Goal: Task Accomplishment & Management: Manage account settings

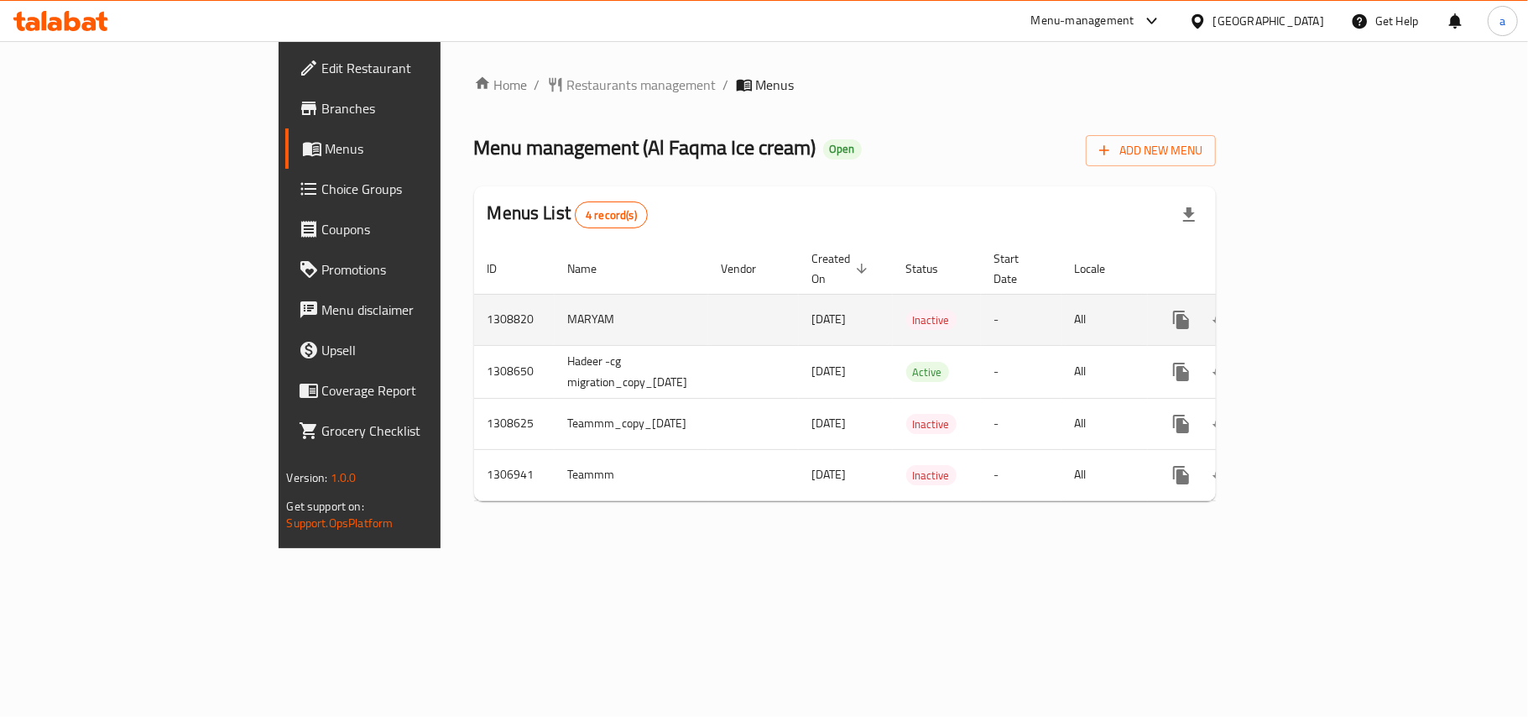
click at [1312, 312] on icon "enhanced table" at bounding box center [1302, 320] width 20 height 20
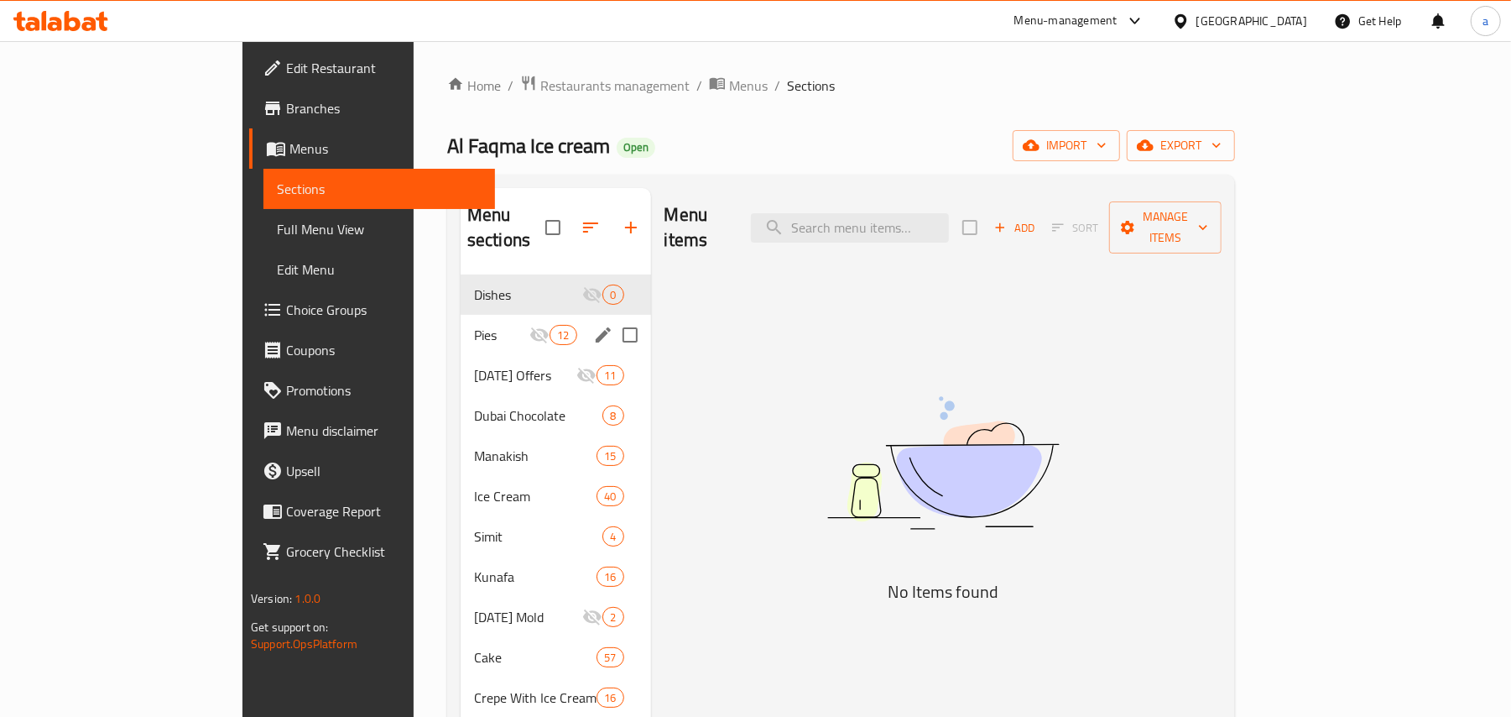
click at [474, 326] on span "Pies" at bounding box center [501, 335] width 55 height 20
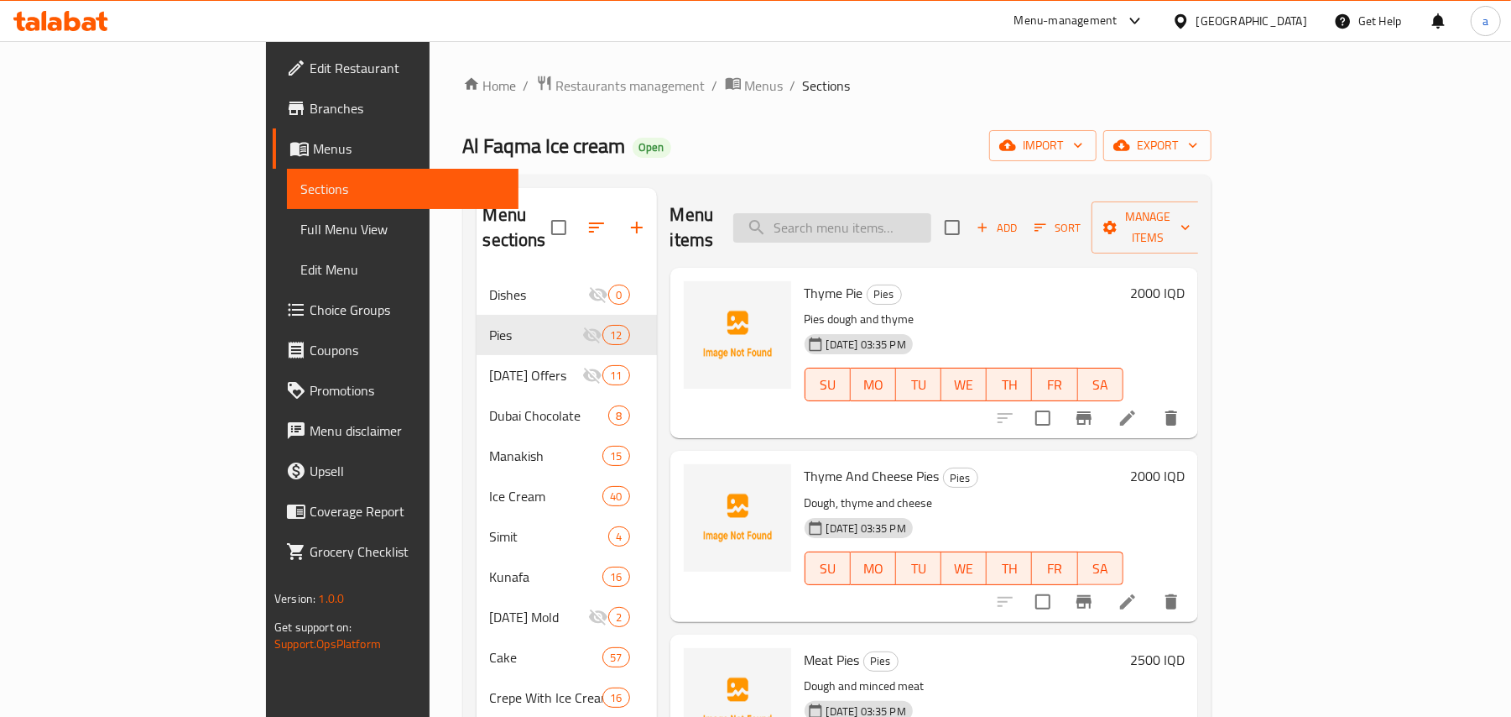
drag, startPoint x: 854, startPoint y: 216, endPoint x: 933, endPoint y: 257, distance: 88.6
click at [854, 218] on input "search" at bounding box center [832, 227] width 198 height 29
paste input "قدح سوفت كريم"
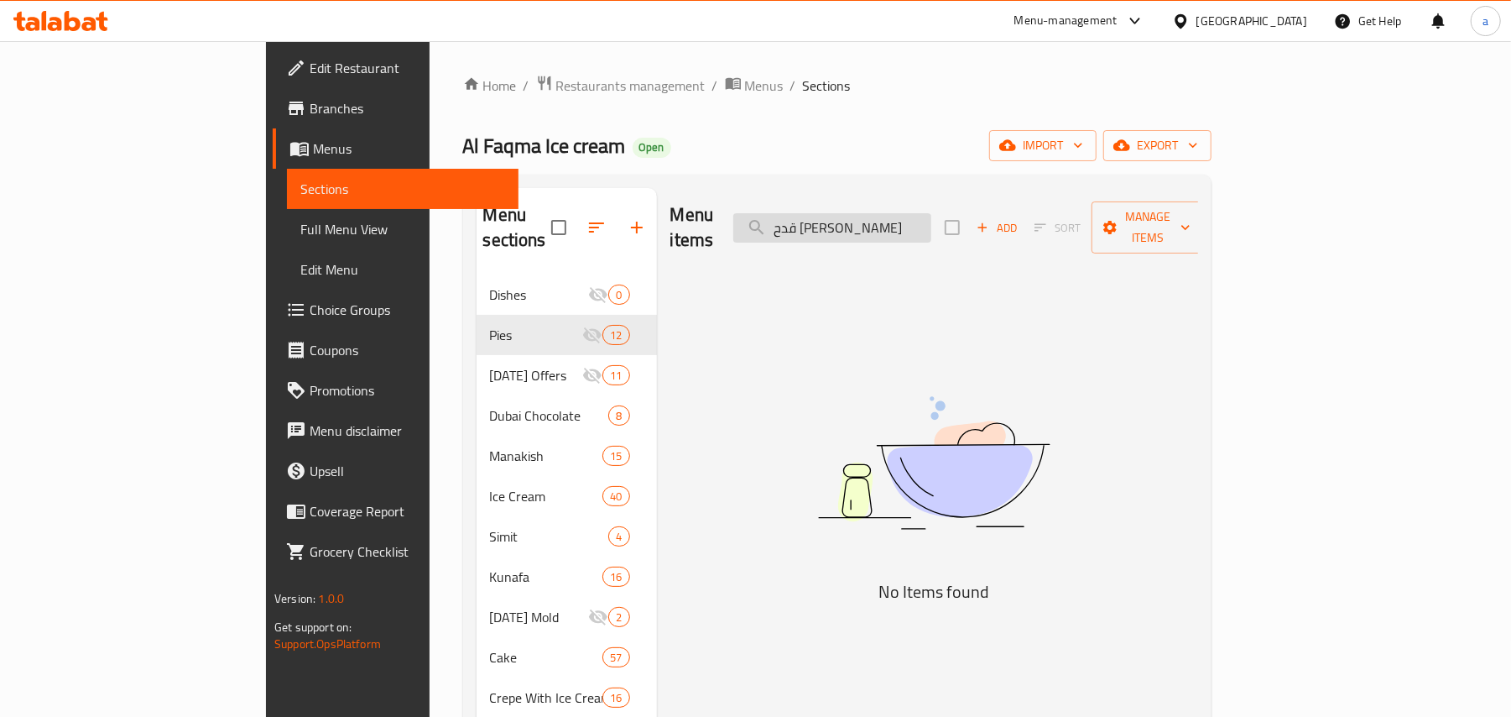
click at [931, 213] on input "قدح سوفت كريم" at bounding box center [832, 227] width 198 height 29
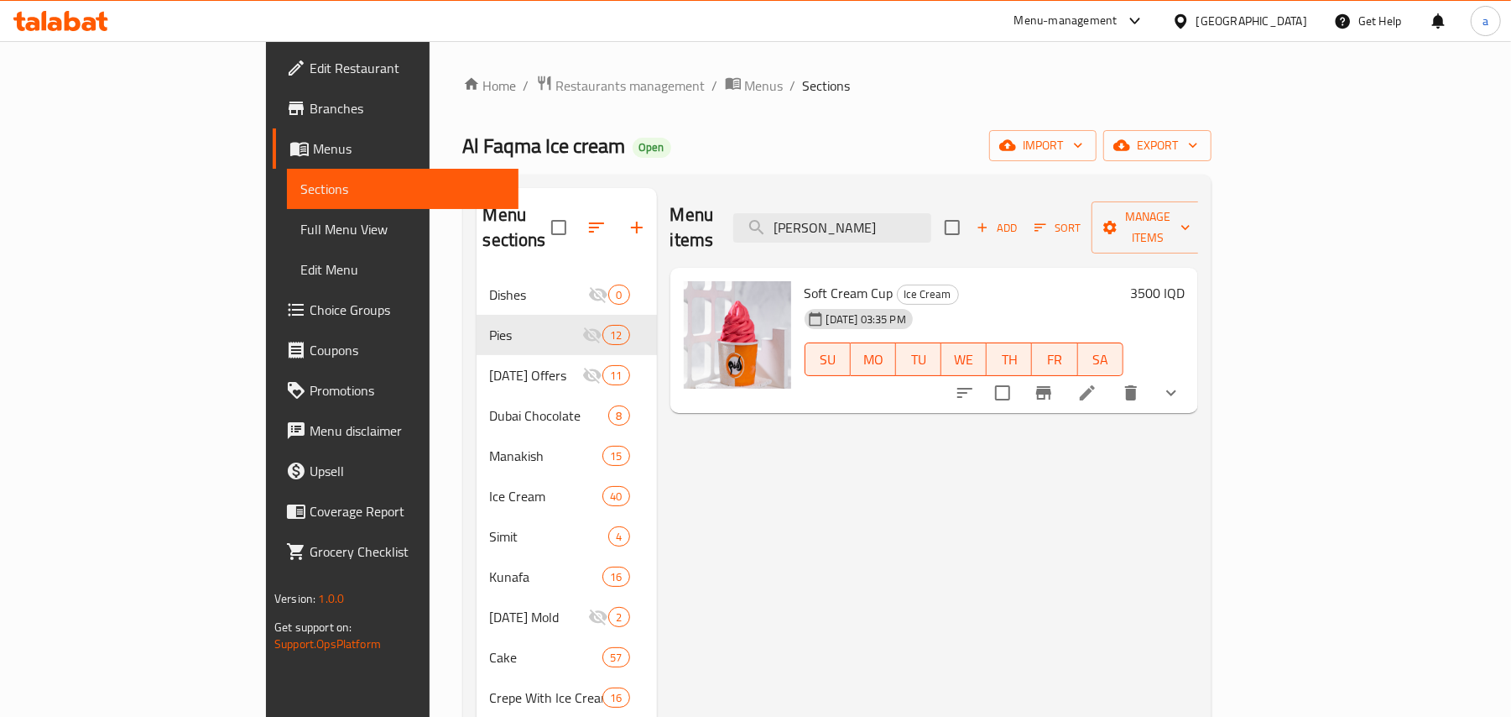
type input "سوفت كريم"
click at [1064, 388] on button "Branch-specific-item" at bounding box center [1044, 393] width 40 height 40
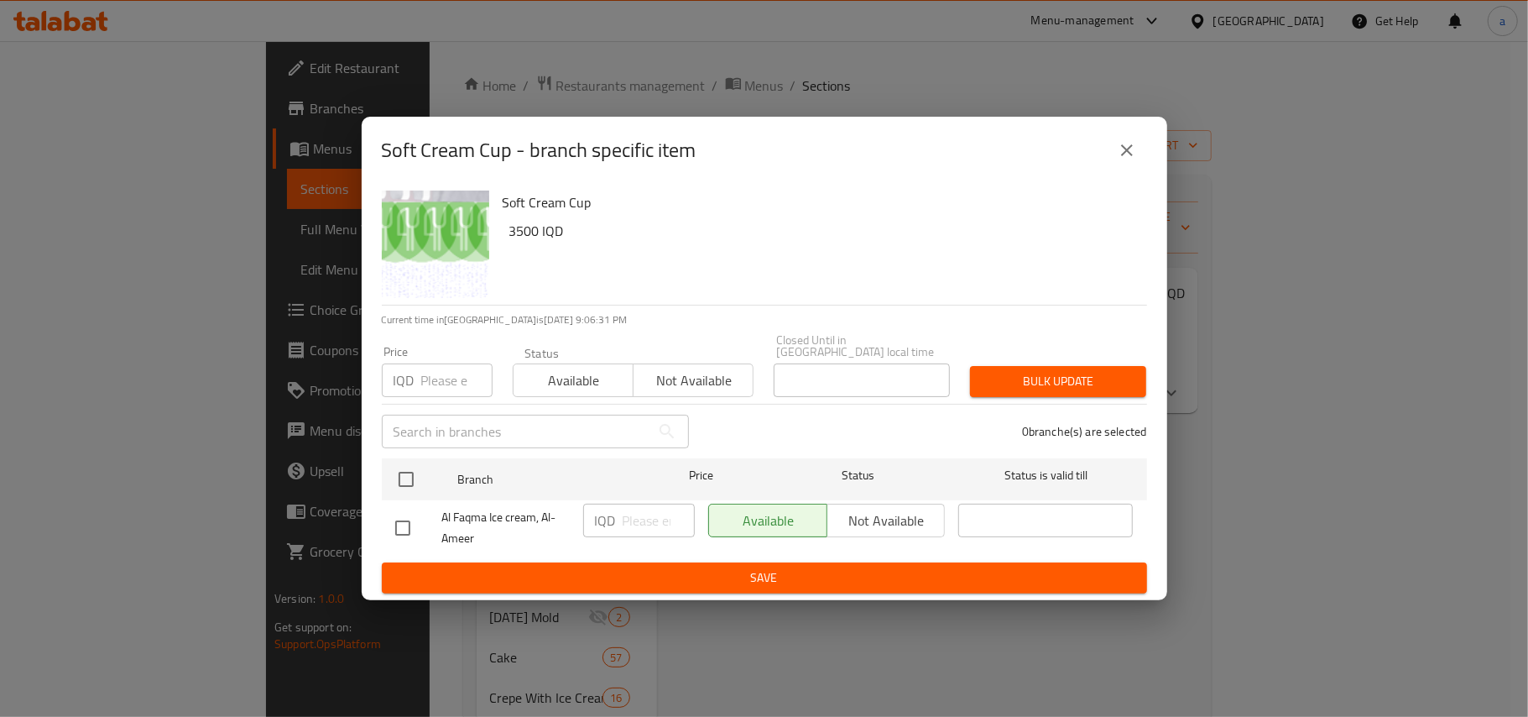
click at [407, 524] on input "checkbox" at bounding box center [402, 527] width 35 height 35
checkbox input "true"
click at [639, 522] on input "number" at bounding box center [659, 520] width 72 height 34
paste input "2500"
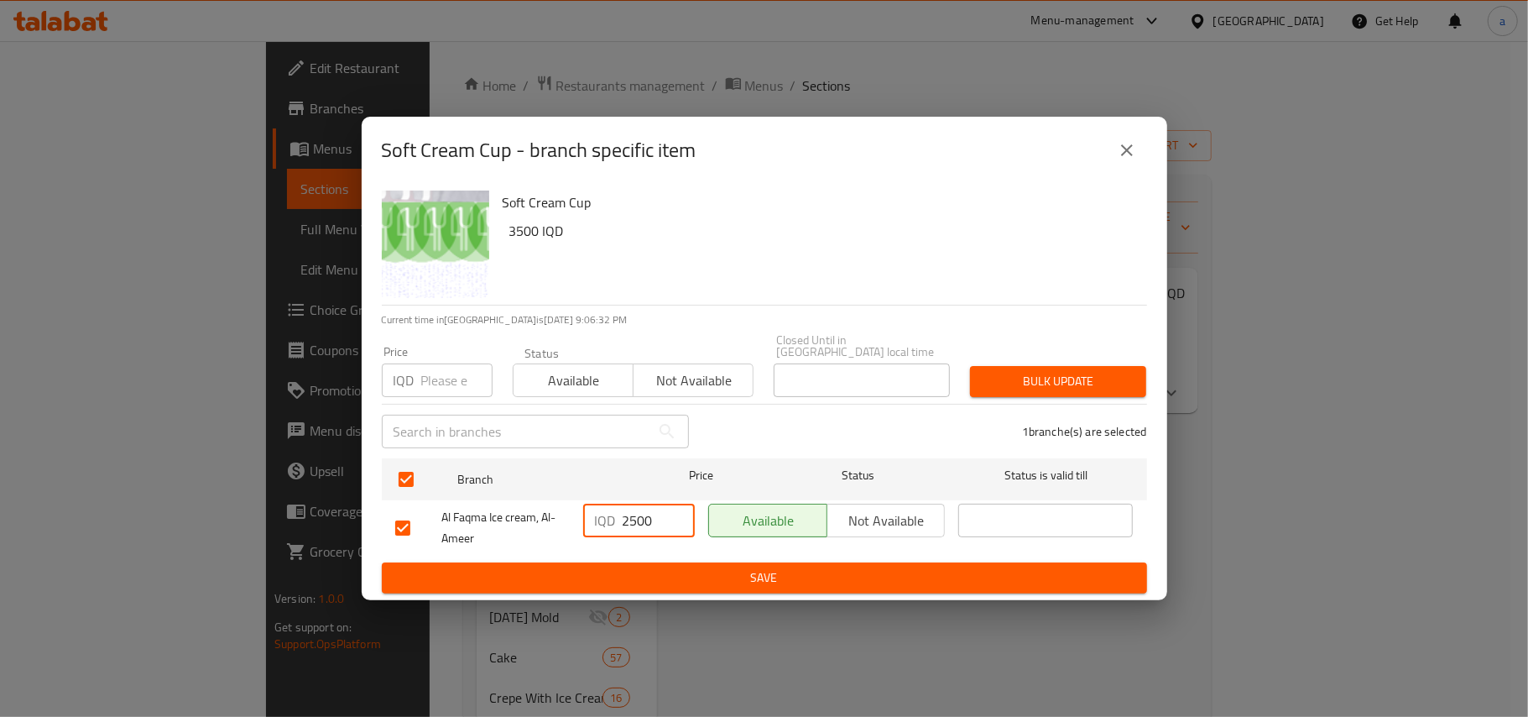
type input "2500"
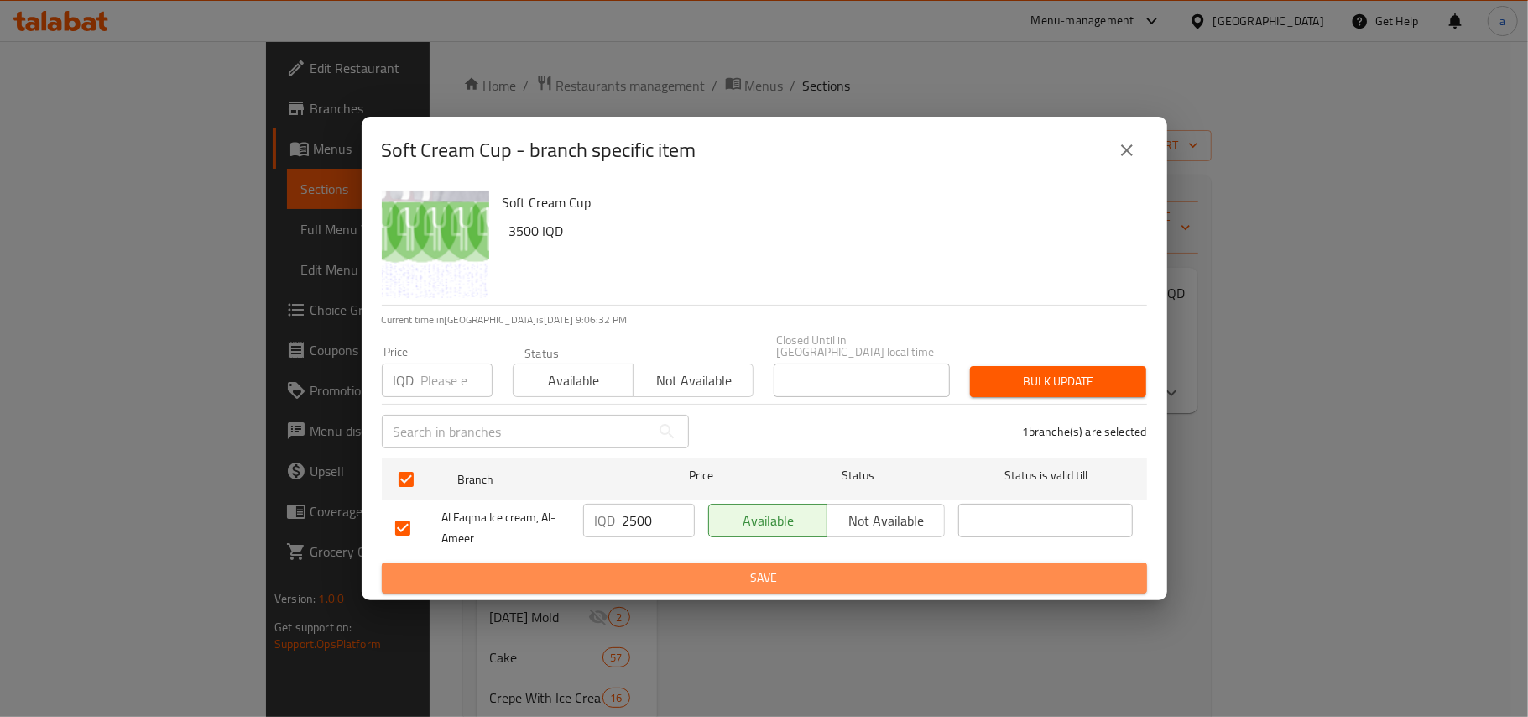
click at [661, 577] on span "Save" at bounding box center [764, 577] width 738 height 21
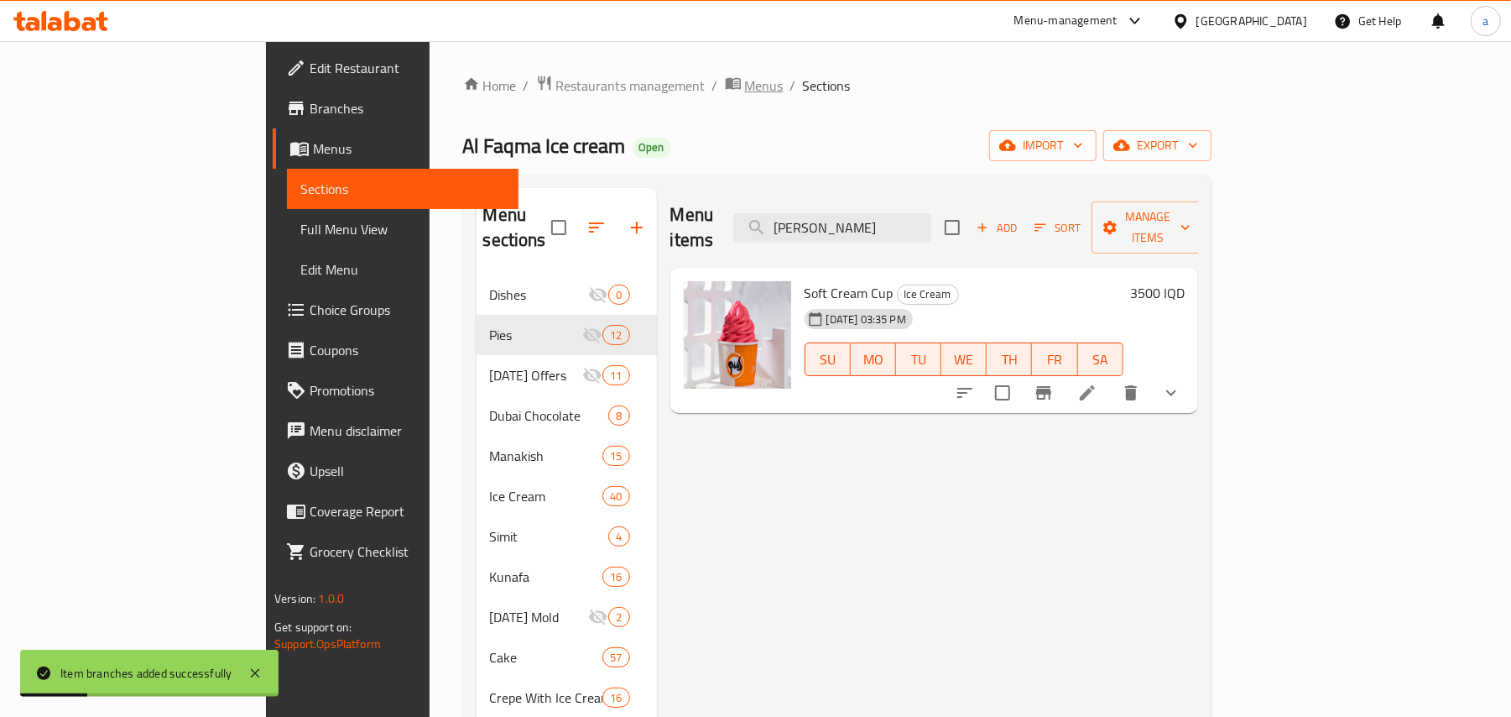
click at [745, 77] on span "Menus" at bounding box center [764, 86] width 39 height 20
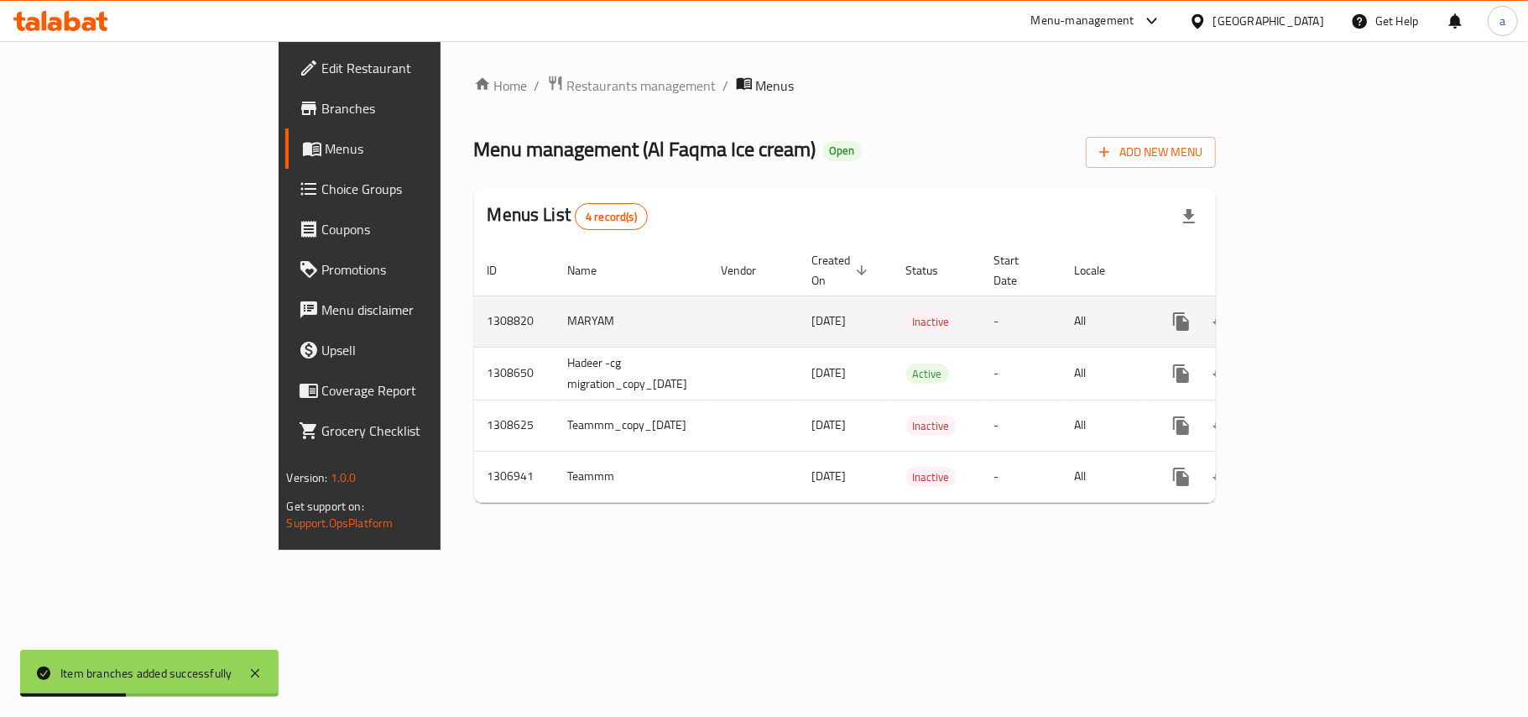
click at [1312, 315] on icon "enhanced table" at bounding box center [1302, 321] width 20 height 20
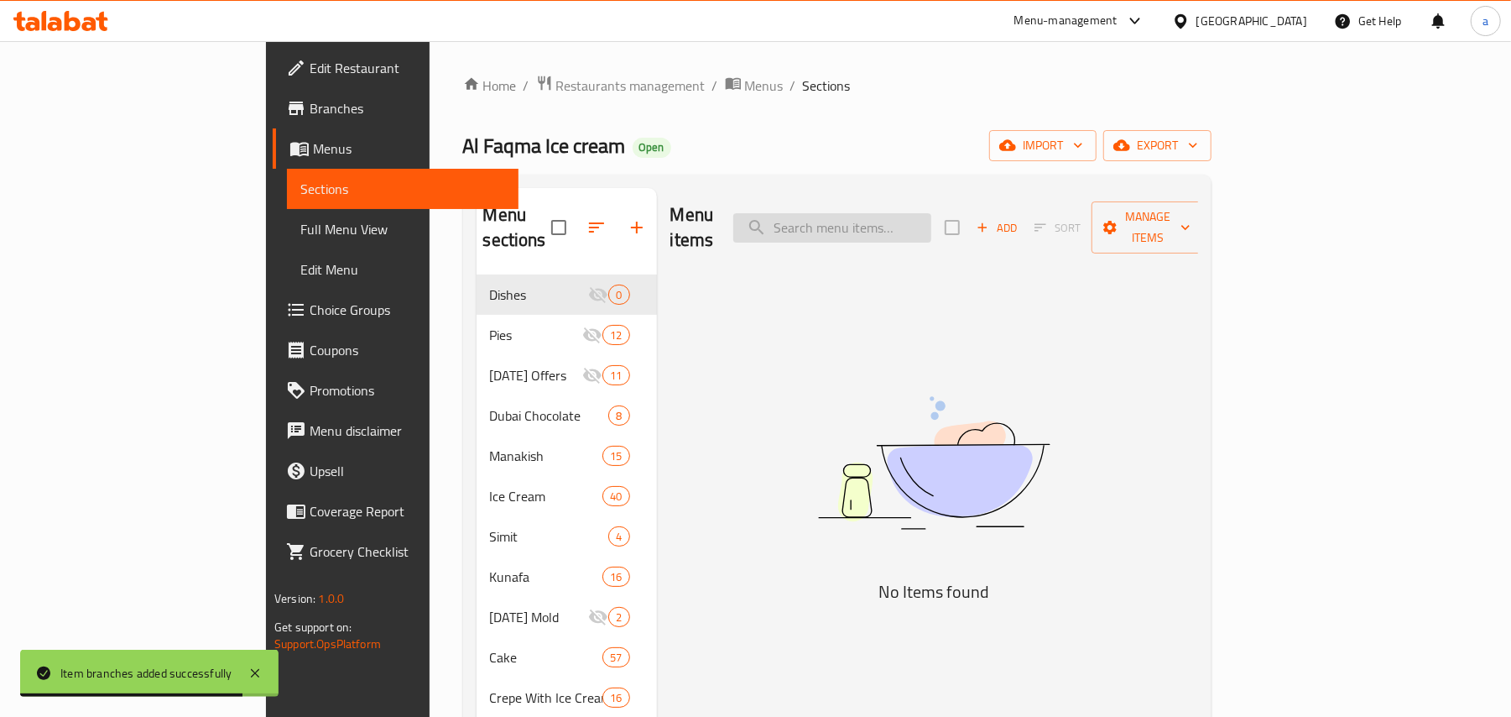
click at [931, 215] on input "search" at bounding box center [832, 227] width 198 height 29
paste input "2,500"
drag, startPoint x: 937, startPoint y: 222, endPoint x: 774, endPoint y: 218, distance: 163.6
click at [774, 218] on div "Menu items 2,500 Add Sort Manage items" at bounding box center [934, 228] width 528 height 80
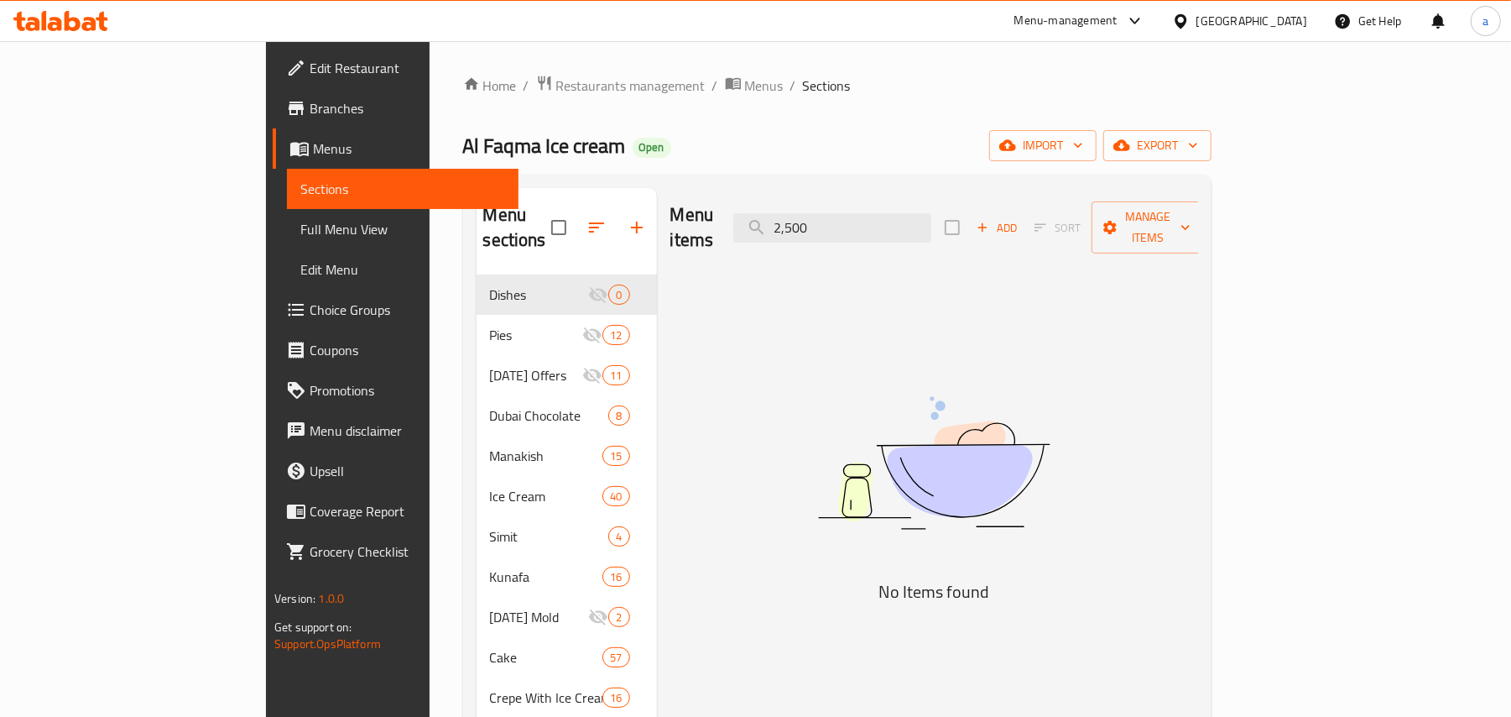
paste input "قدح سوفت كريم"
click at [931, 229] on input "قدح سوفت كريم" at bounding box center [832, 227] width 198 height 29
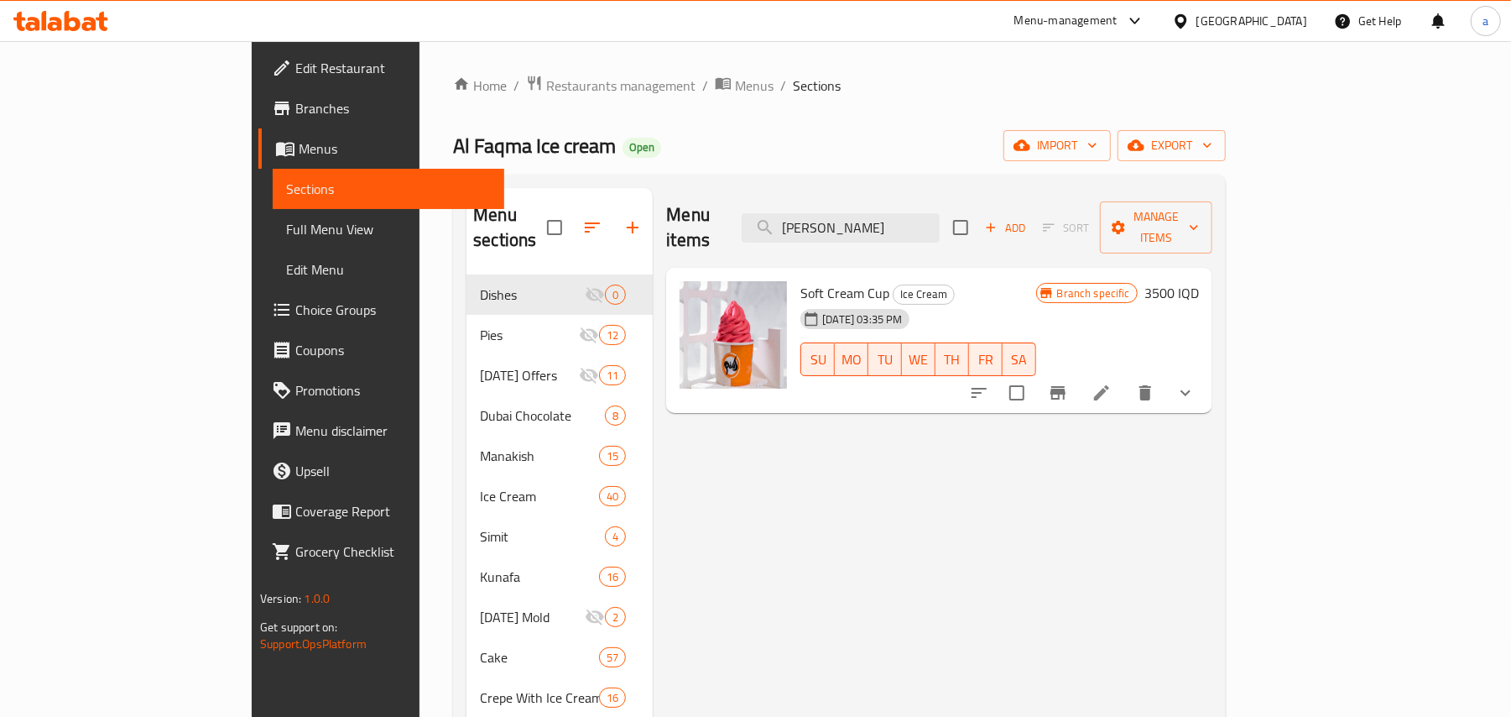
type input "سوفت كريم"
click at [1206, 387] on button "show more" at bounding box center [1185, 393] width 40 height 40
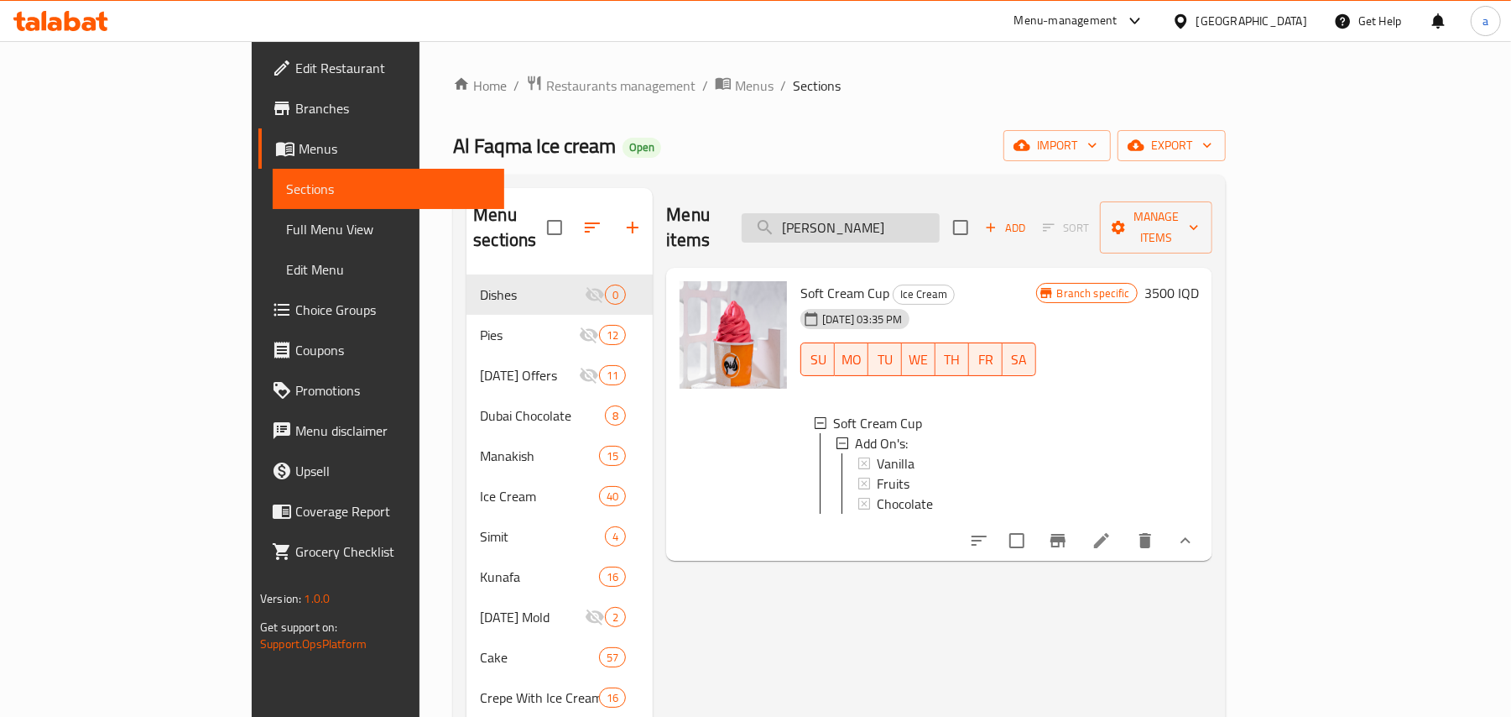
click at [889, 215] on input "سوفت كريم" at bounding box center [841, 227] width 198 height 29
paste input "سكت سوفت بيبي"
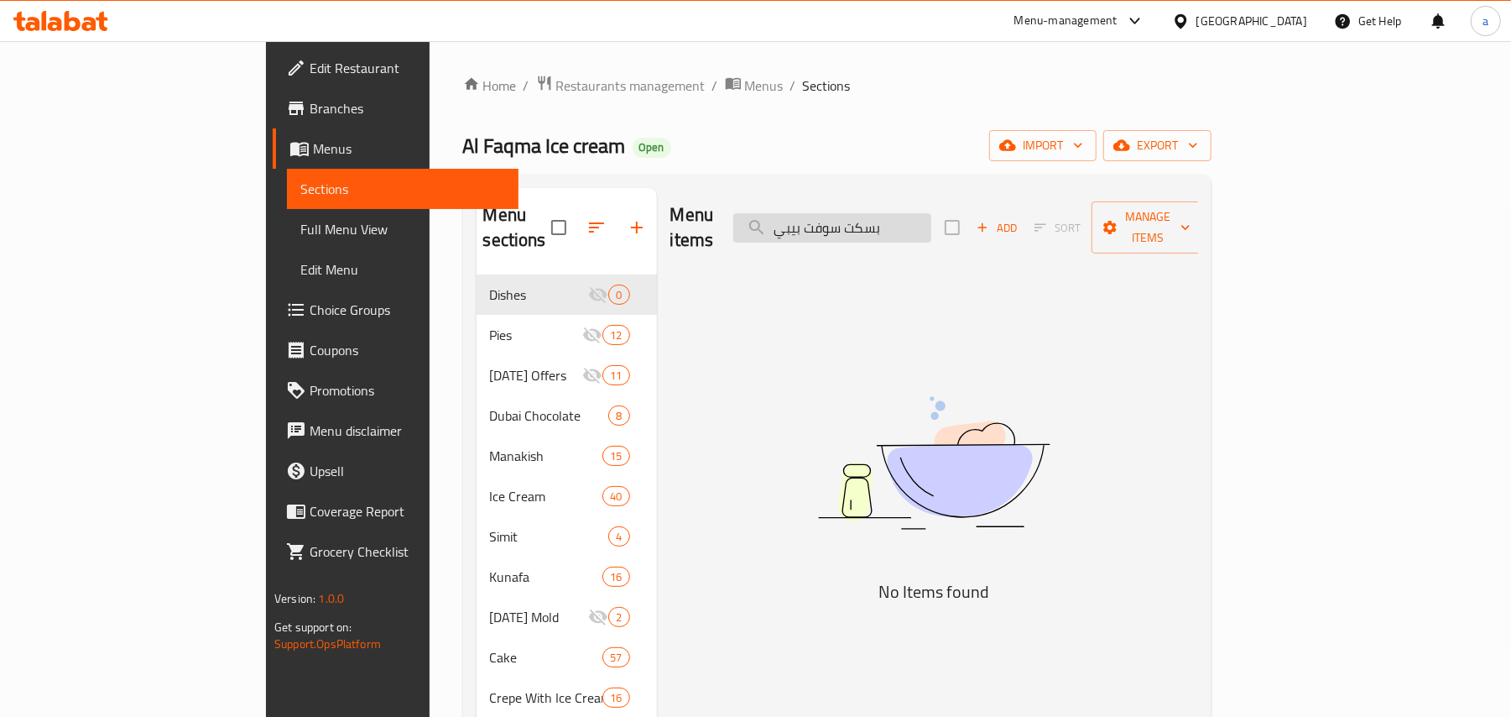
click at [931, 230] on input "بسكت سوفت بيبي" at bounding box center [832, 227] width 198 height 29
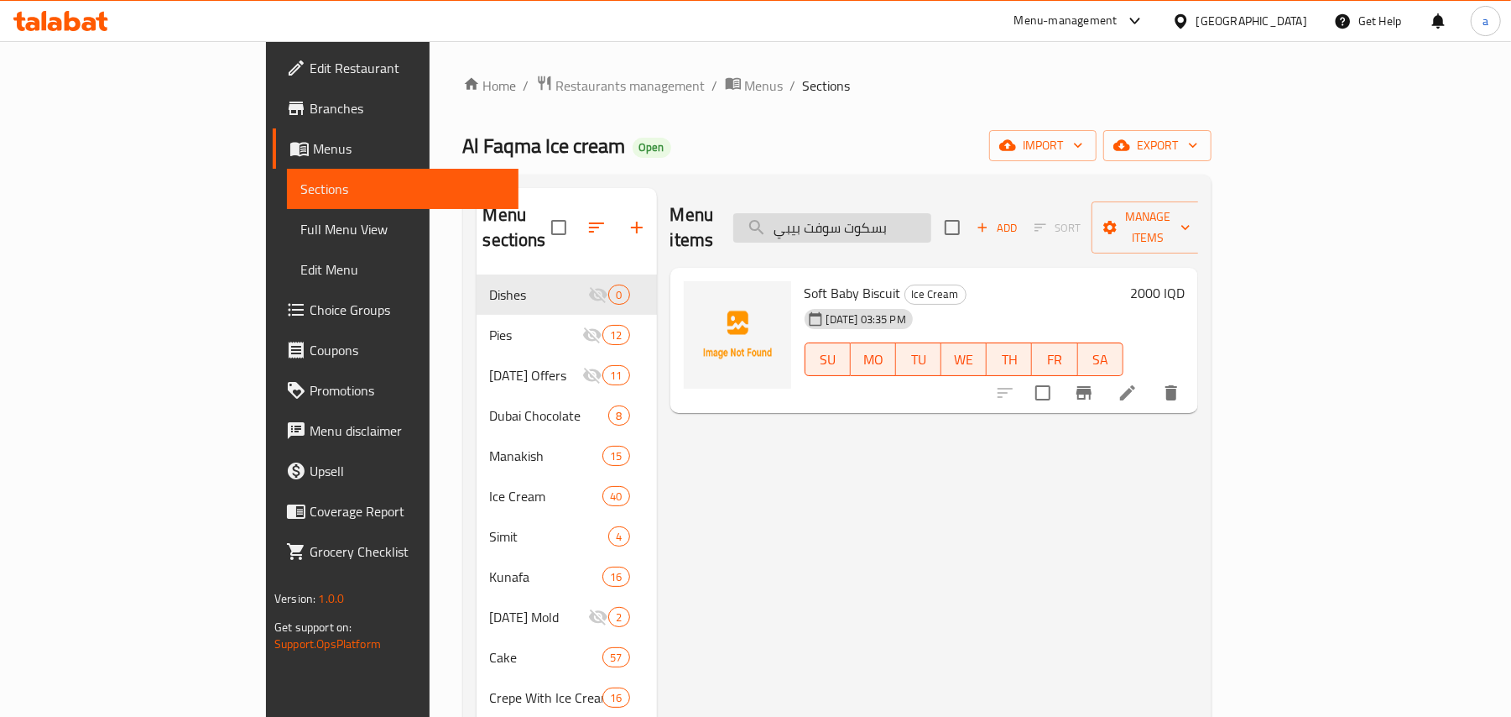
click at [931, 227] on input "بسكوت سوفت بيبي" at bounding box center [832, 227] width 198 height 29
click at [897, 226] on input "بسكوت سوفت بيبي" at bounding box center [832, 227] width 198 height 29
click at [913, 220] on input "بسكوت سوفت" at bounding box center [832, 227] width 198 height 29
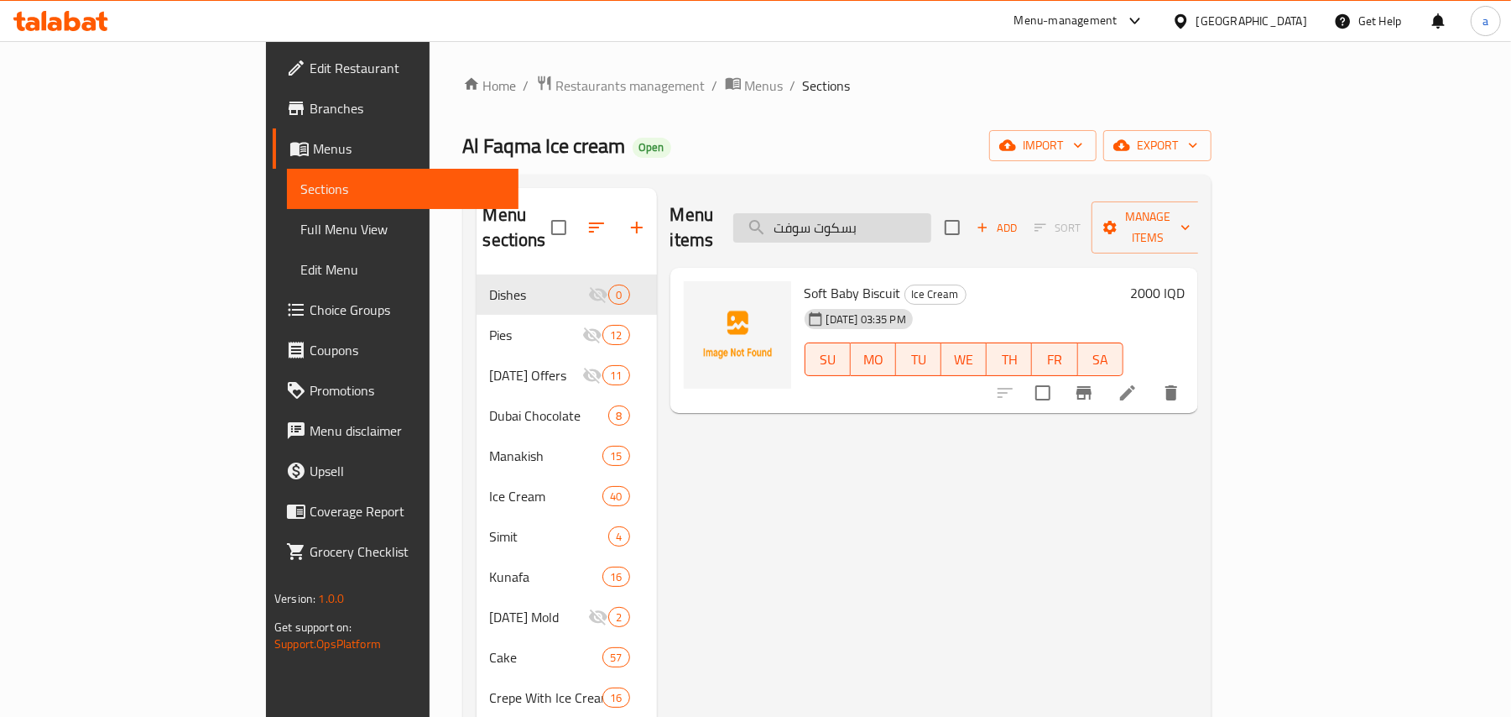
click at [914, 220] on input "بسكوت سوفت" at bounding box center [832, 227] width 198 height 29
paste input "search"
click at [908, 222] on input "بسكت سوفت" at bounding box center [832, 227] width 198 height 29
paste input "نداي"
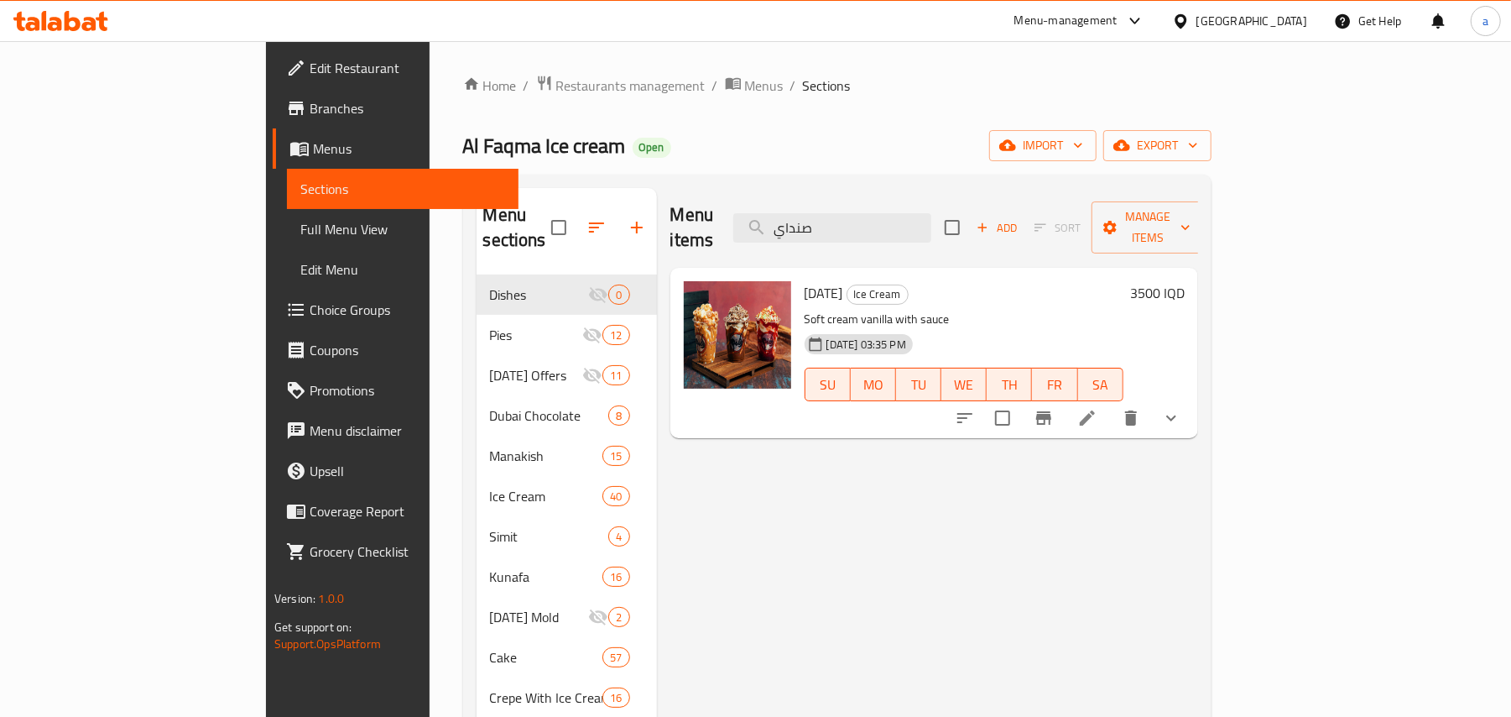
type input "صنداي"
click at [1181, 408] on icon "show more" at bounding box center [1171, 418] width 20 height 20
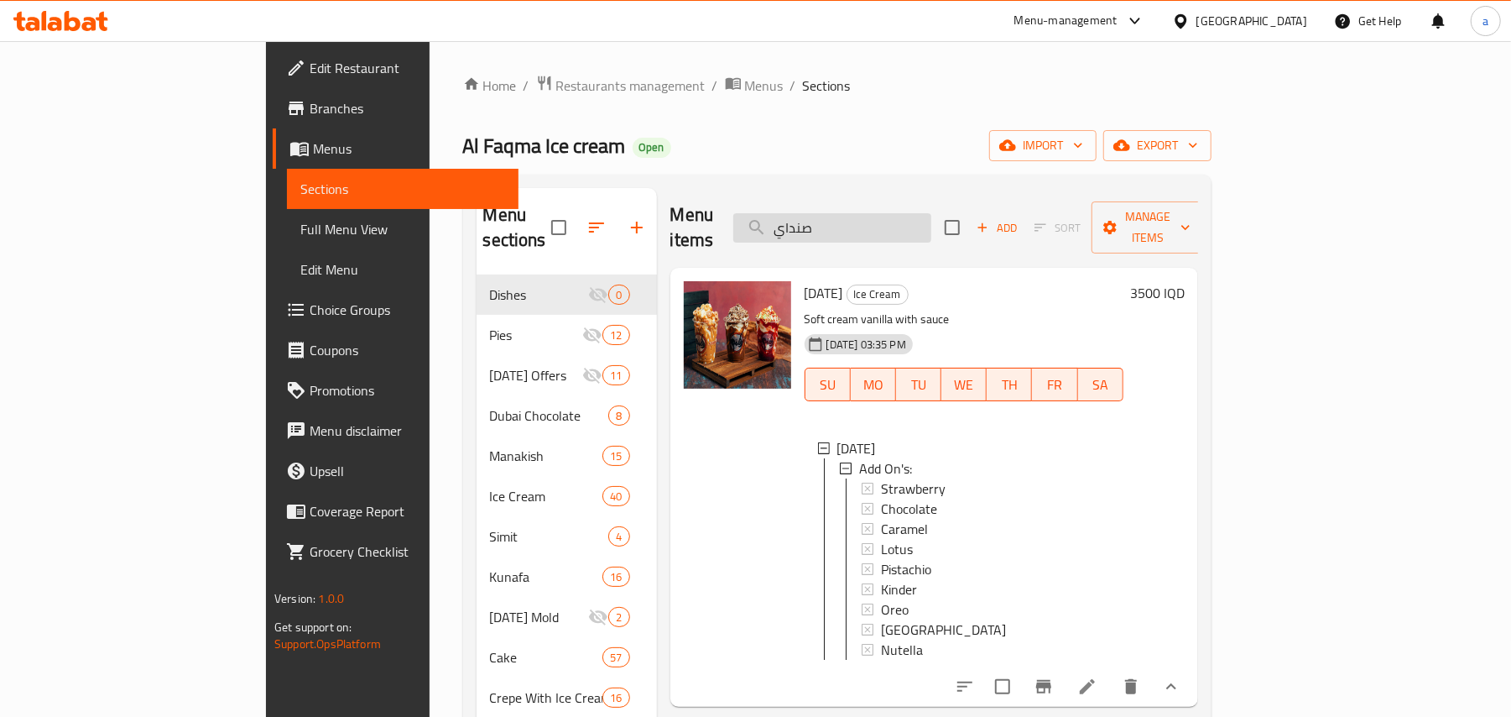
click at [883, 220] on input "صنداي" at bounding box center [832, 227] width 198 height 29
paste input "وفت دب"
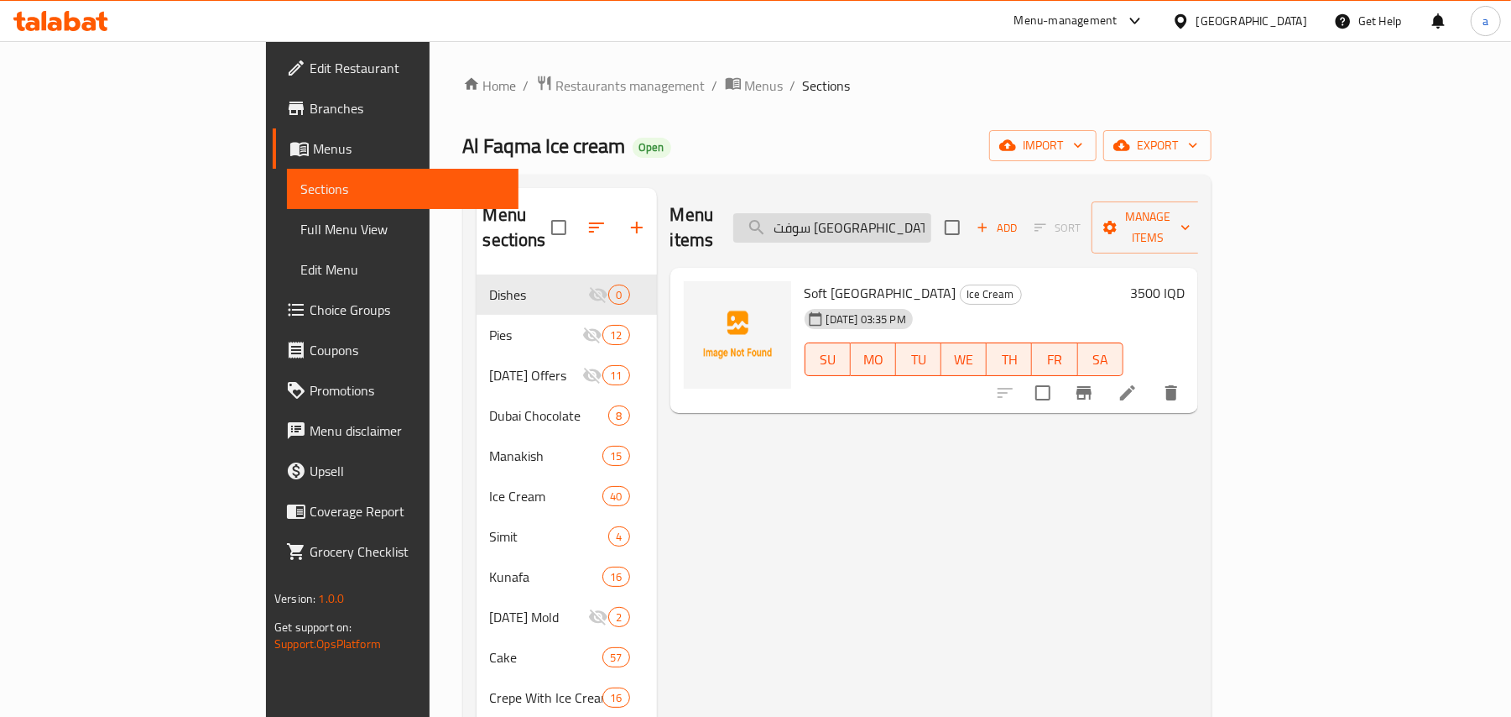
click at [897, 227] on input "سوفت [GEOGRAPHIC_DATA]" at bounding box center [832, 227] width 198 height 29
paste input "كاسة 4 سكوب وسط"
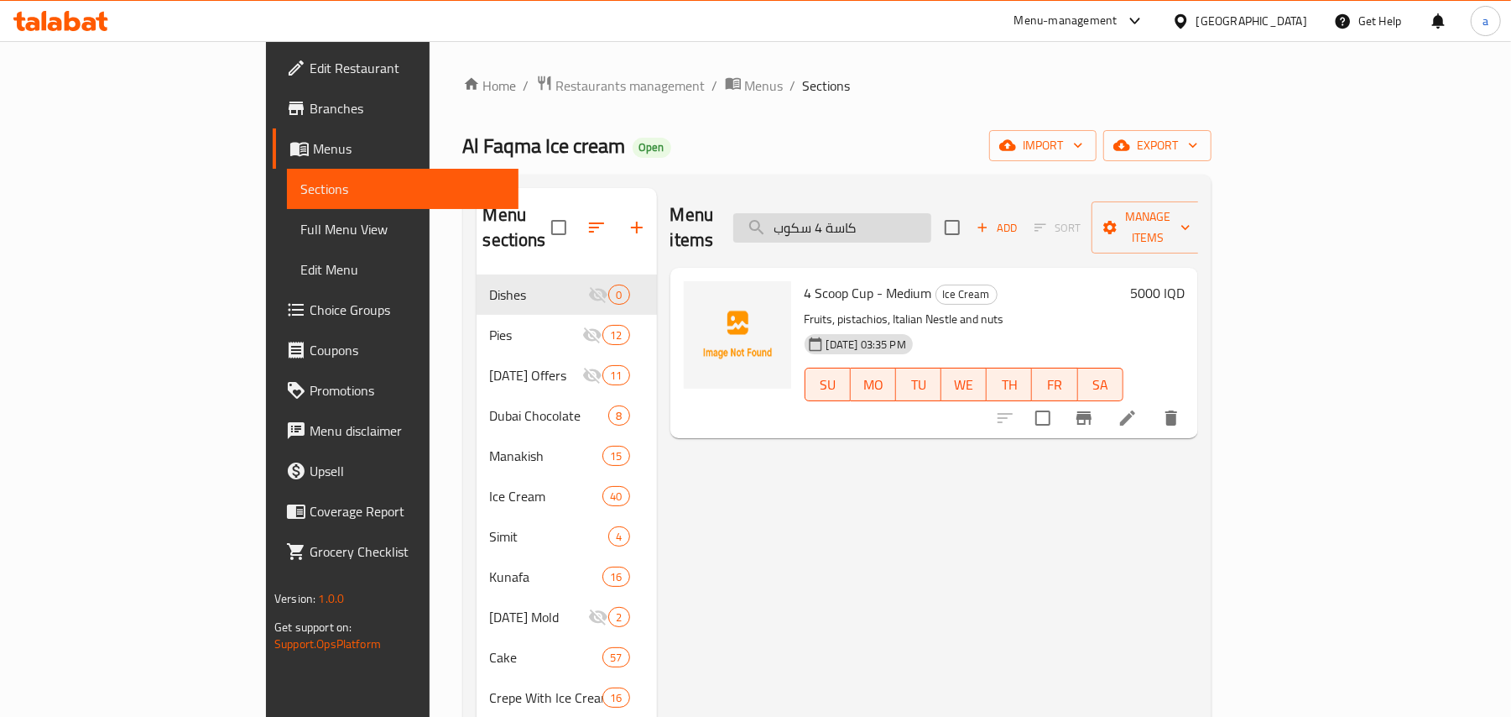
click at [931, 222] on input "كاسة 4 سكوب" at bounding box center [832, 227] width 198 height 29
paste input "5"
click at [893, 229] on input "كاسة 5 سكوب" at bounding box center [832, 227] width 198 height 29
paste input "وقع"
click at [914, 216] on input "قوقعة 5 سكوب" at bounding box center [832, 227] width 198 height 29
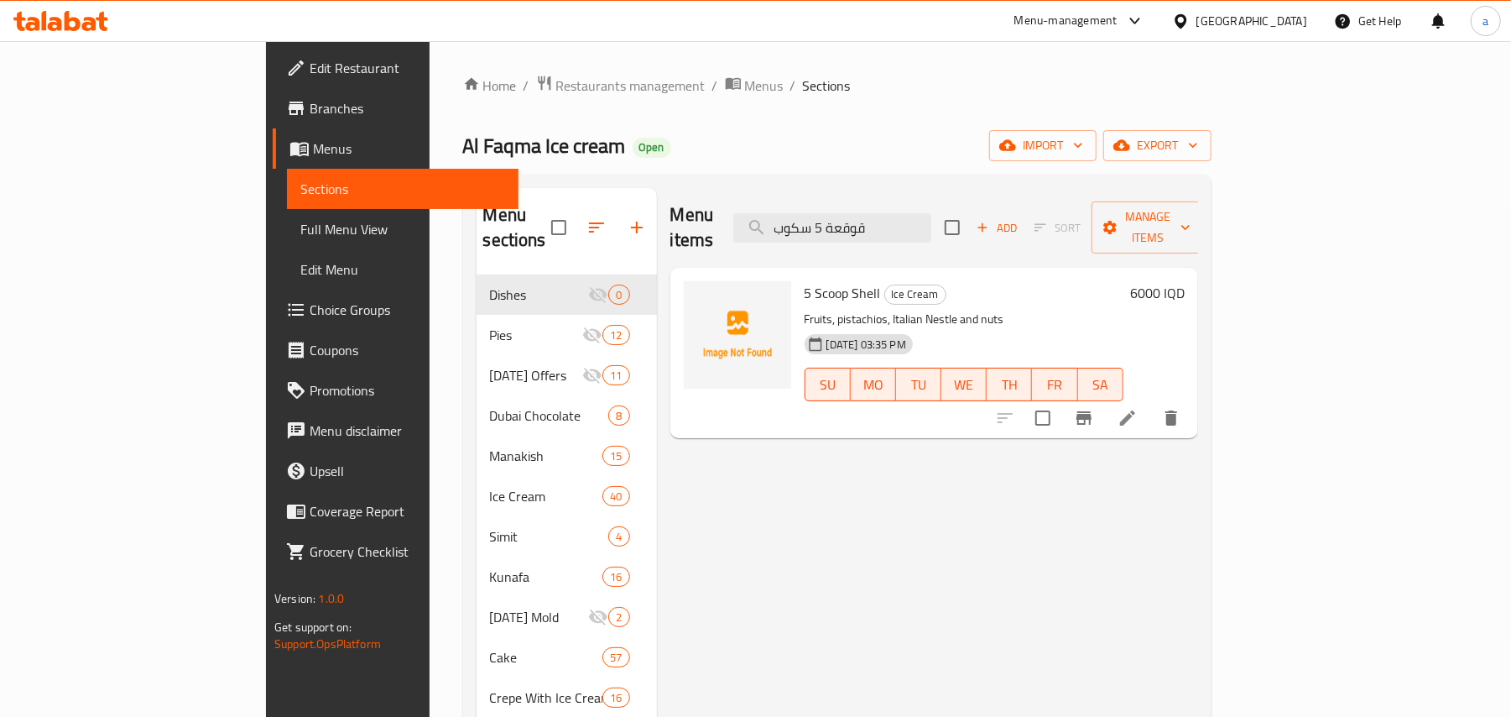
paste input "دح 3"
click at [931, 218] on input "قدح 3 سكوب" at bounding box center [832, 227] width 198 height 29
paste input "وقعة وسط 4 كرات"
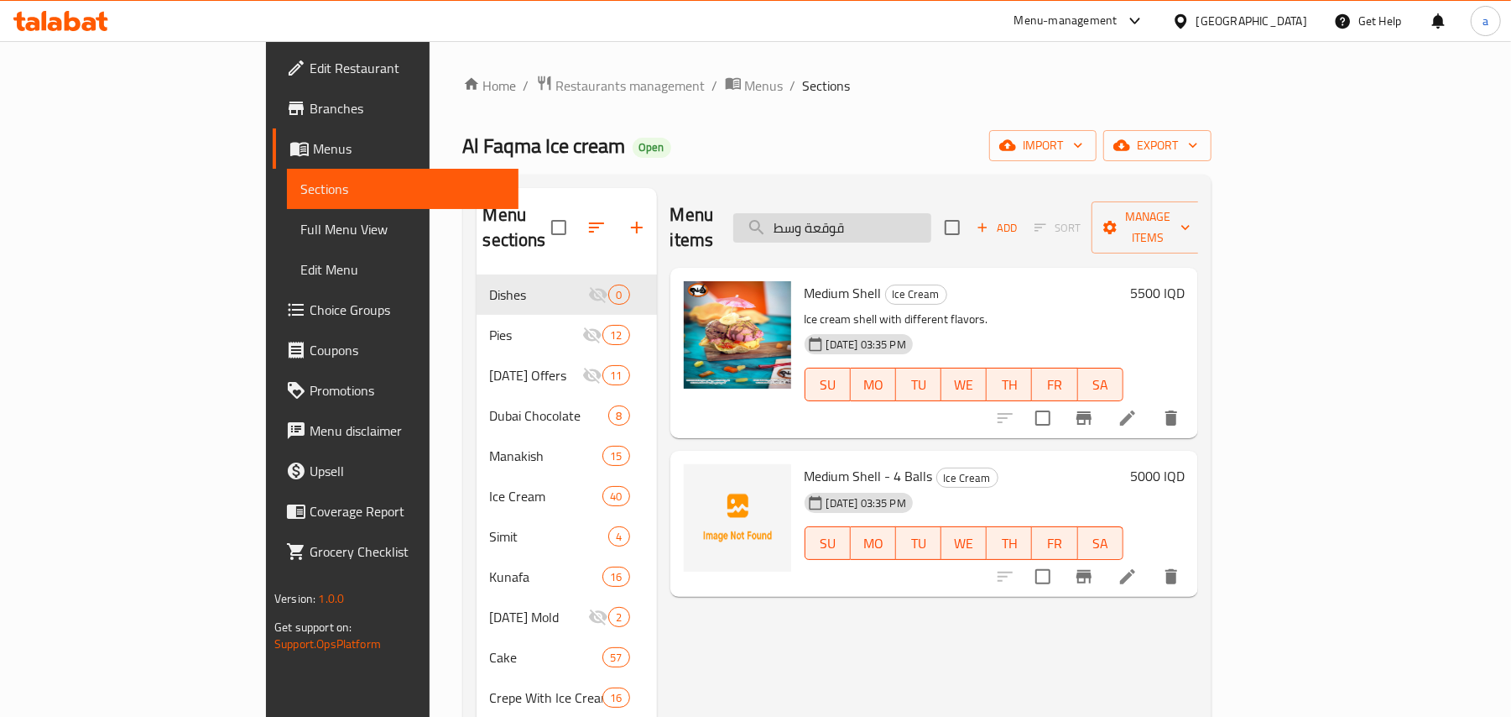
click at [910, 226] on input "قوقعة وسط" at bounding box center [832, 227] width 198 height 29
paste input "بسكت 3 كرات"
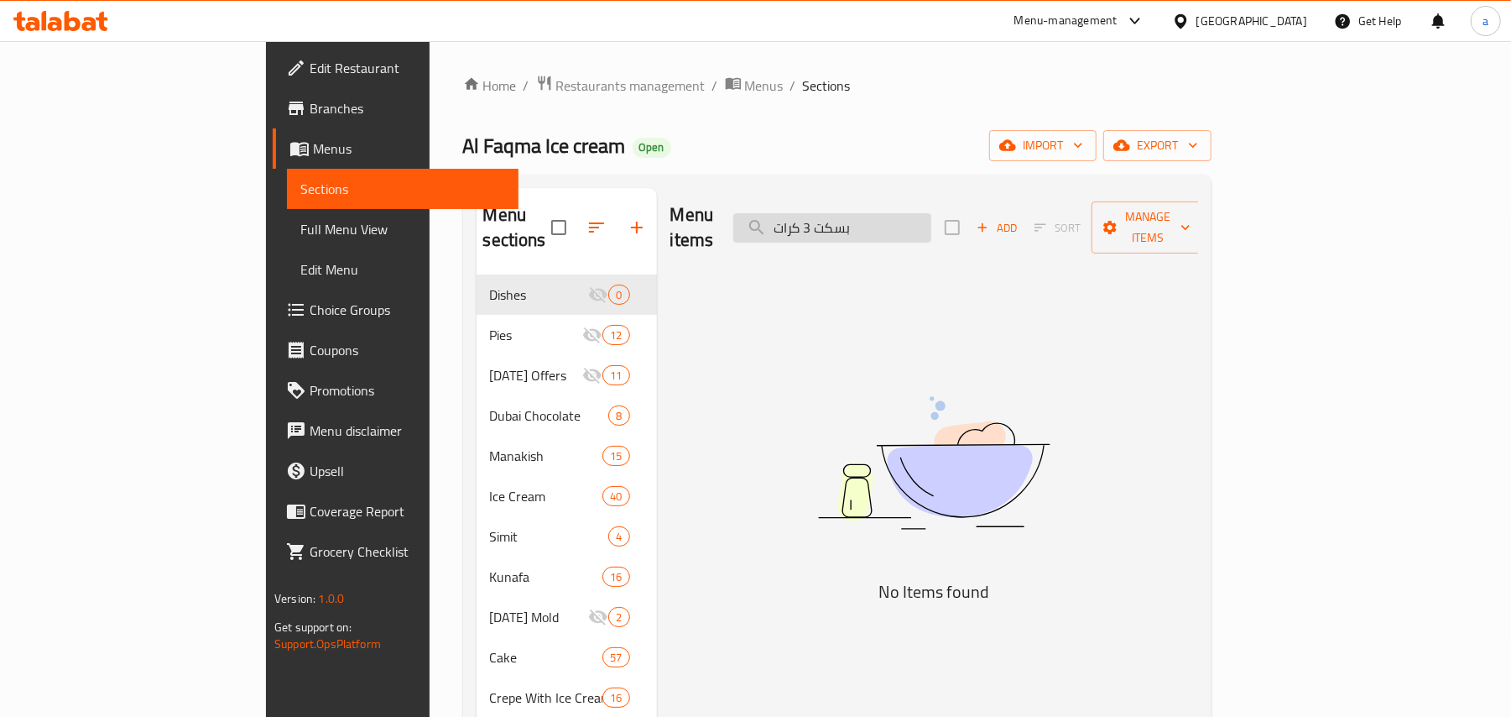
click at [923, 222] on input "بسكت 3 كرات" at bounding box center [832, 227] width 198 height 29
click at [931, 226] on input "بسكوت 3 كرات" at bounding box center [832, 227] width 198 height 29
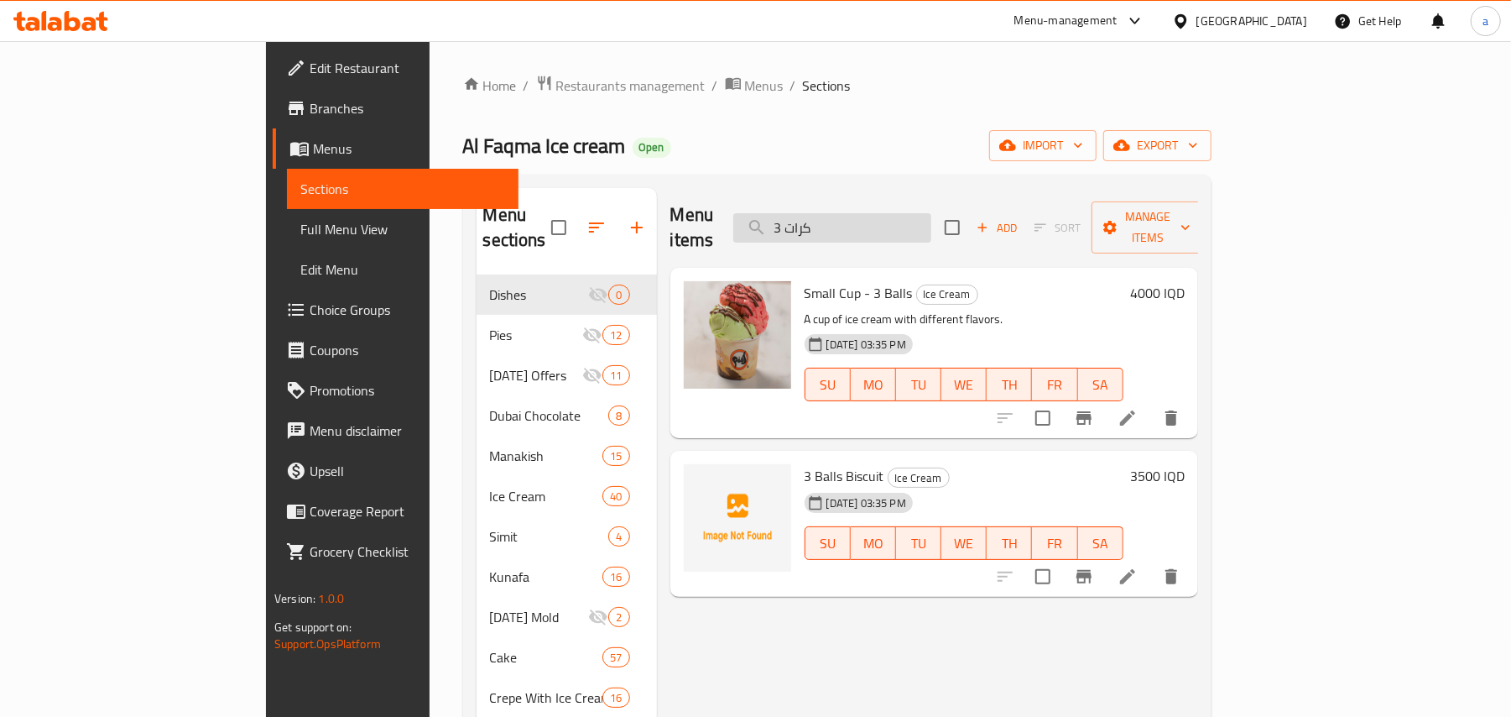
click at [878, 218] on input "3 كرات" at bounding box center [832, 227] width 198 height 29
paste input "بانا سبل"
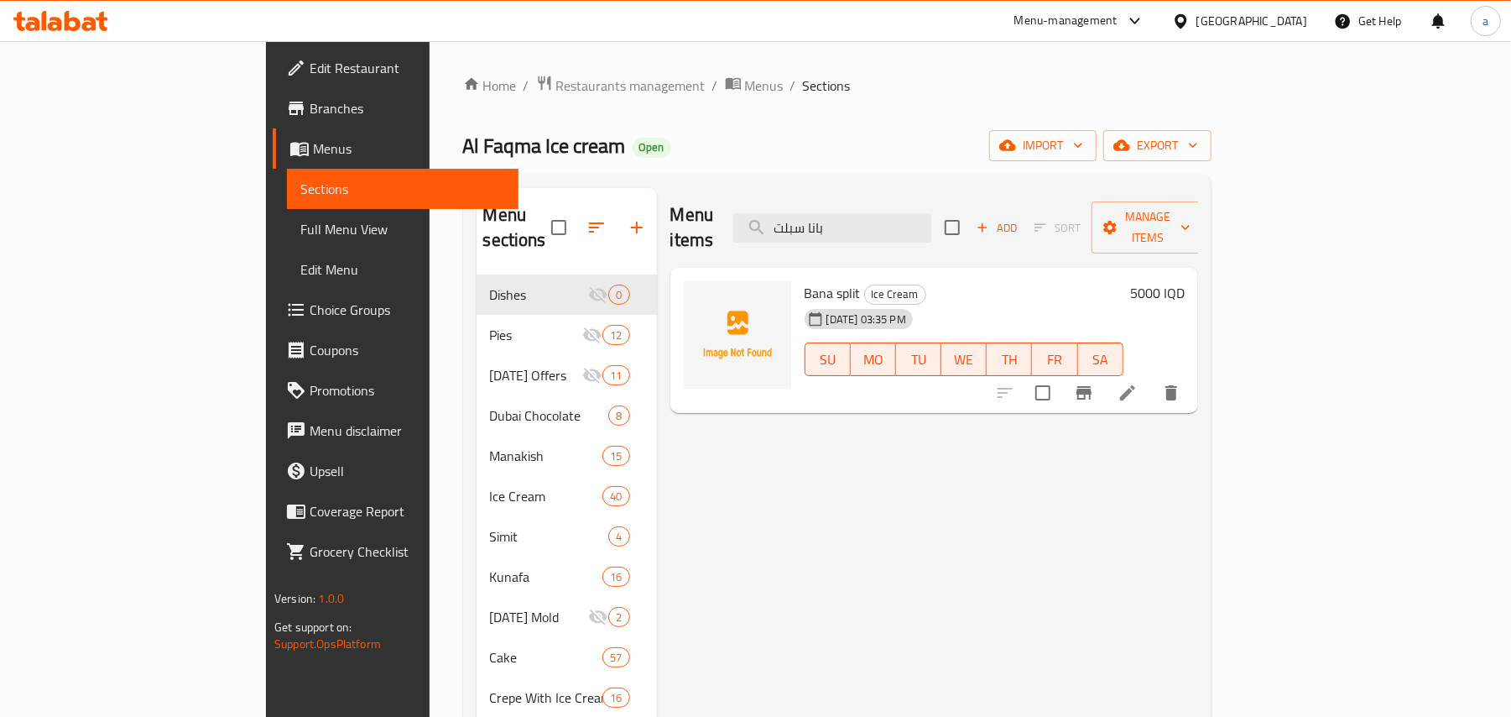
click at [886, 238] on div "Menu items بانا سبلت Add Sort Manage items" at bounding box center [934, 228] width 528 height 80
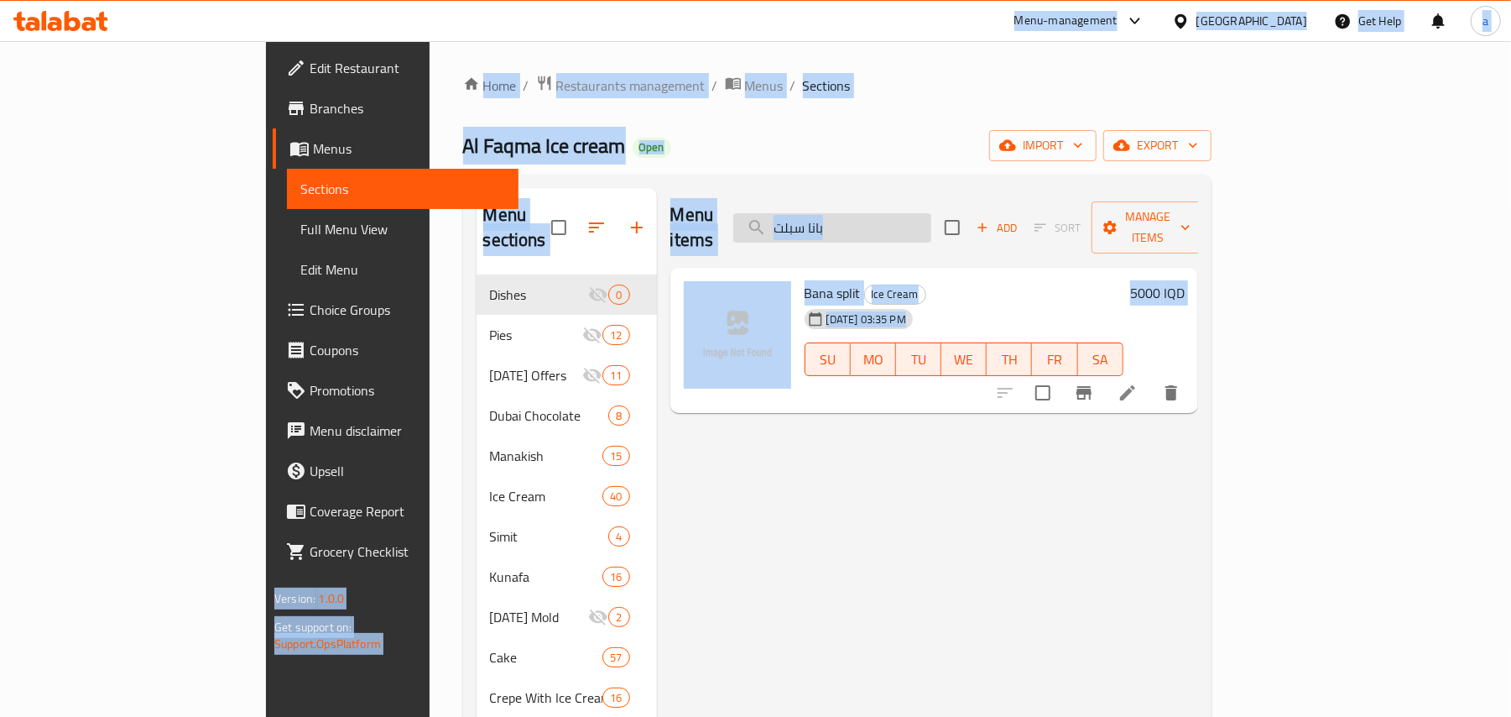
click at [889, 228] on input "بانا سبلت" at bounding box center [832, 227] width 198 height 29
drag, startPoint x: 901, startPoint y: 219, endPoint x: 934, endPoint y: 229, distance: 34.2
click at [904, 219] on input "بانا سبلت" at bounding box center [832, 227] width 198 height 29
click at [931, 218] on input "بانا سبلت" at bounding box center [832, 227] width 198 height 29
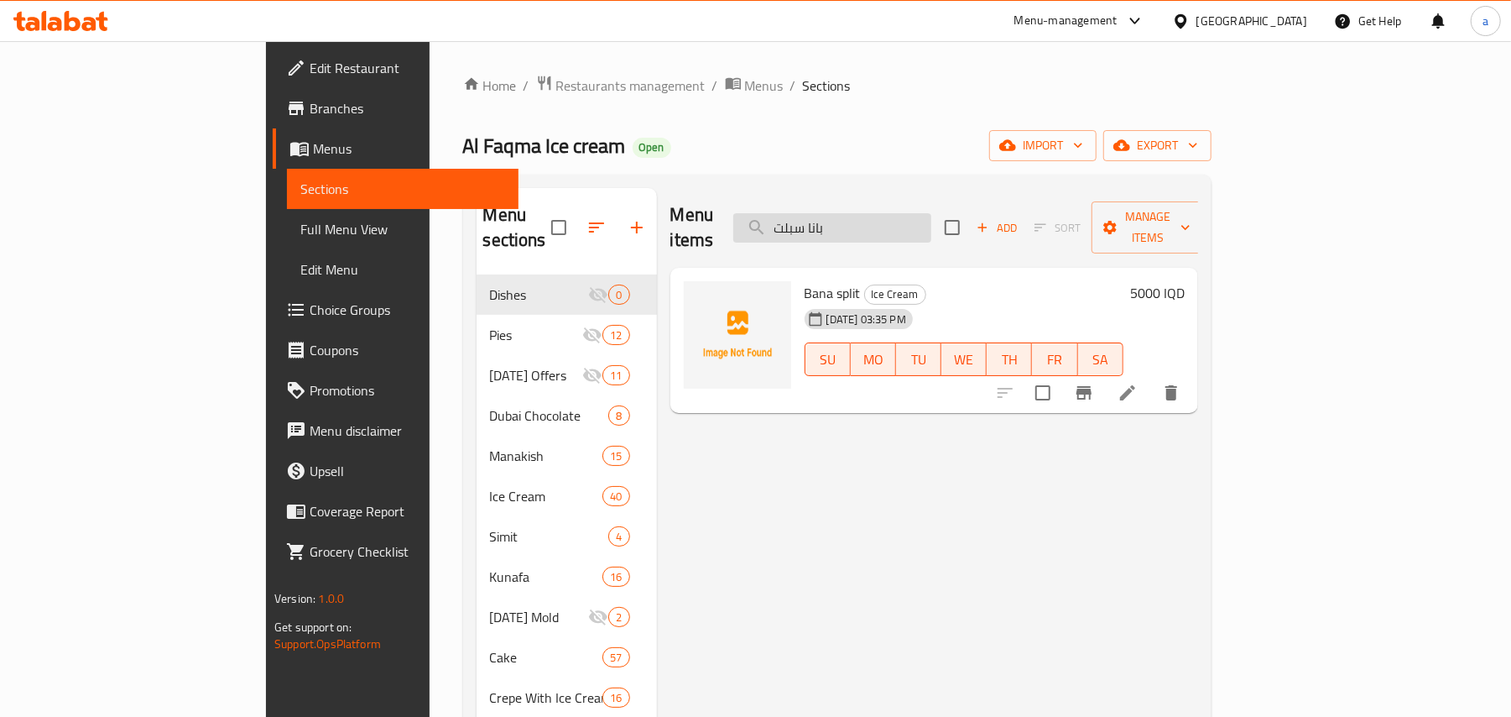
paste input "زبري"
click at [897, 232] on input "أزبري" at bounding box center [832, 227] width 198 height 29
paste input "لاش"
click at [891, 219] on input "سلاش" at bounding box center [832, 227] width 198 height 29
paste input "يس كريم دايت 4 سكوب"
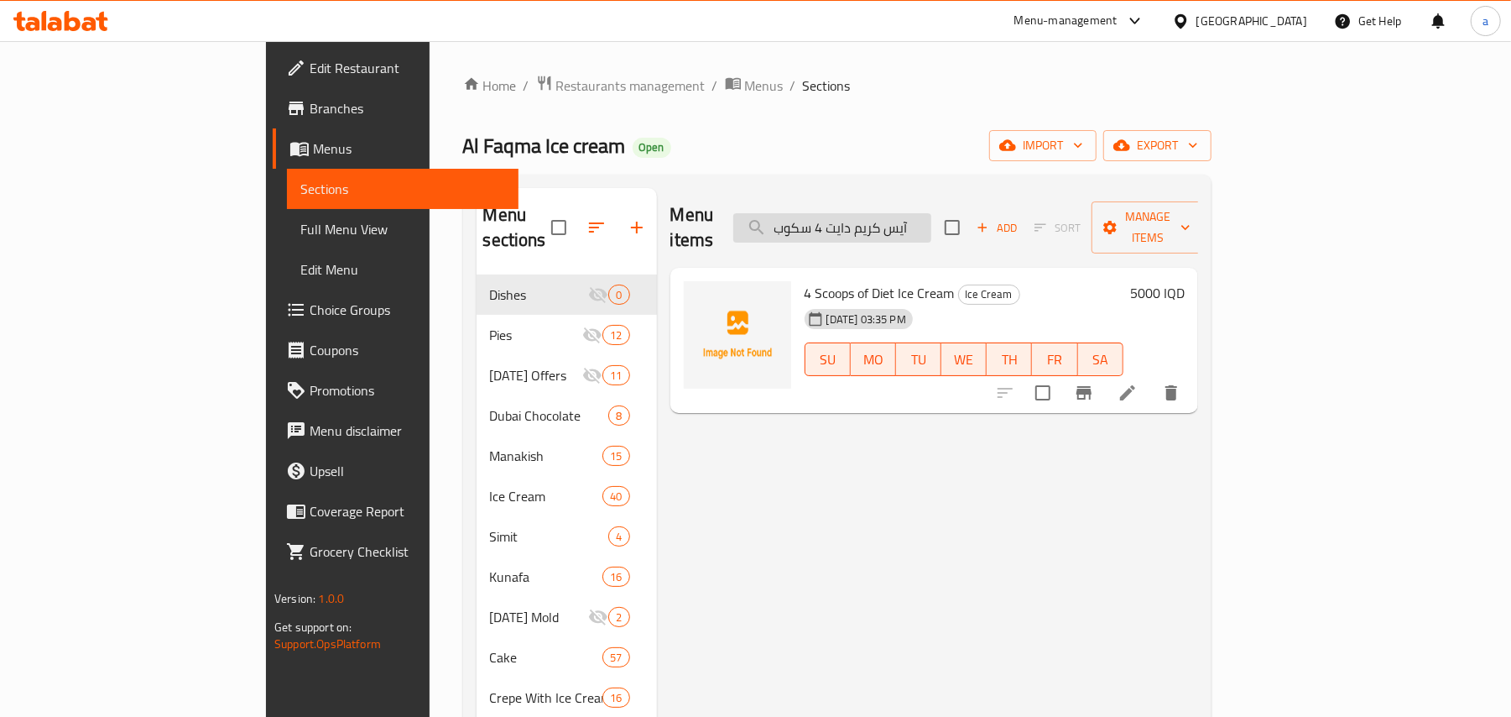
click at [931, 222] on input "آيس كريم دايت 4 سكوب" at bounding box center [832, 227] width 198 height 29
paste input "سكت 2"
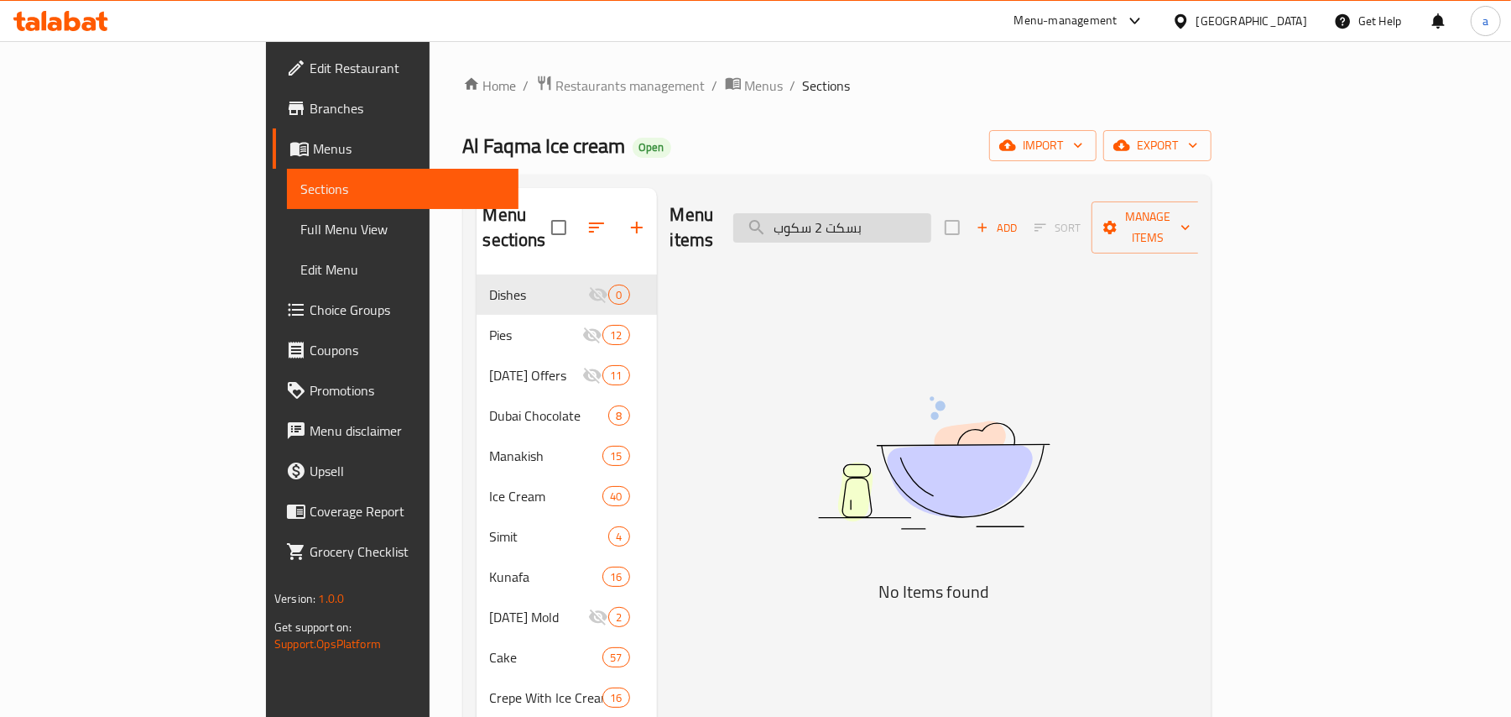
click at [931, 232] on input "بسكت 2 سكوب" at bounding box center [832, 227] width 198 height 29
click at [931, 229] on input "بسكوت 2 سكوب" at bounding box center [832, 227] width 198 height 29
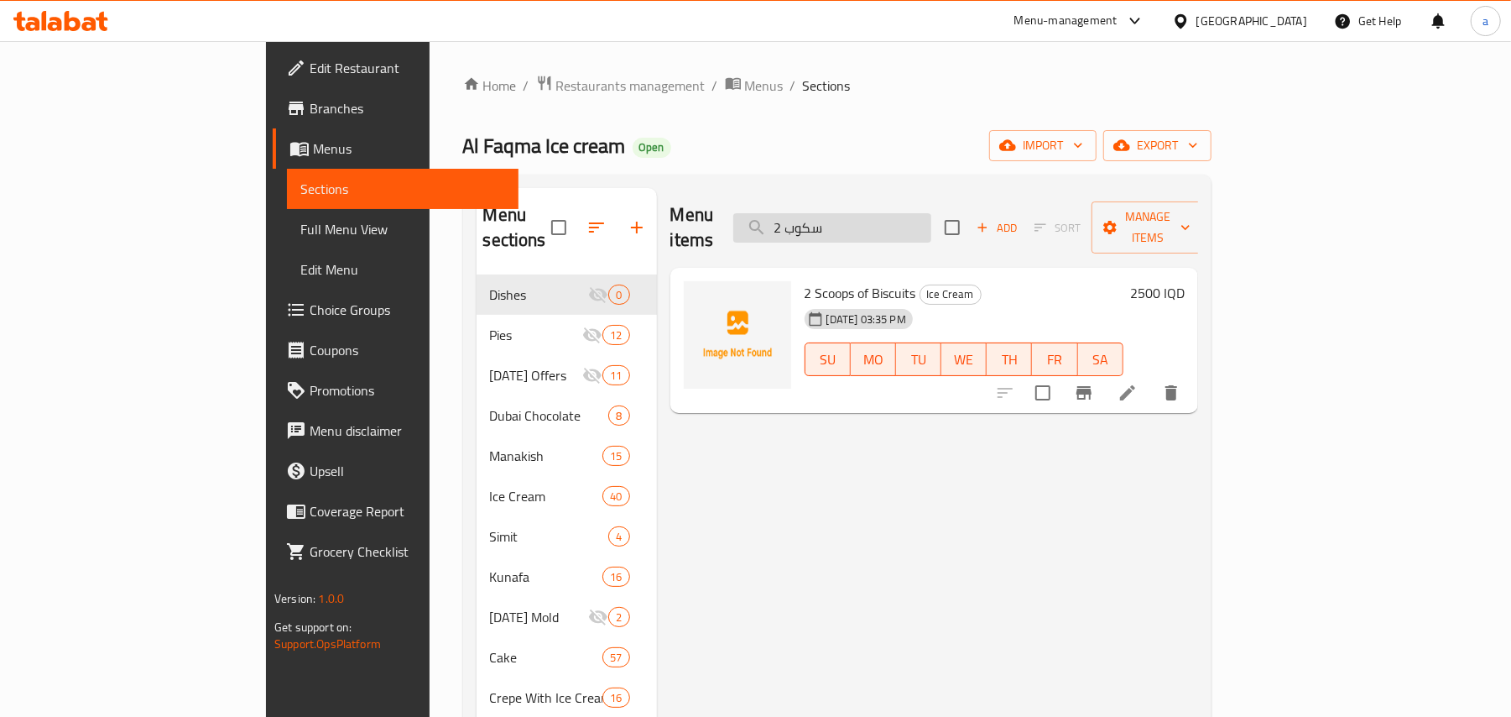
click at [897, 219] on input "2 سكوب" at bounding box center [832, 227] width 198 height 29
paste input "قالب ديسپاسيتو"
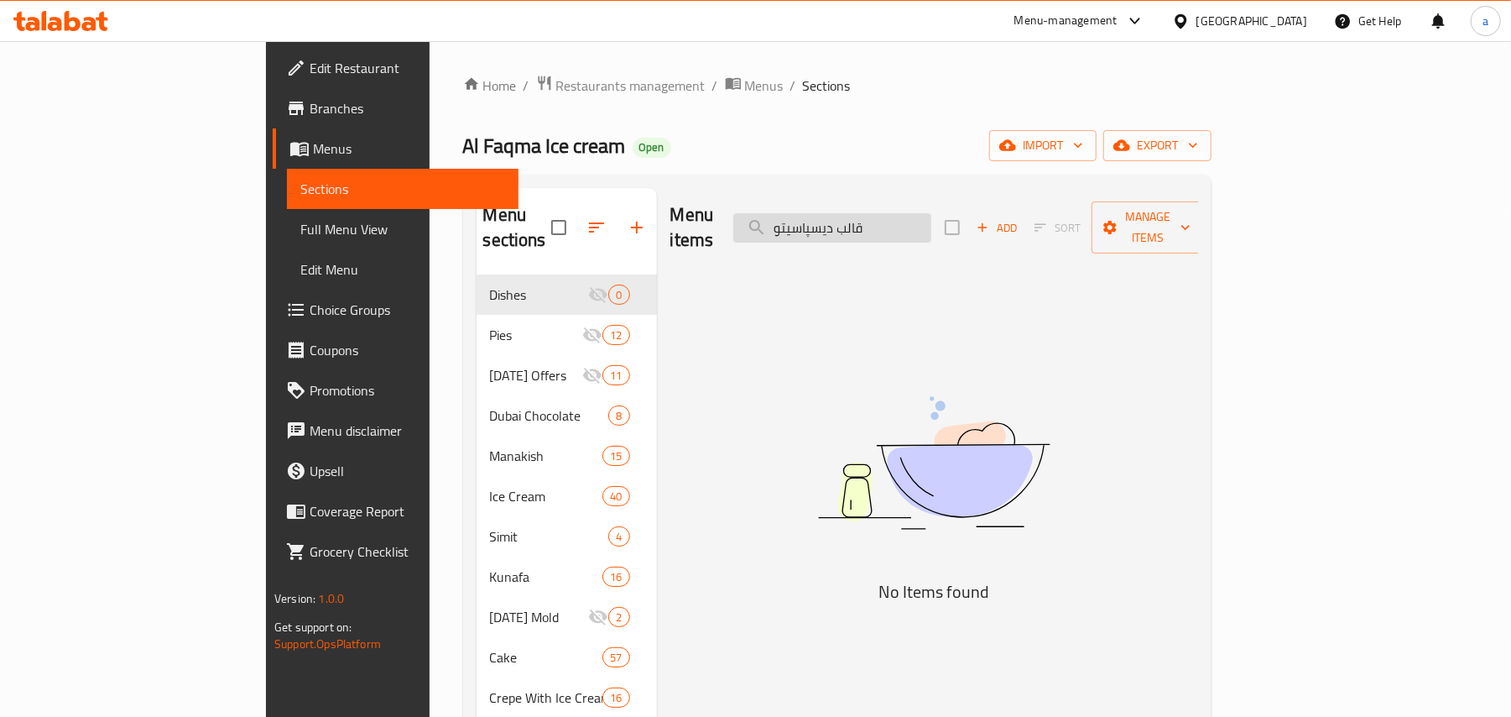
click at [931, 229] on input "قالب ديسپاسيتو" at bounding box center [832, 227] width 198 height 29
click at [931, 229] on input "ديسپاسيتو" at bounding box center [832, 227] width 198 height 29
type input "د"
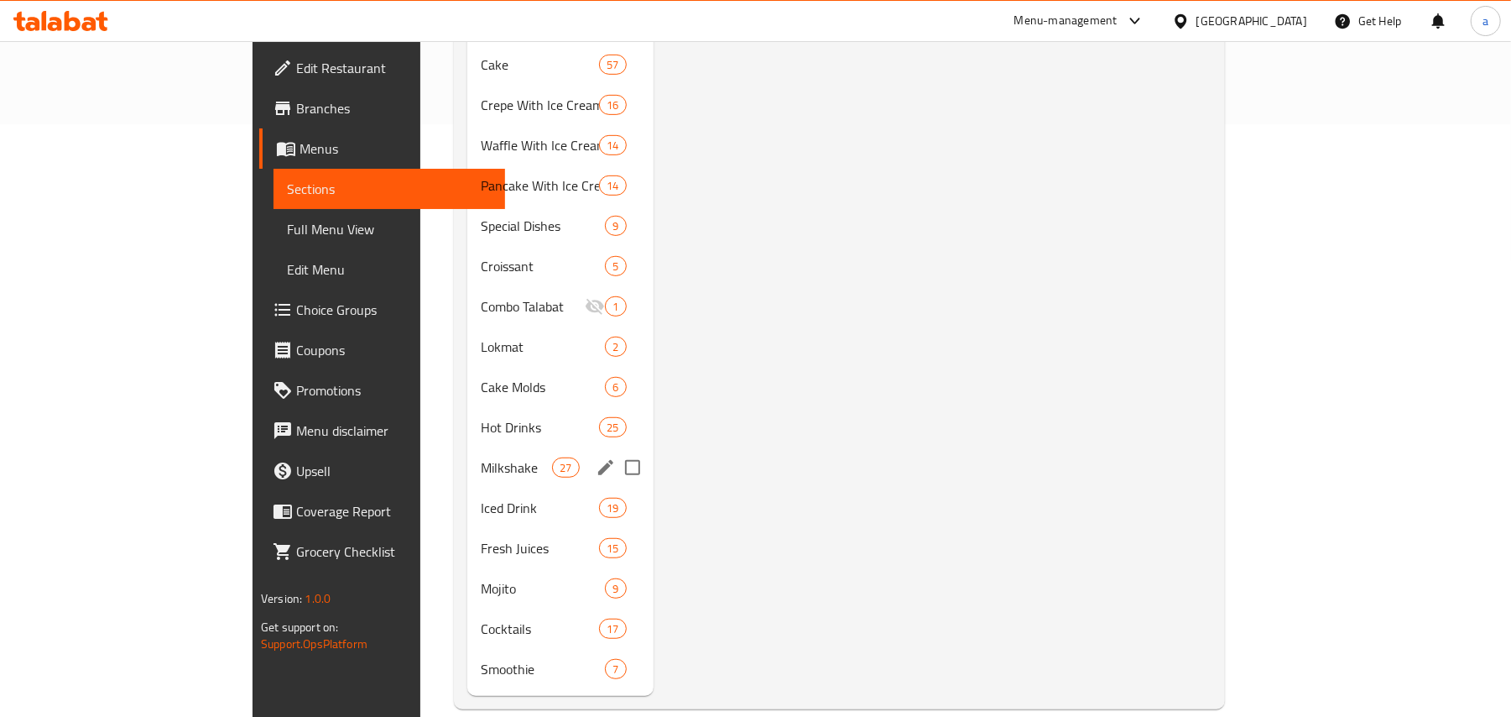
scroll to position [629, 0]
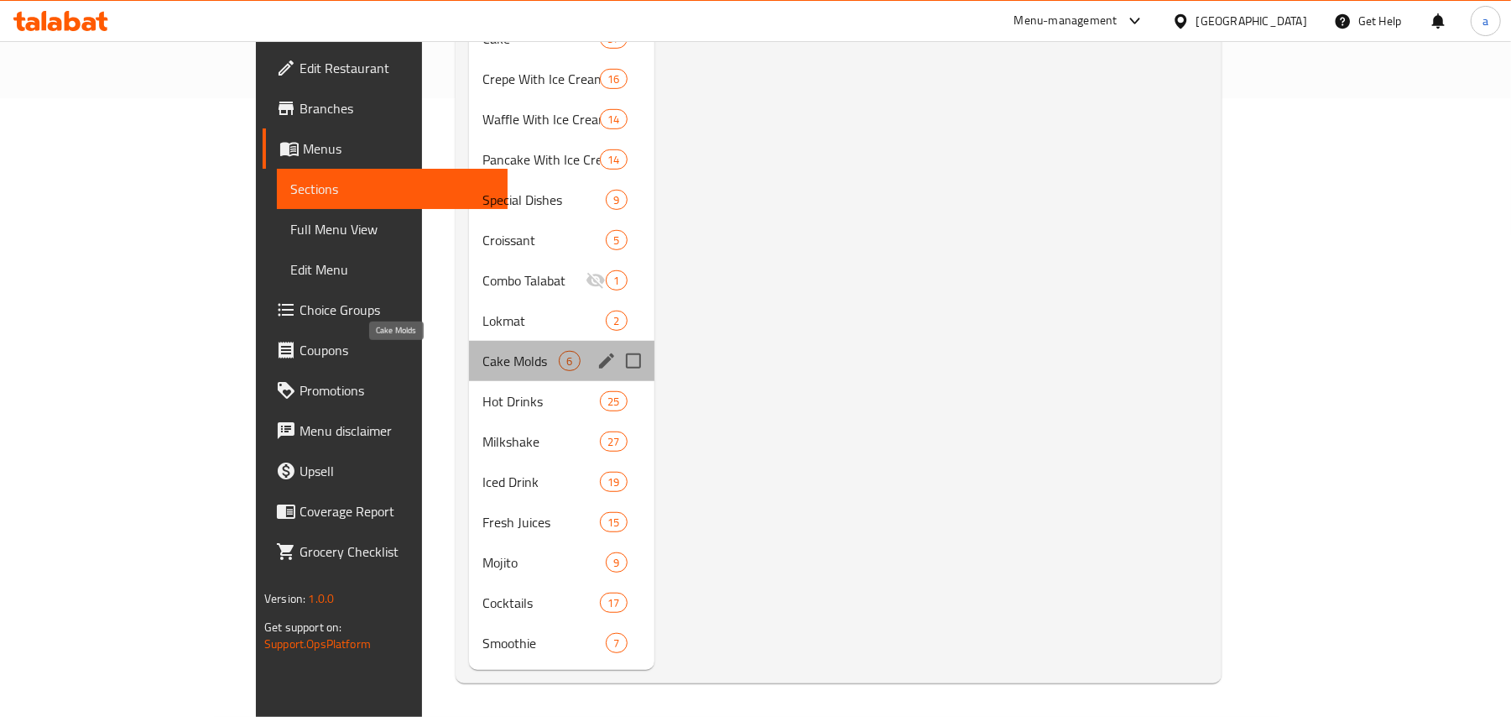
click at [482, 354] on span "Cake Molds" at bounding box center [520, 361] width 76 height 20
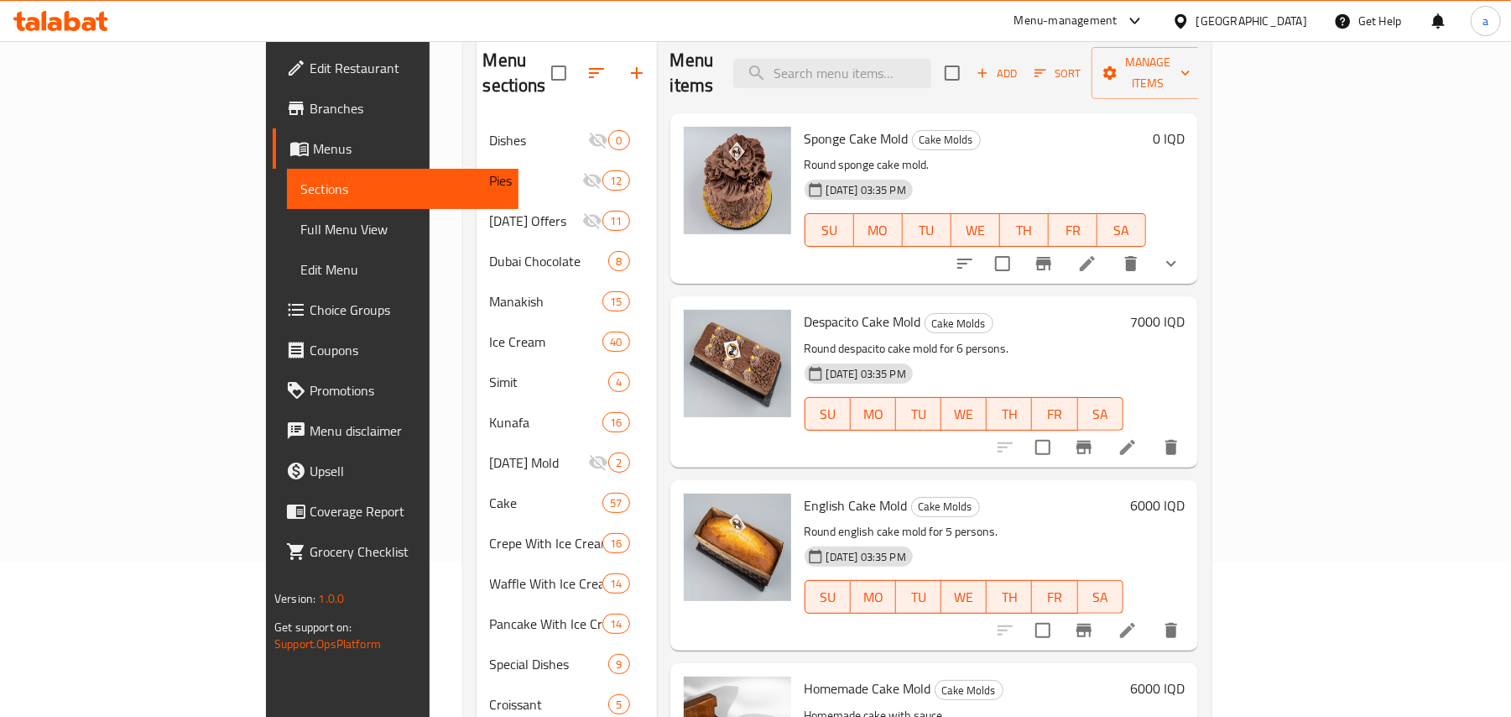
scroll to position [107, 0]
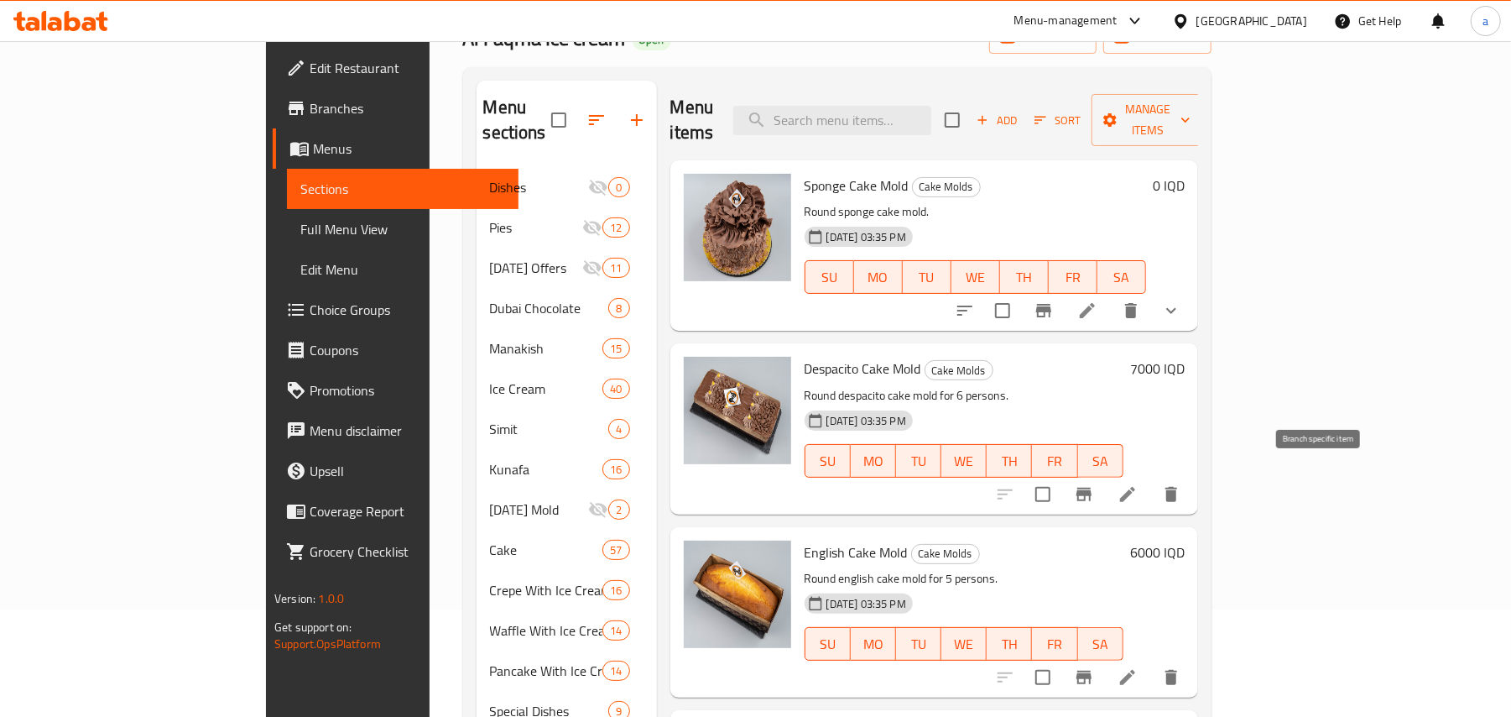
click at [1094, 487] on icon "Branch-specific-item" at bounding box center [1084, 494] width 20 height 20
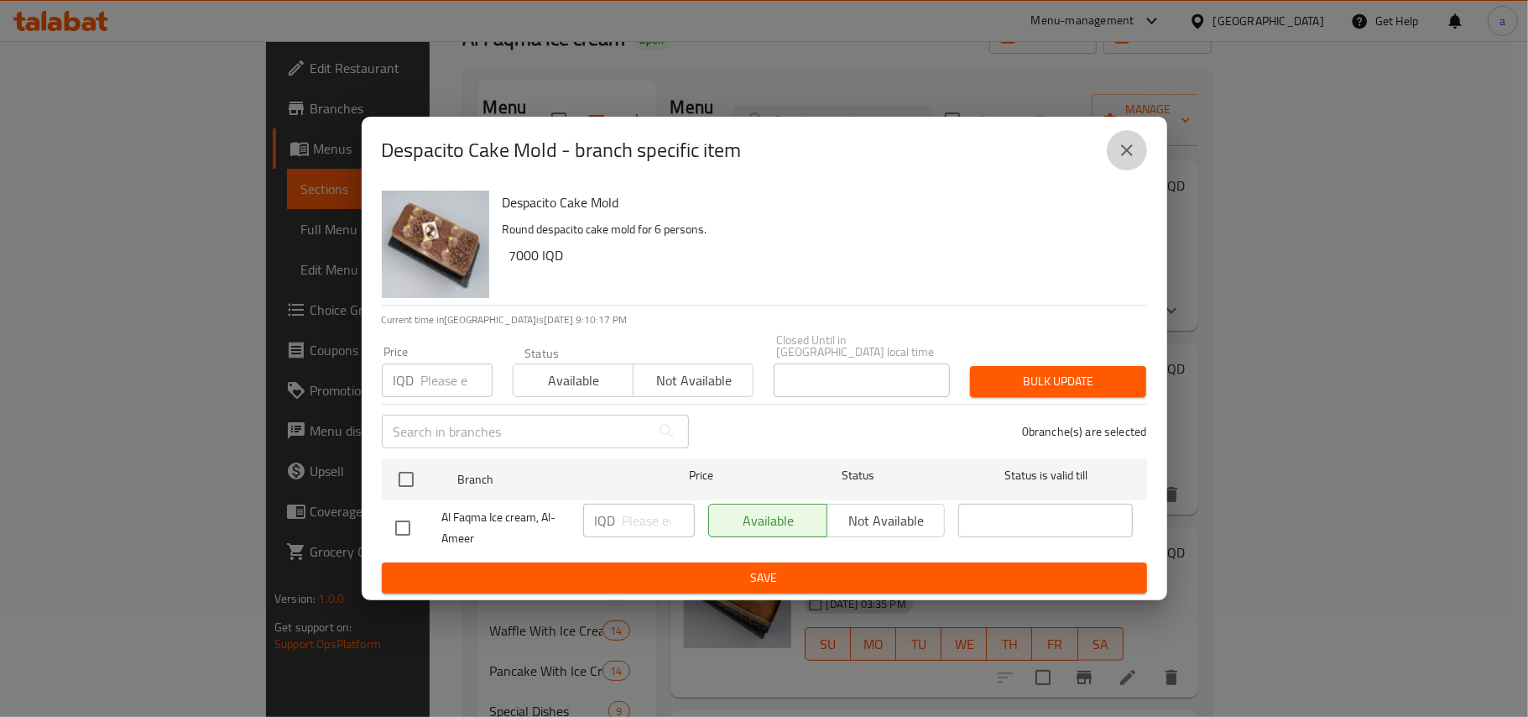
click at [1125, 149] on icon "close" at bounding box center [1127, 150] width 12 height 12
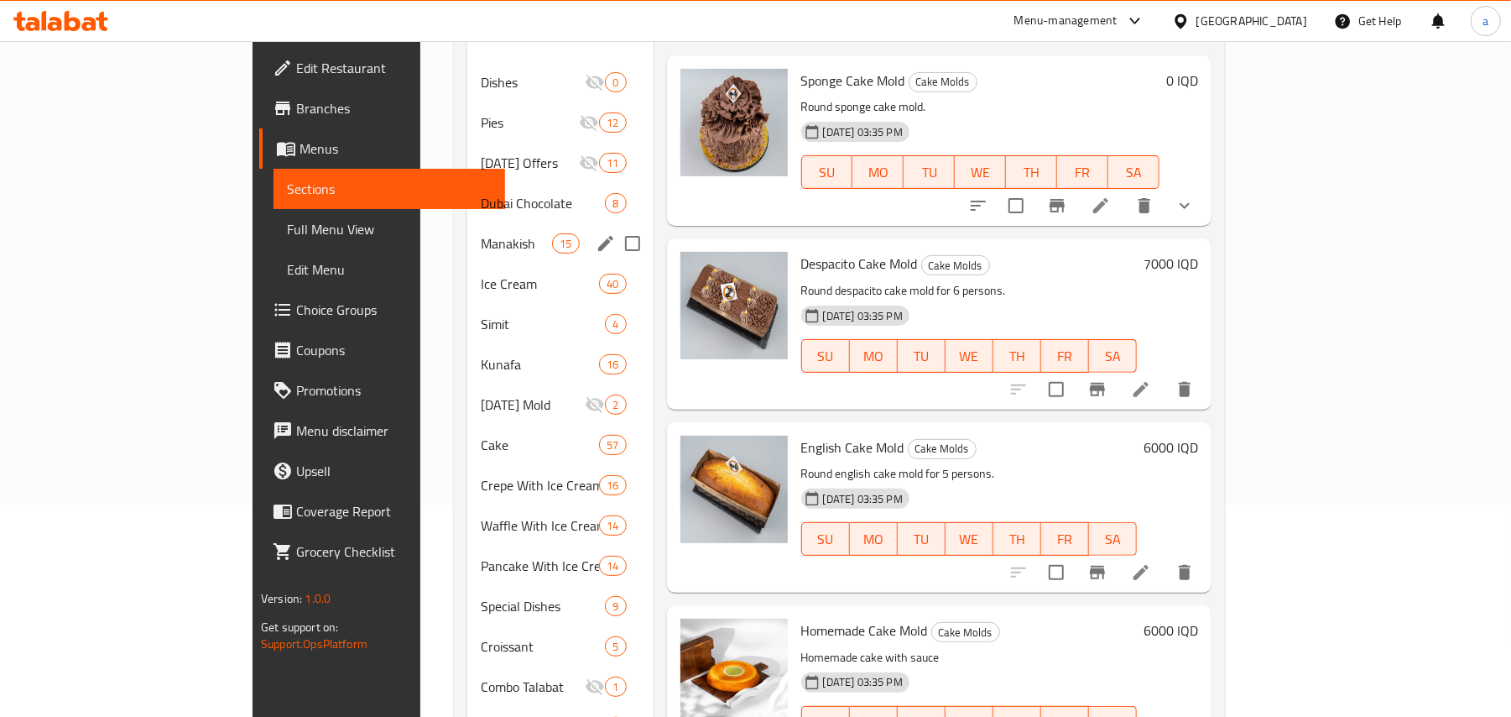
scroll to position [260, 0]
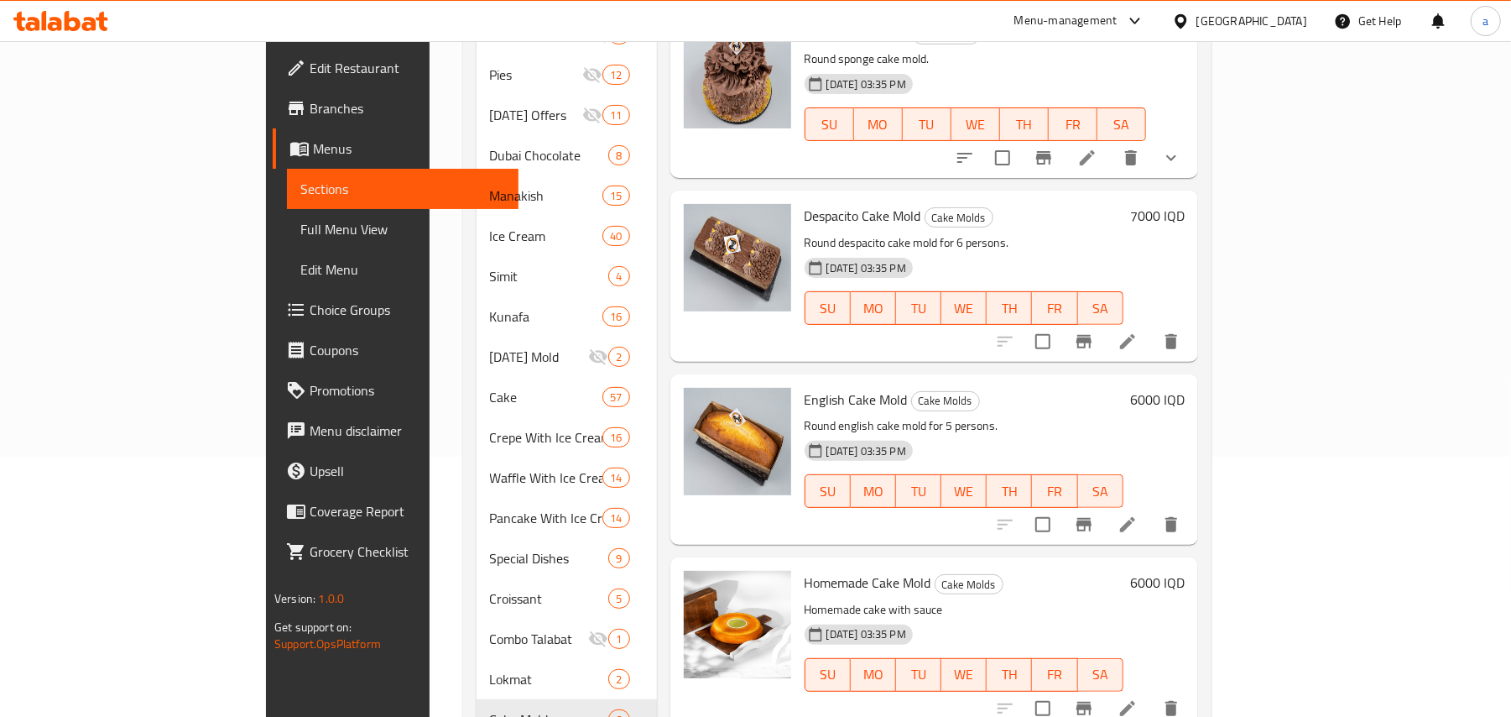
click at [1191, 138] on button "show more" at bounding box center [1171, 158] width 40 height 40
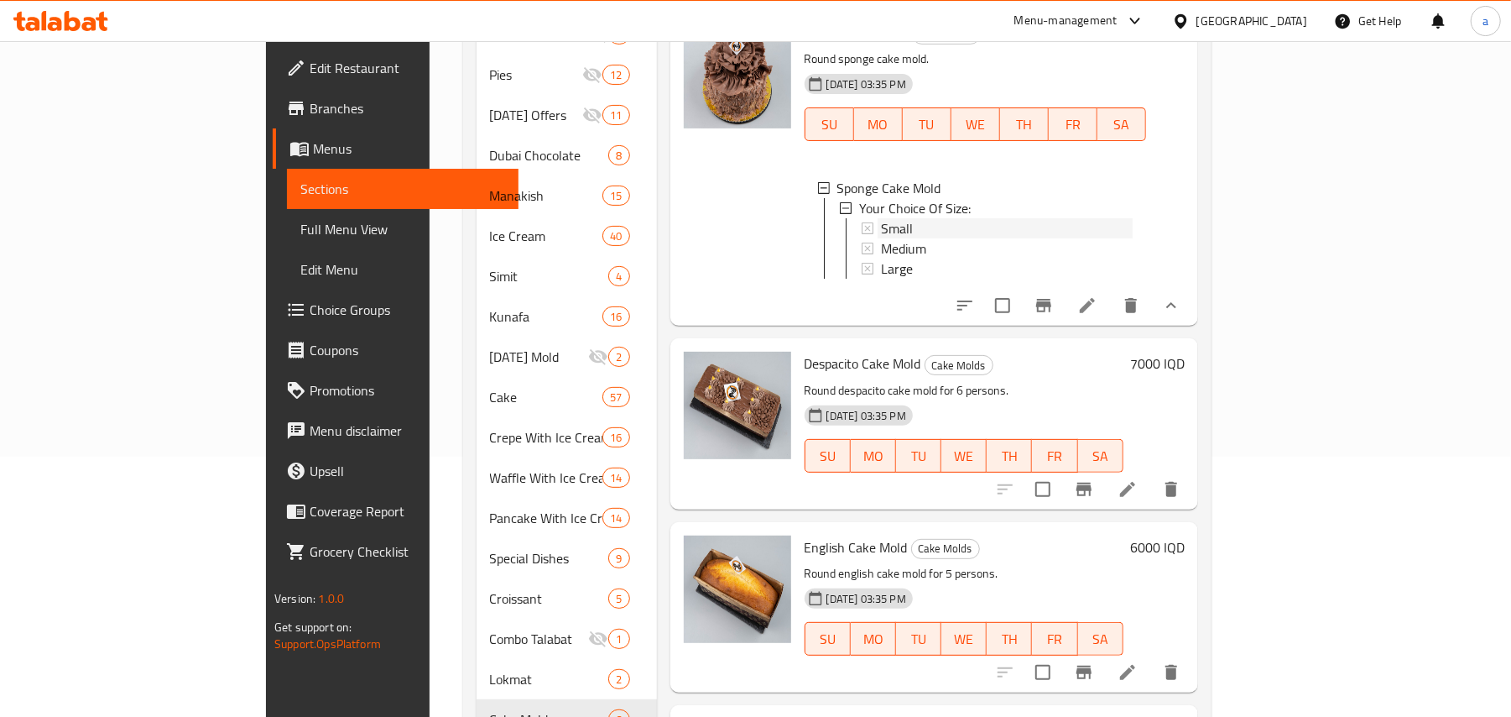
click at [914, 220] on div "Small" at bounding box center [1007, 228] width 252 height 20
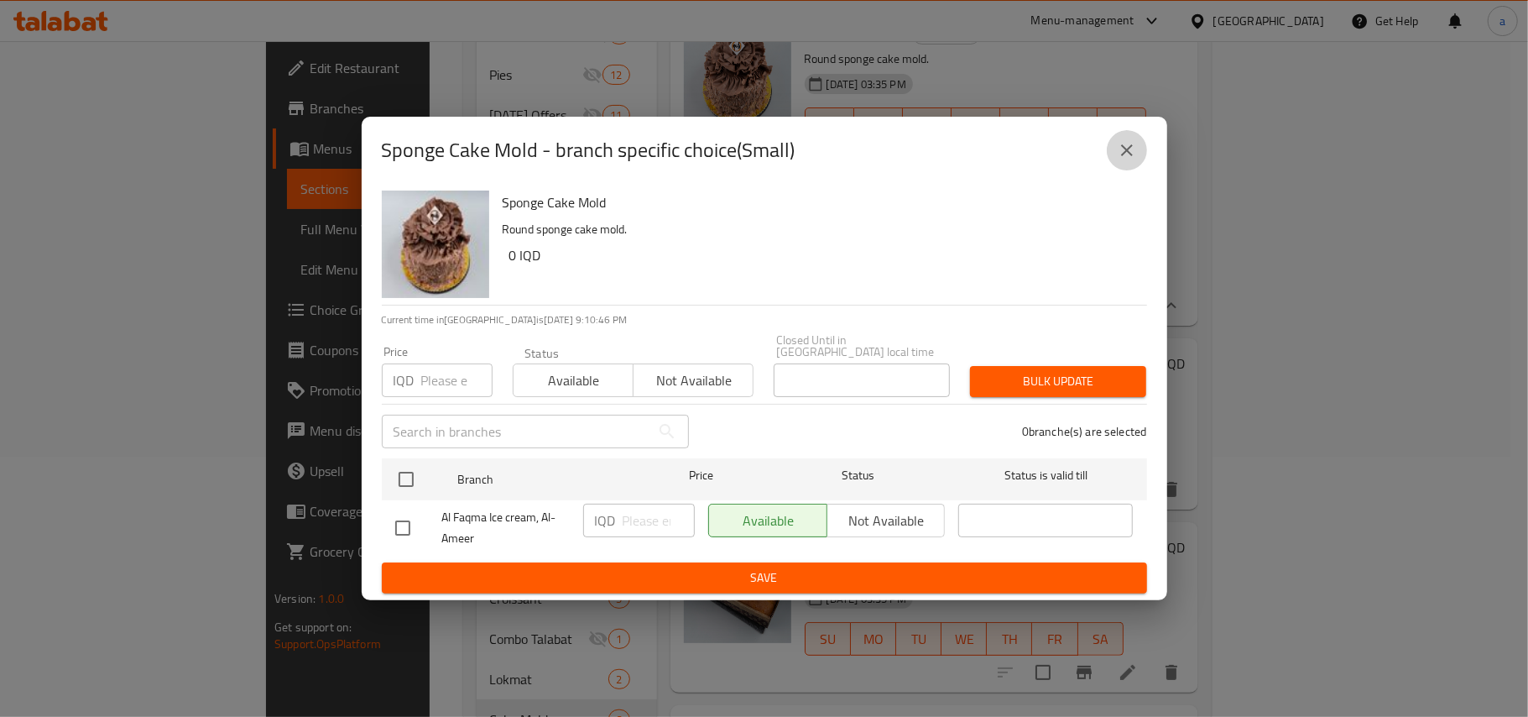
click at [1129, 144] on icon "close" at bounding box center [1127, 150] width 20 height 20
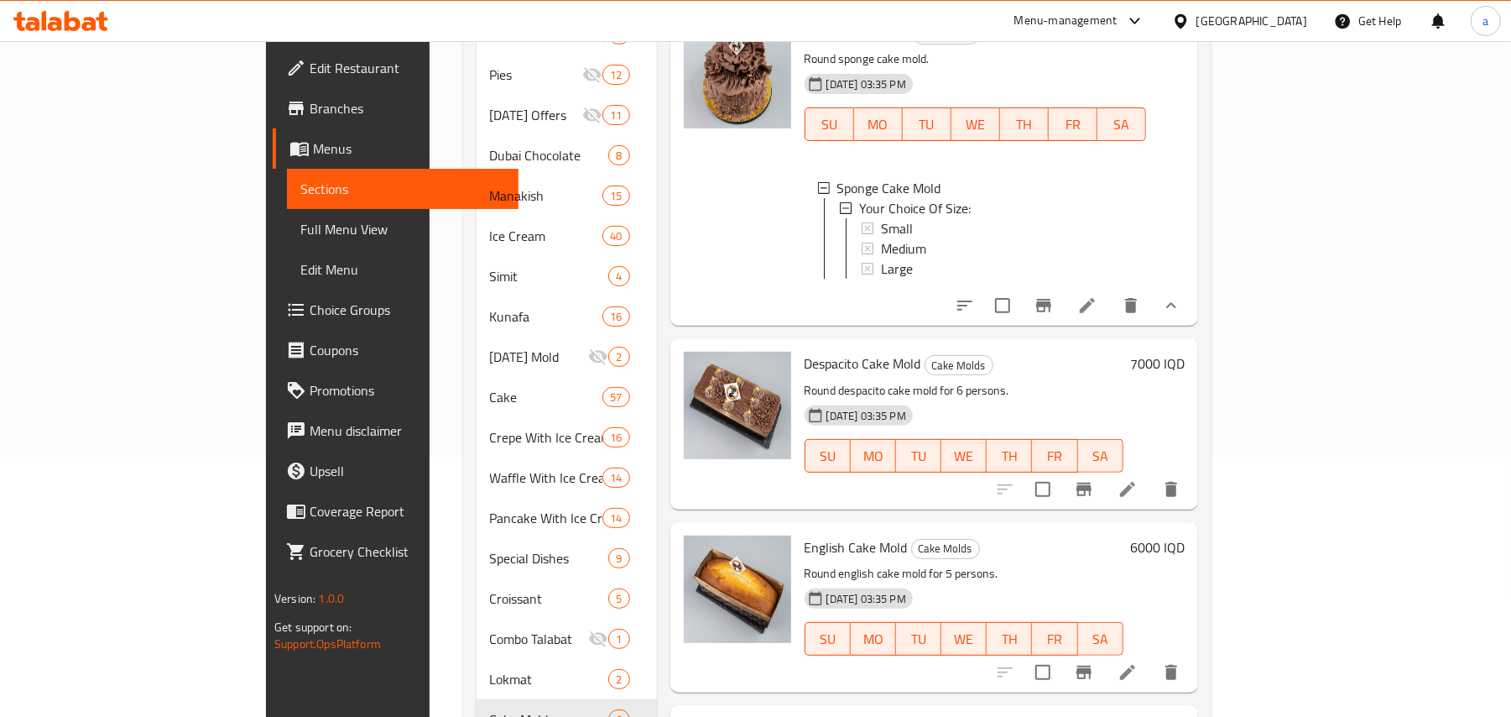
click at [1095, 310] on icon at bounding box center [1087, 305] width 15 height 15
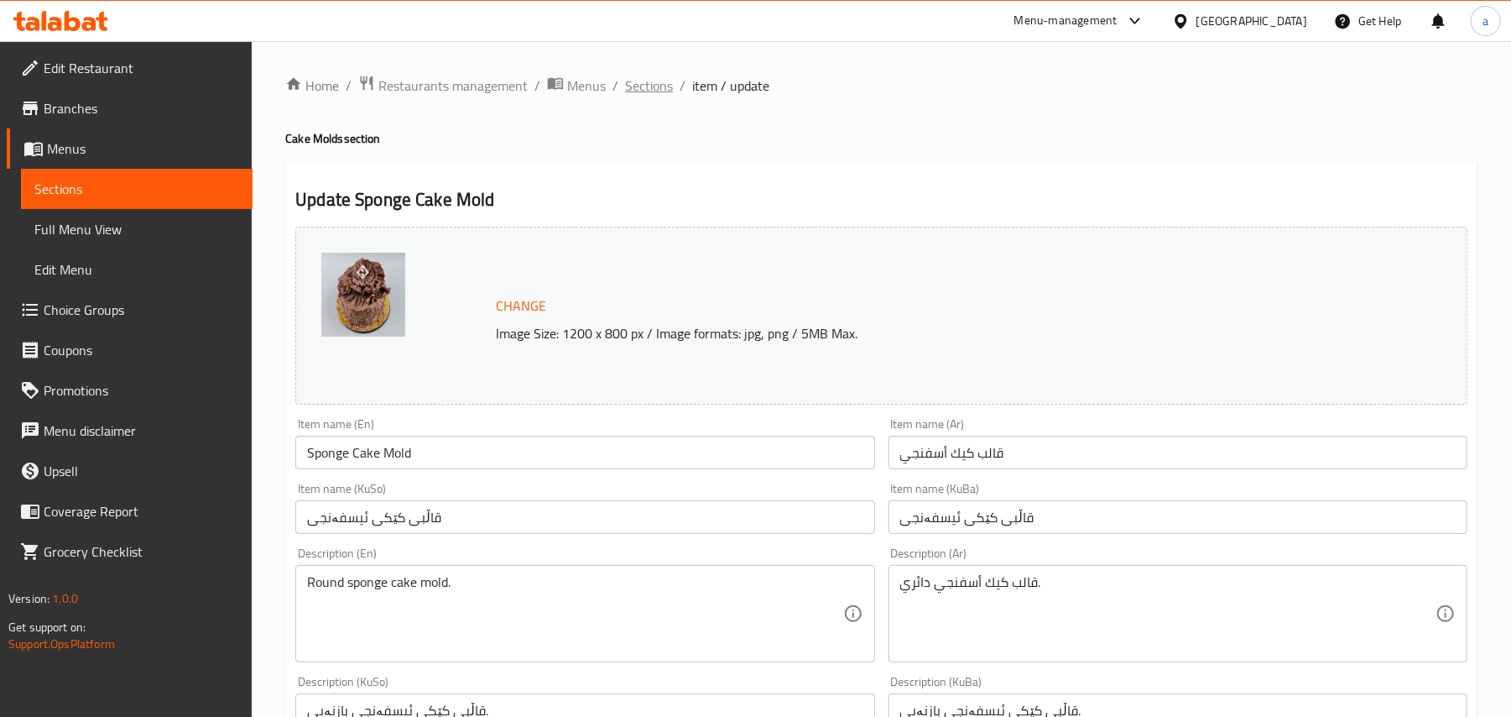
click at [656, 95] on span "Sections" at bounding box center [649, 86] width 48 height 20
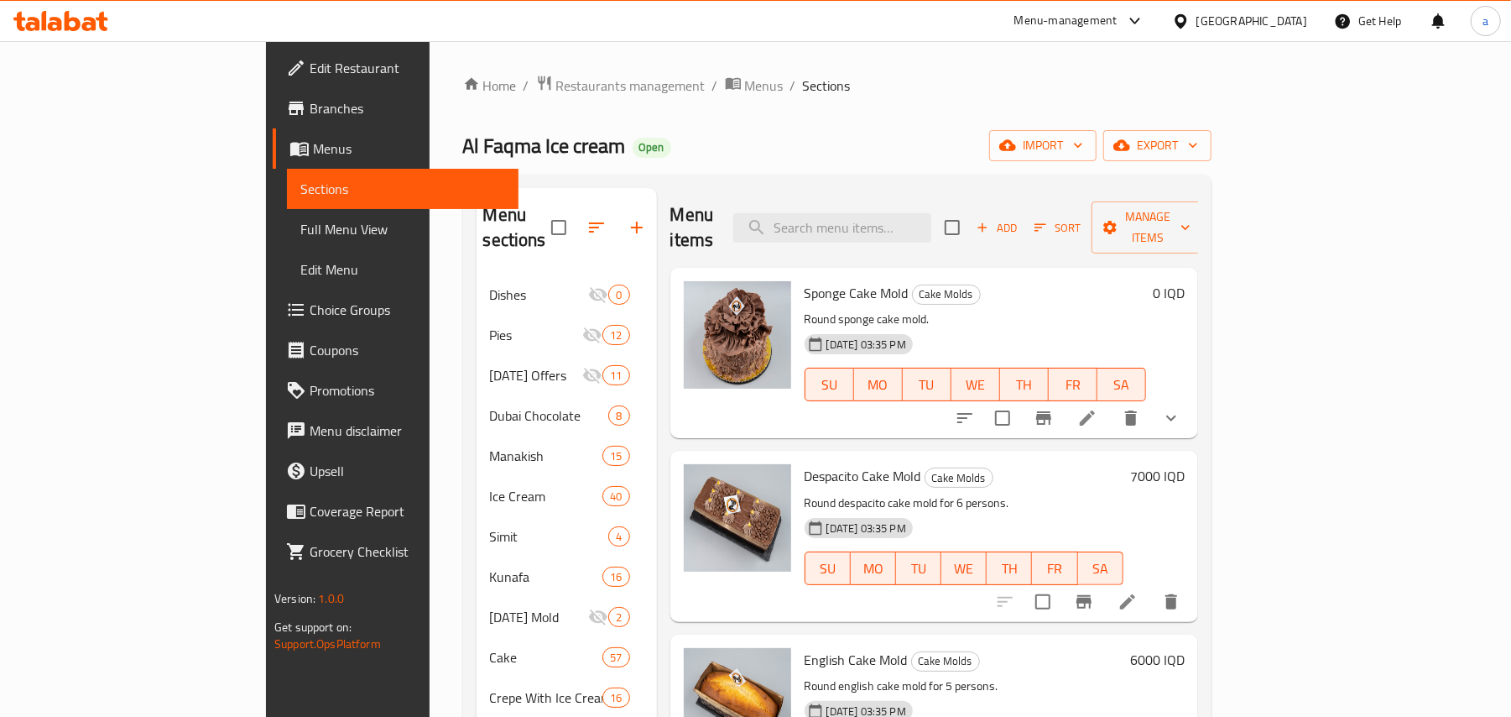
scroll to position [3, 0]
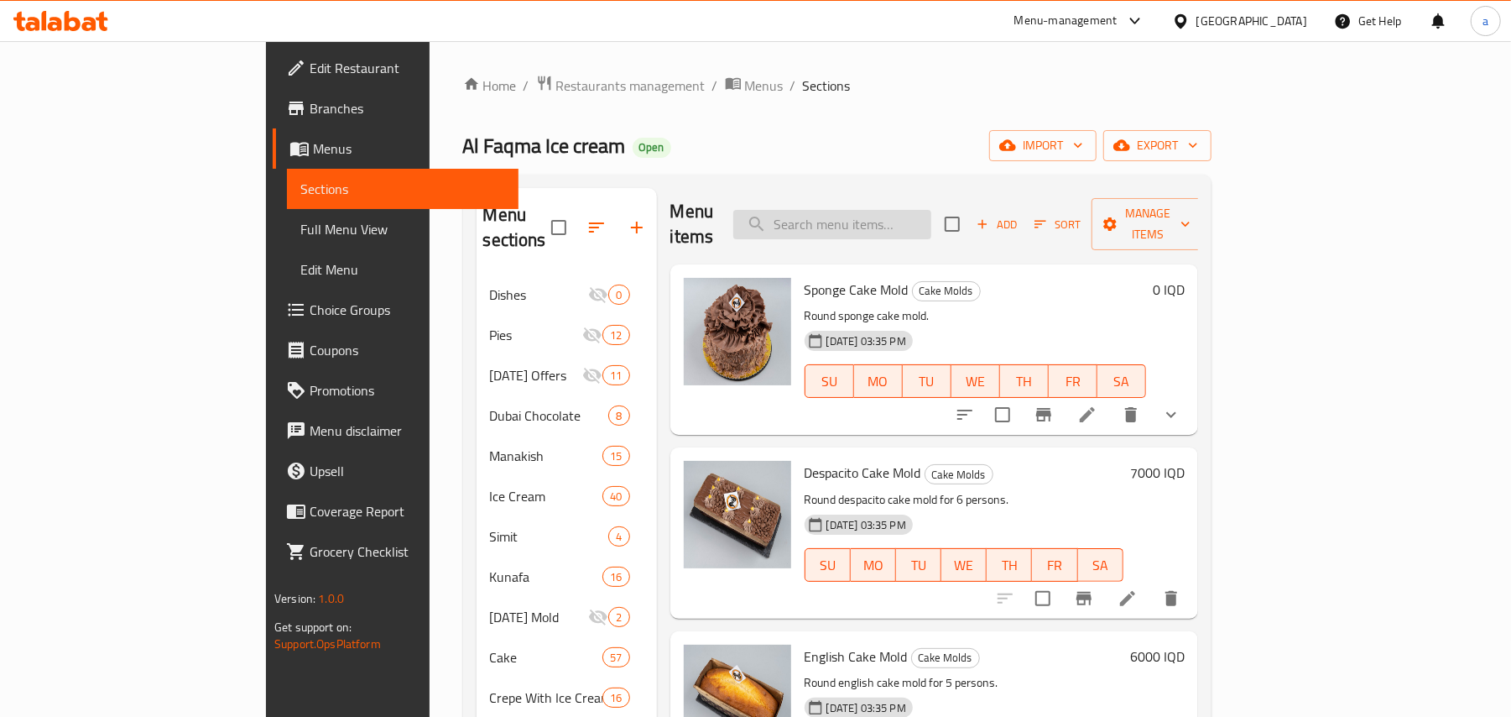
click at [890, 226] on input "search" at bounding box center [832, 224] width 198 height 29
paste input "جرمن كيك"
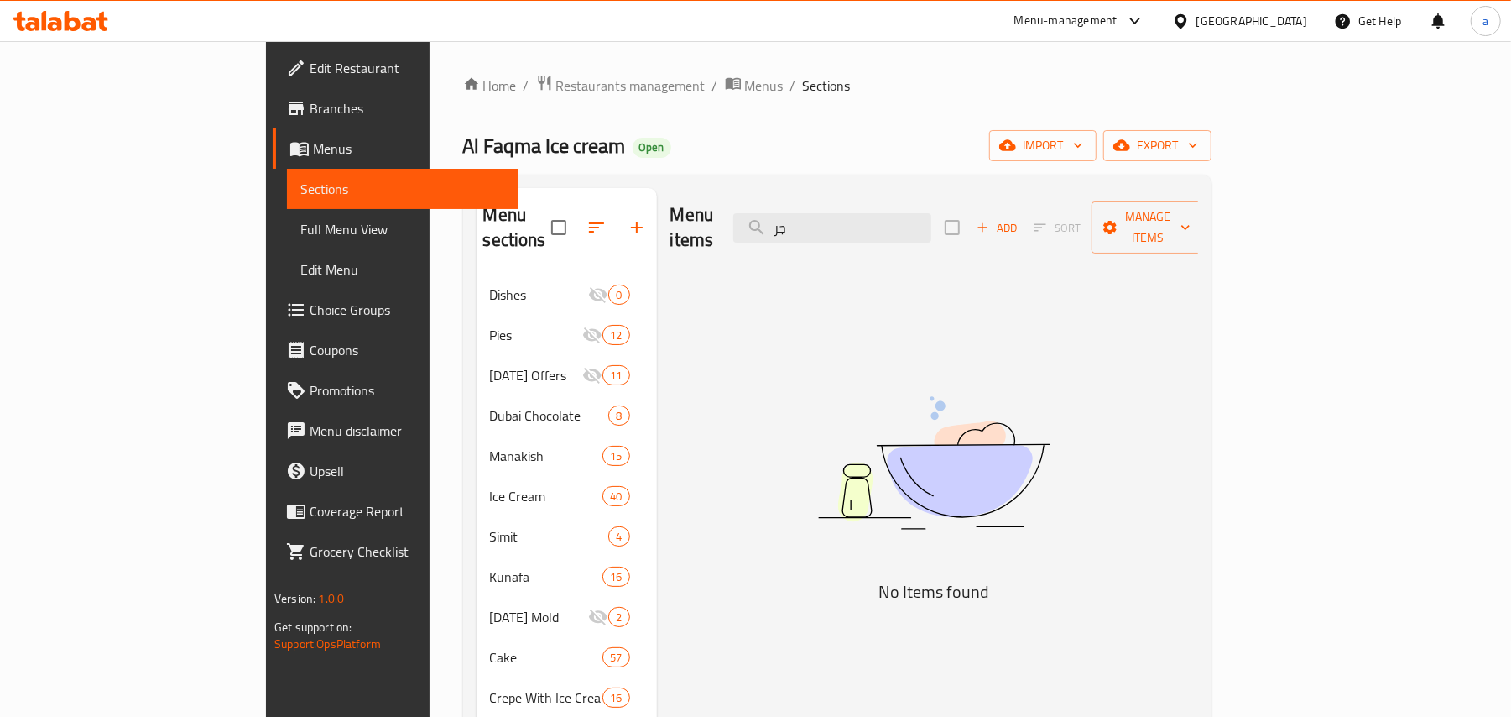
type input "ج"
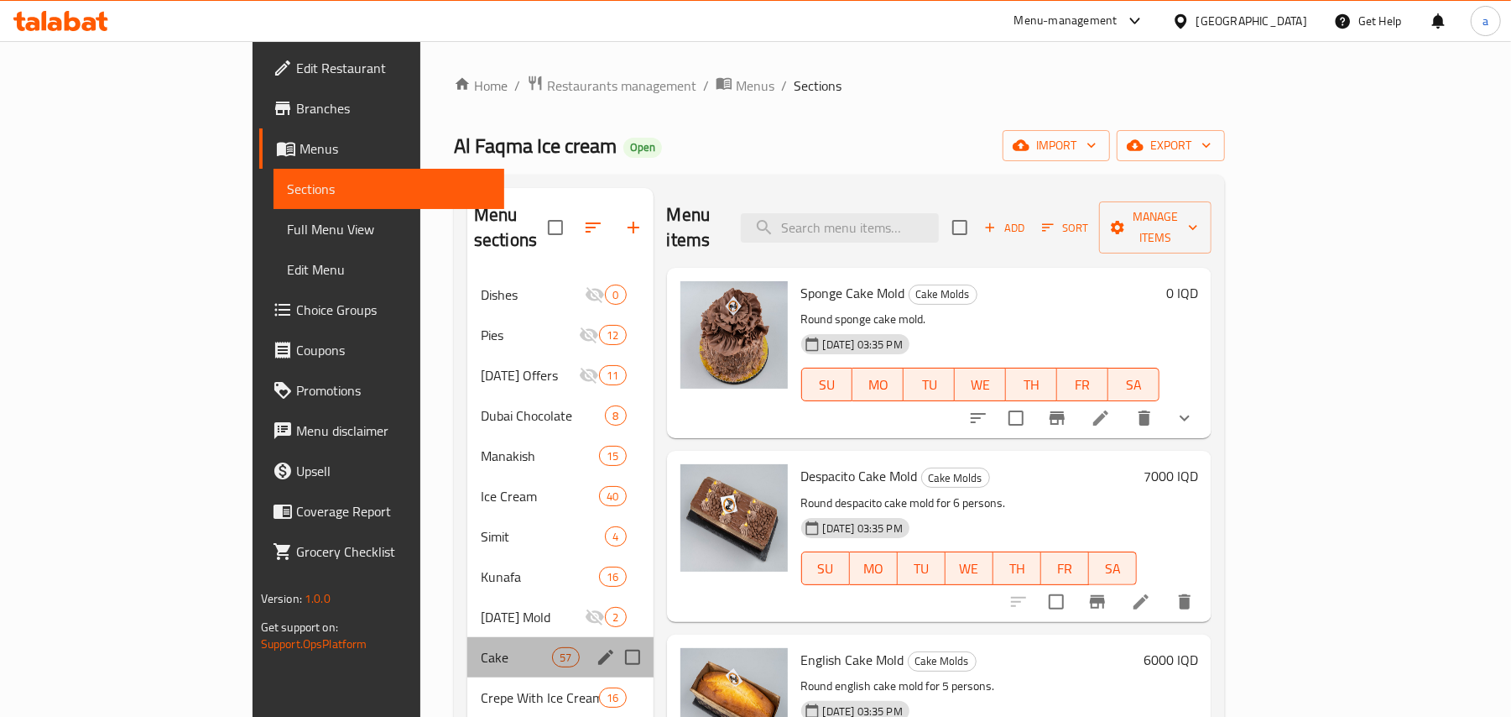
click at [467, 637] on div "Cake 57" at bounding box center [560, 657] width 186 height 40
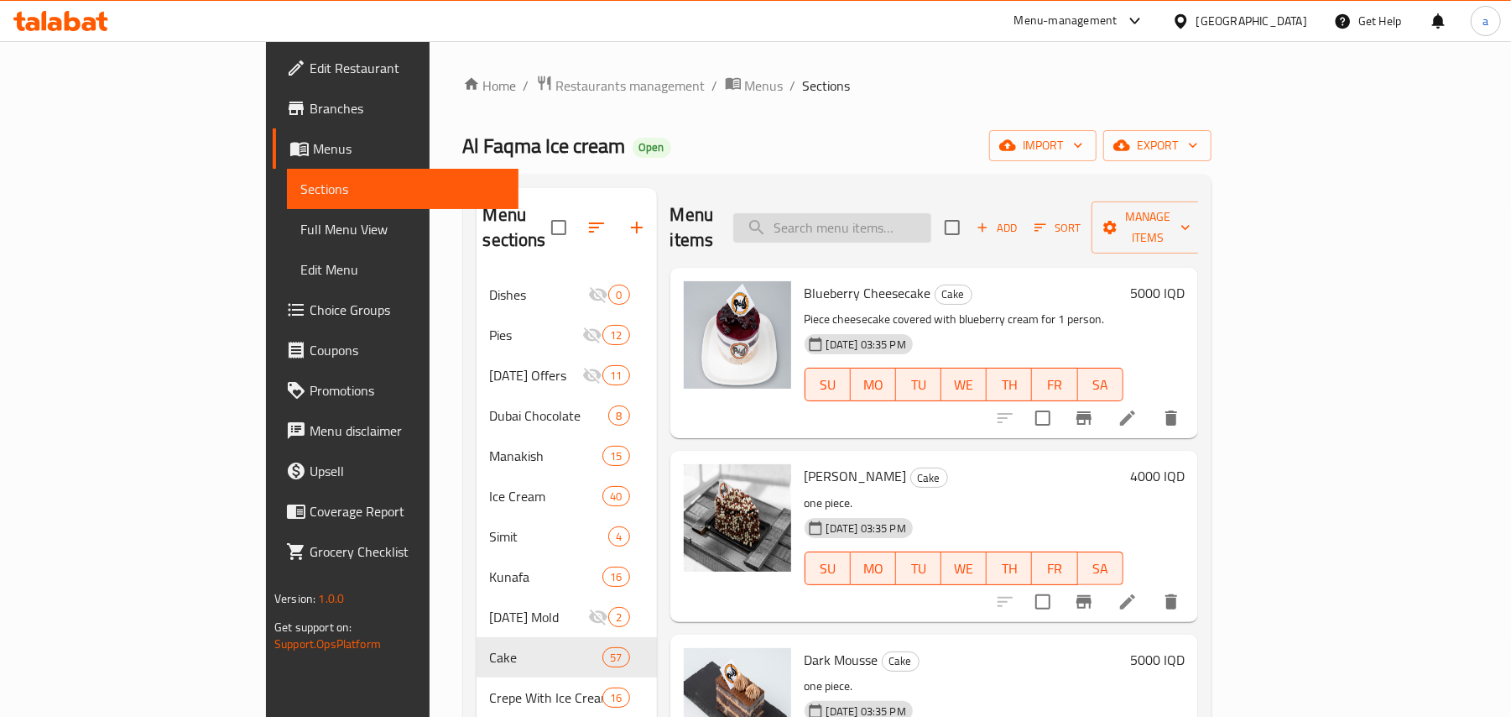
click at [931, 215] on input "search" at bounding box center [832, 227] width 198 height 29
paste input "German Cake"
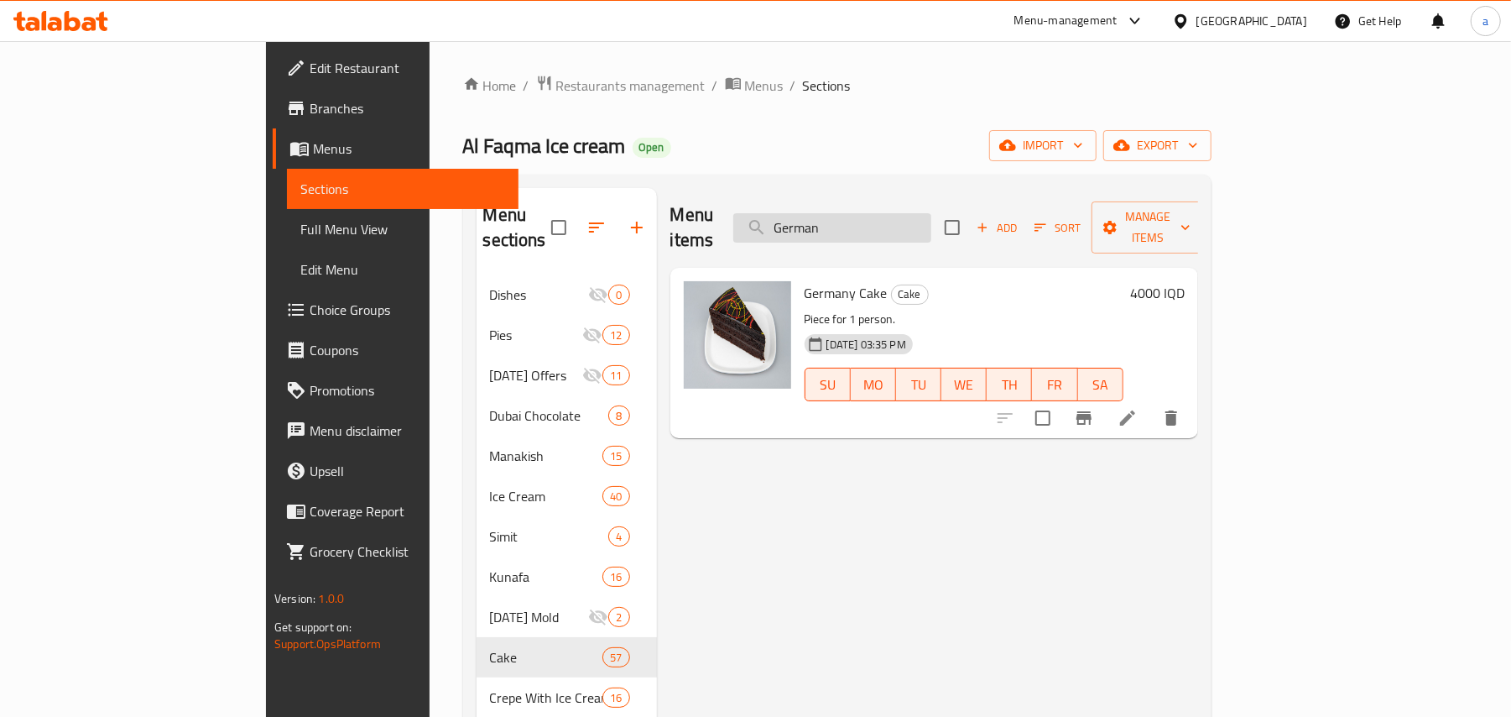
click at [908, 226] on input "German" at bounding box center [832, 227] width 198 height 29
paste input "بلاك فورست"
click at [915, 223] on input "بلاك فورست" at bounding box center [832, 227] width 198 height 29
paste input "وايت"
click at [881, 229] on input "وايت فورست" at bounding box center [832, 227] width 198 height 29
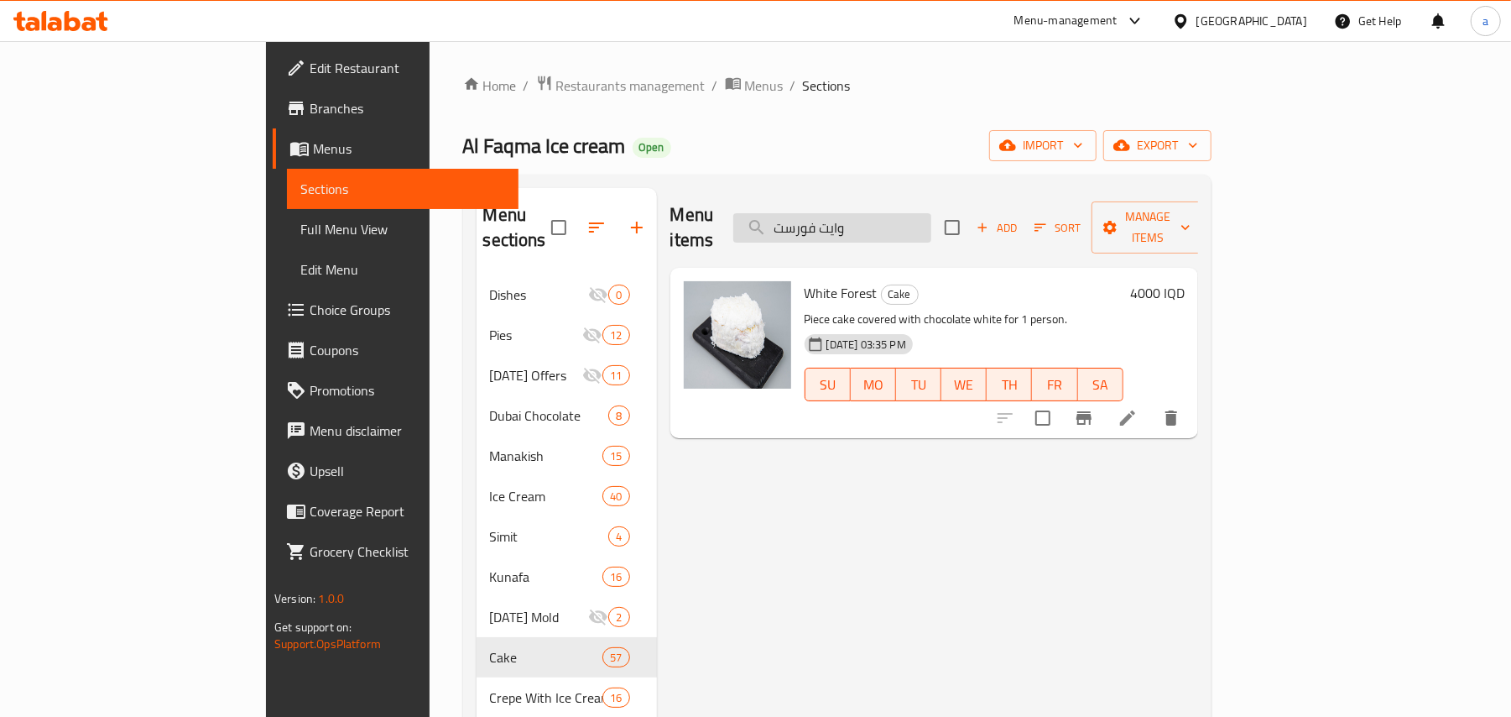
paste input "روت كيك"
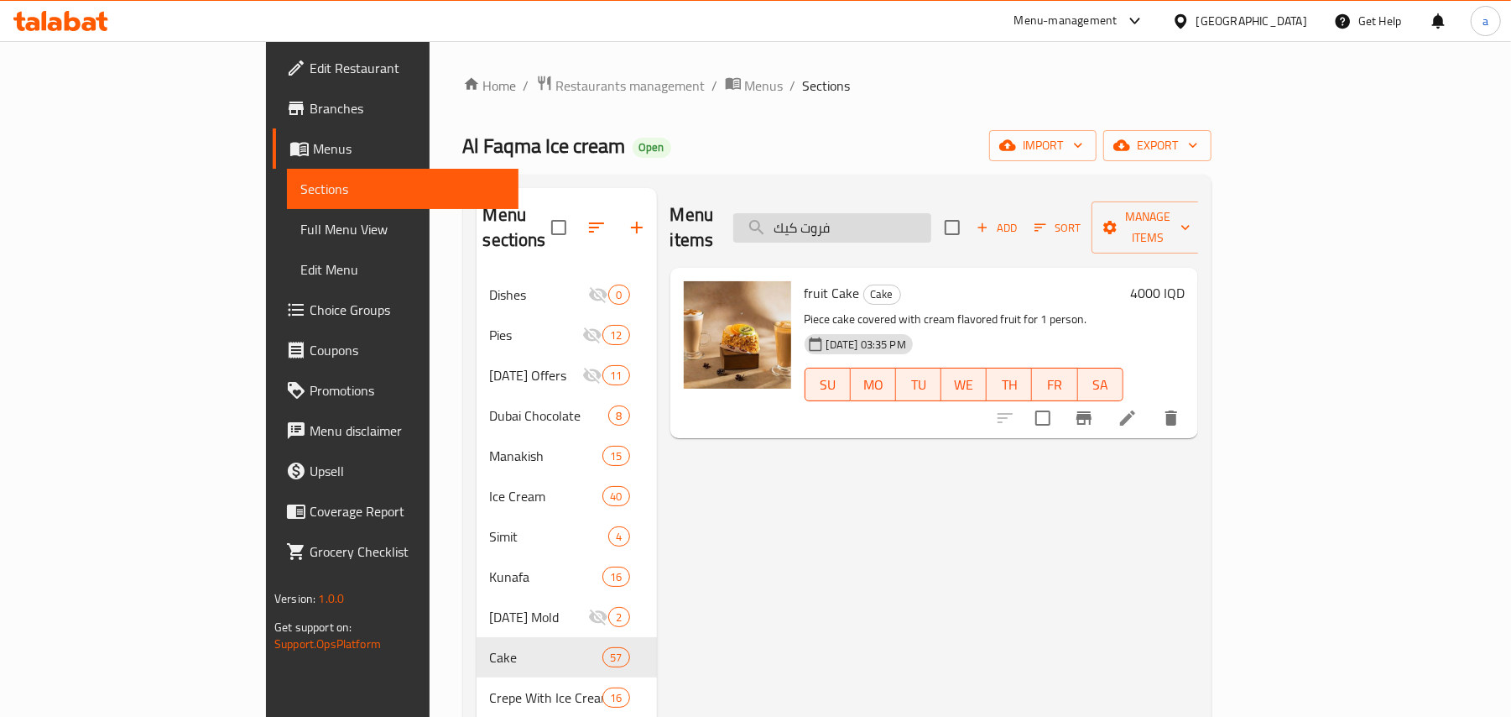
click at [918, 219] on input "فروت كيك" at bounding box center [832, 227] width 198 height 29
paste input "شوكلت موس"
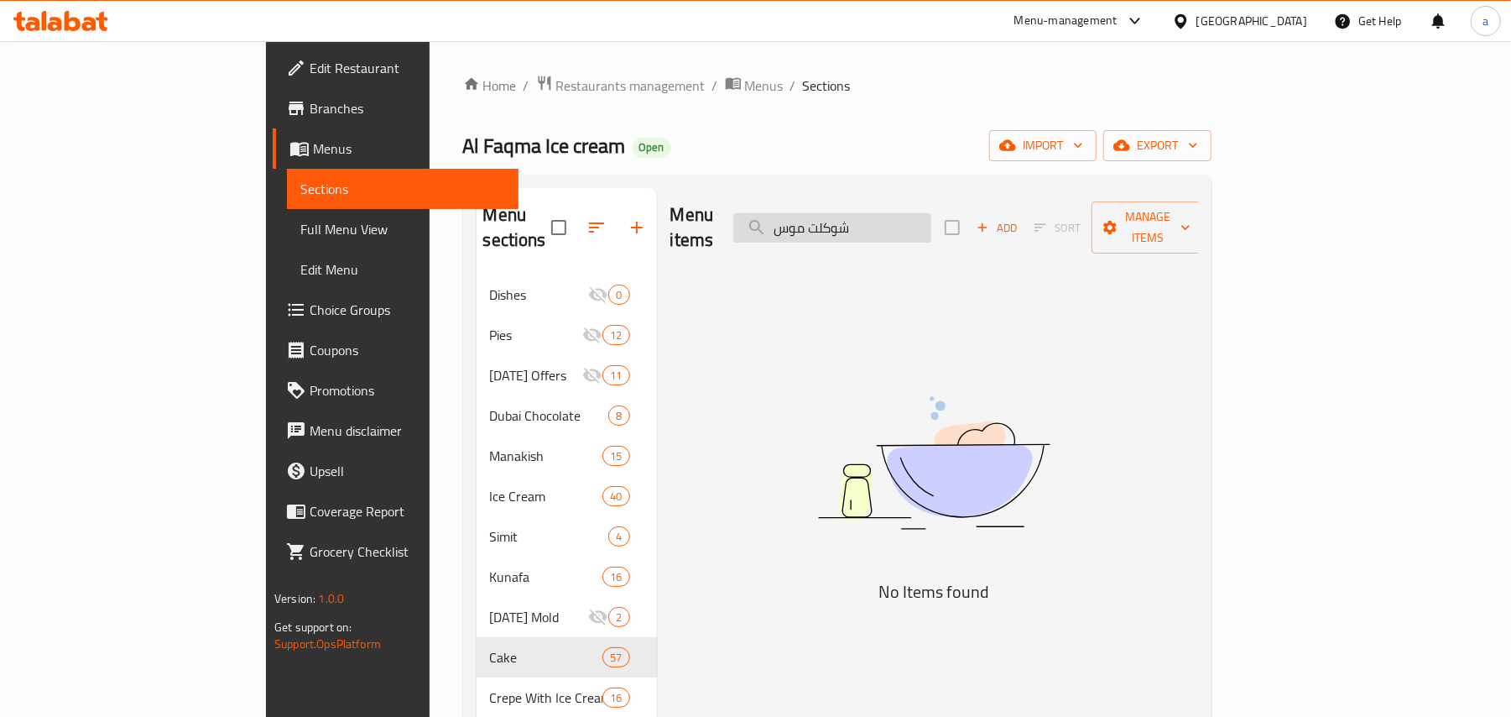
click at [931, 229] on input "شوكلت موس" at bounding box center [832, 227] width 198 height 29
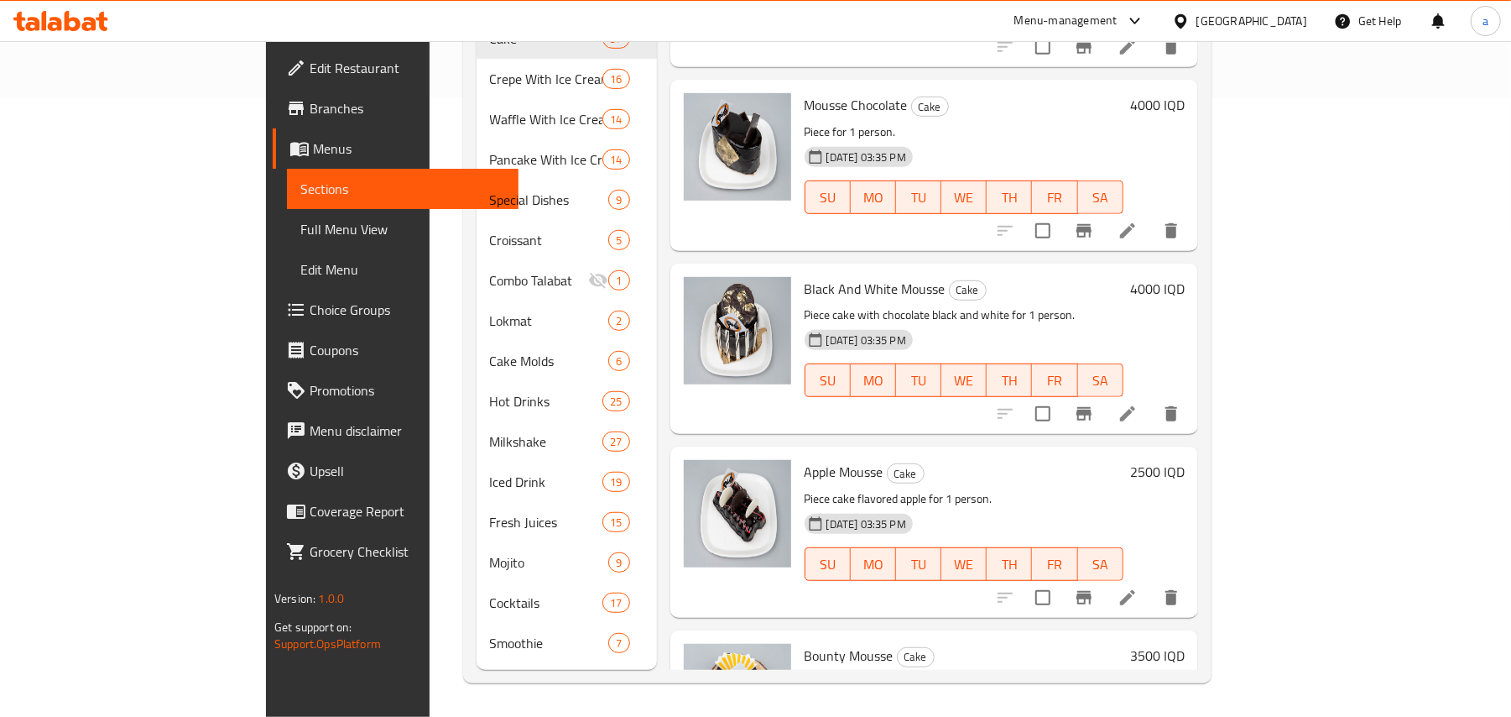
scroll to position [540, 0]
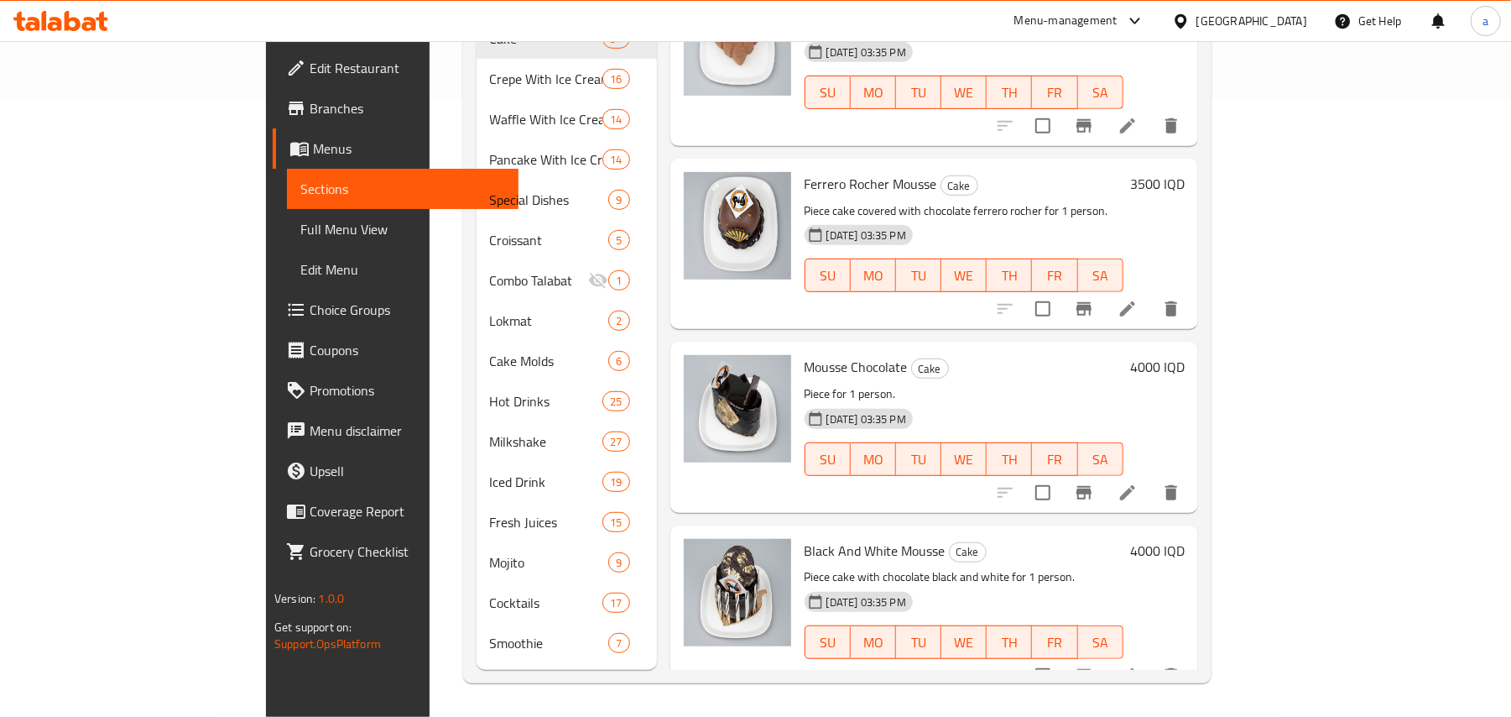
click at [830, 370] on span "Mousse Chocolate" at bounding box center [856, 366] width 103 height 25
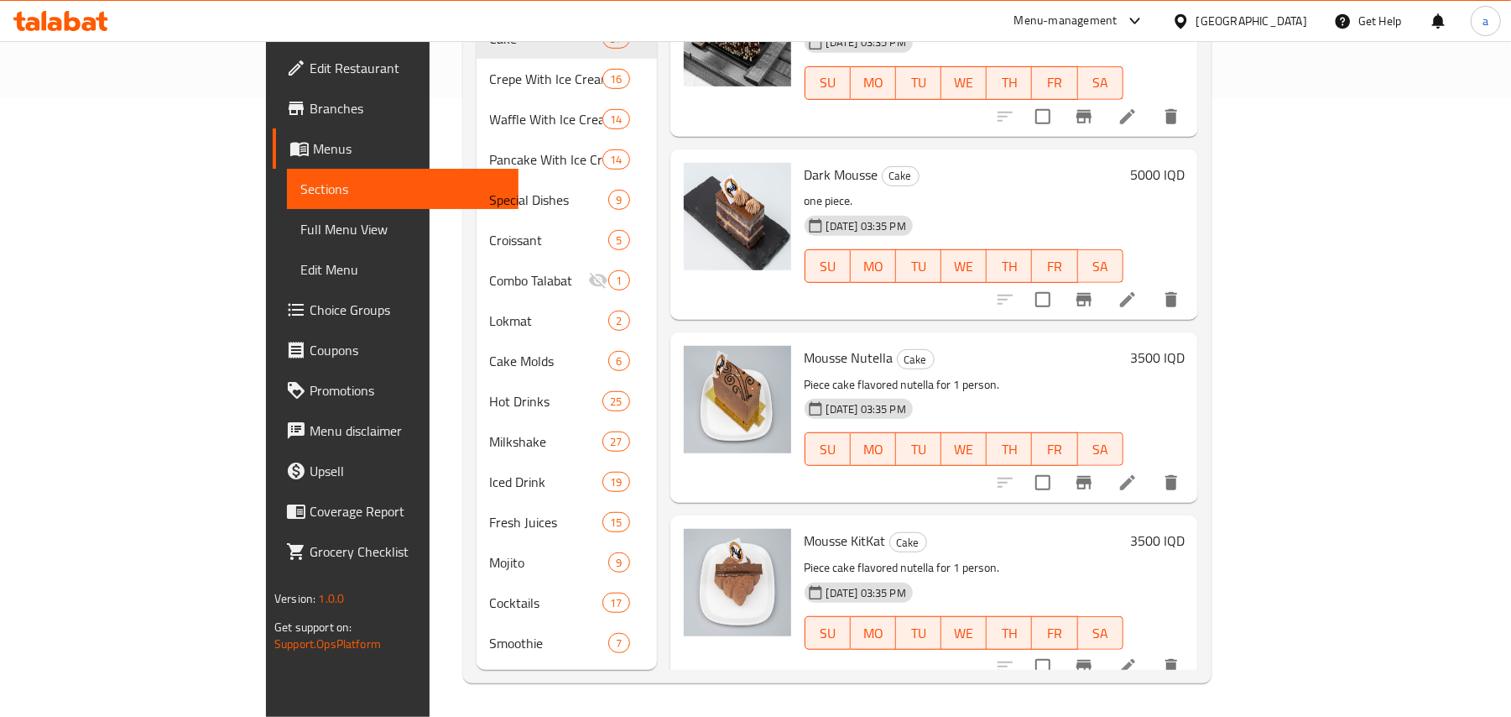
scroll to position [0, 0]
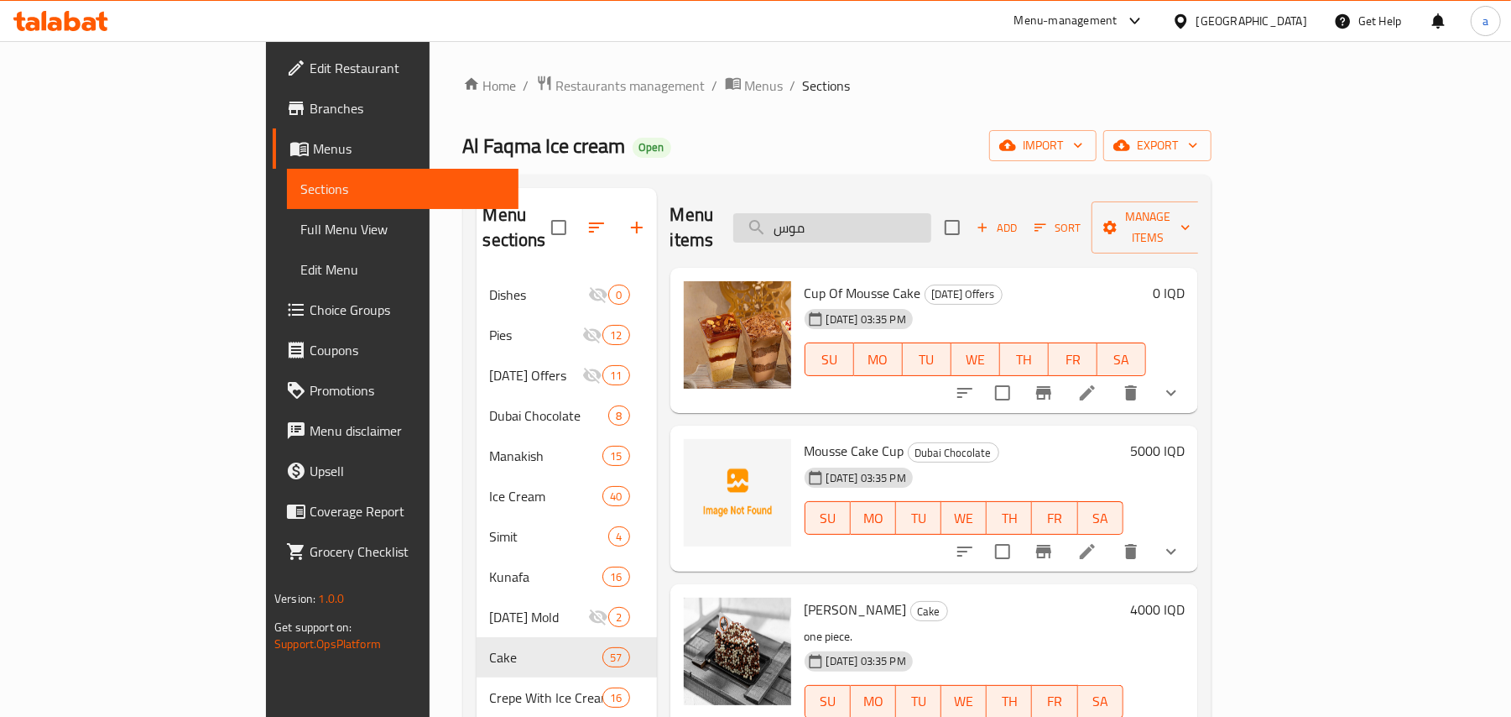
click at [890, 222] on input "موس" at bounding box center [832, 227] width 198 height 29
paste input "نونيم"
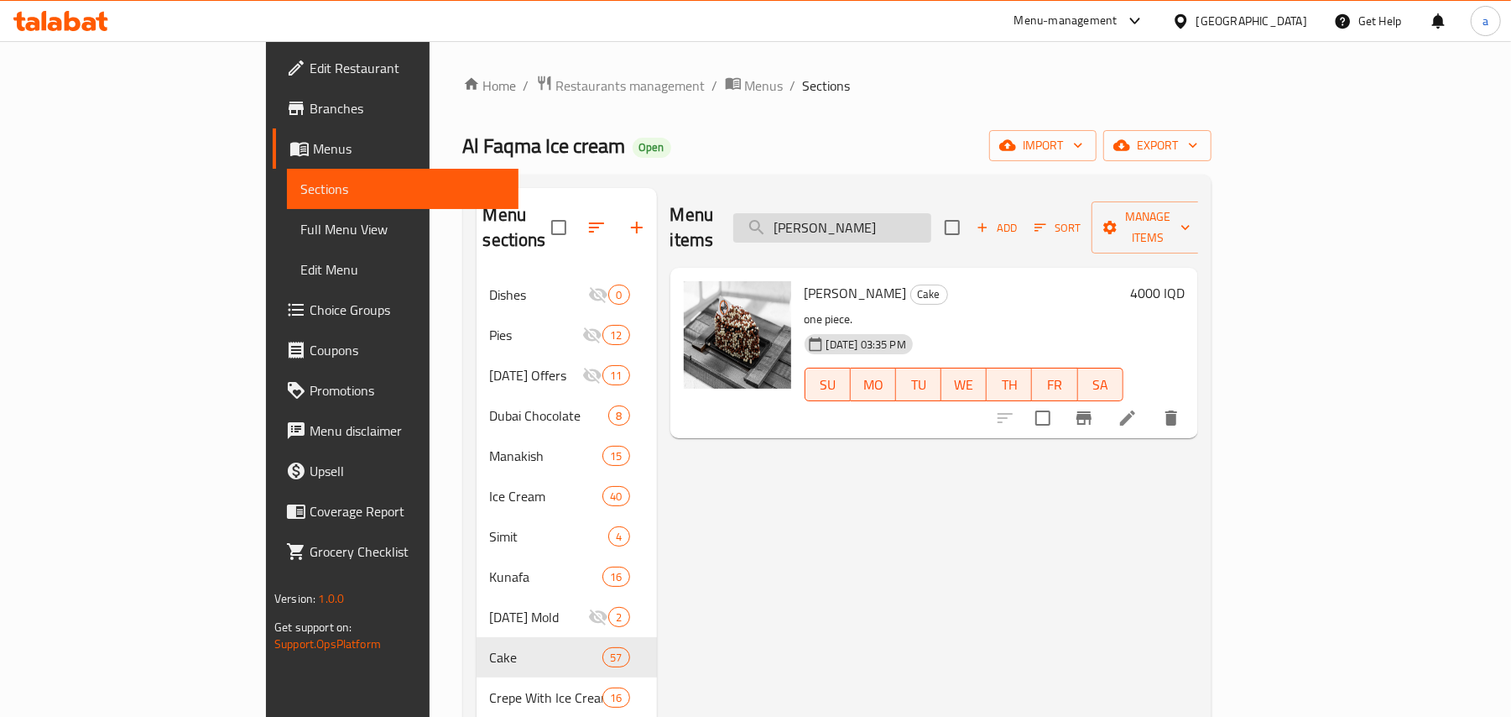
click at [910, 232] on input "[PERSON_NAME]" at bounding box center [832, 227] width 198 height 29
paste input "دارك تشوكلت كيك"
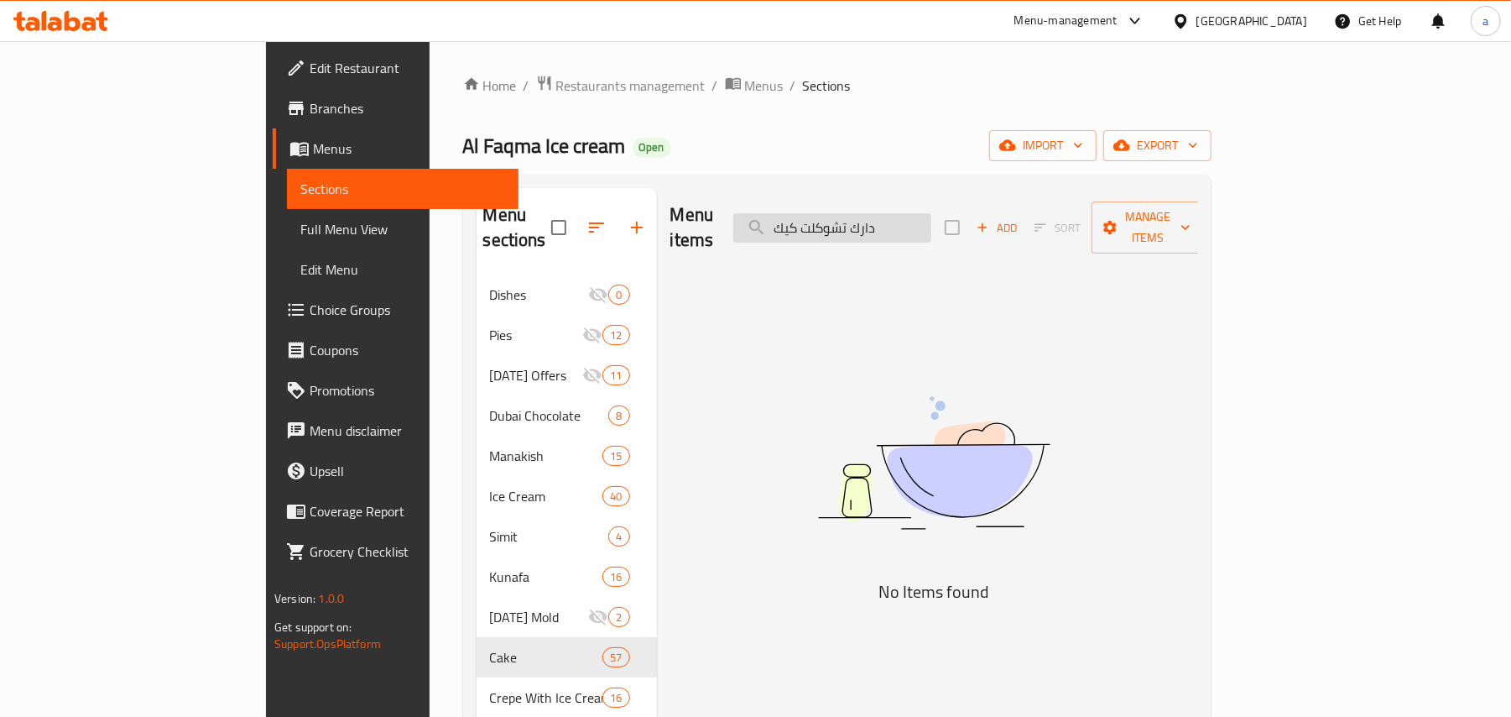
click at [931, 222] on input "دارك تشوكلت كيك" at bounding box center [832, 227] width 198 height 29
paste input "search"
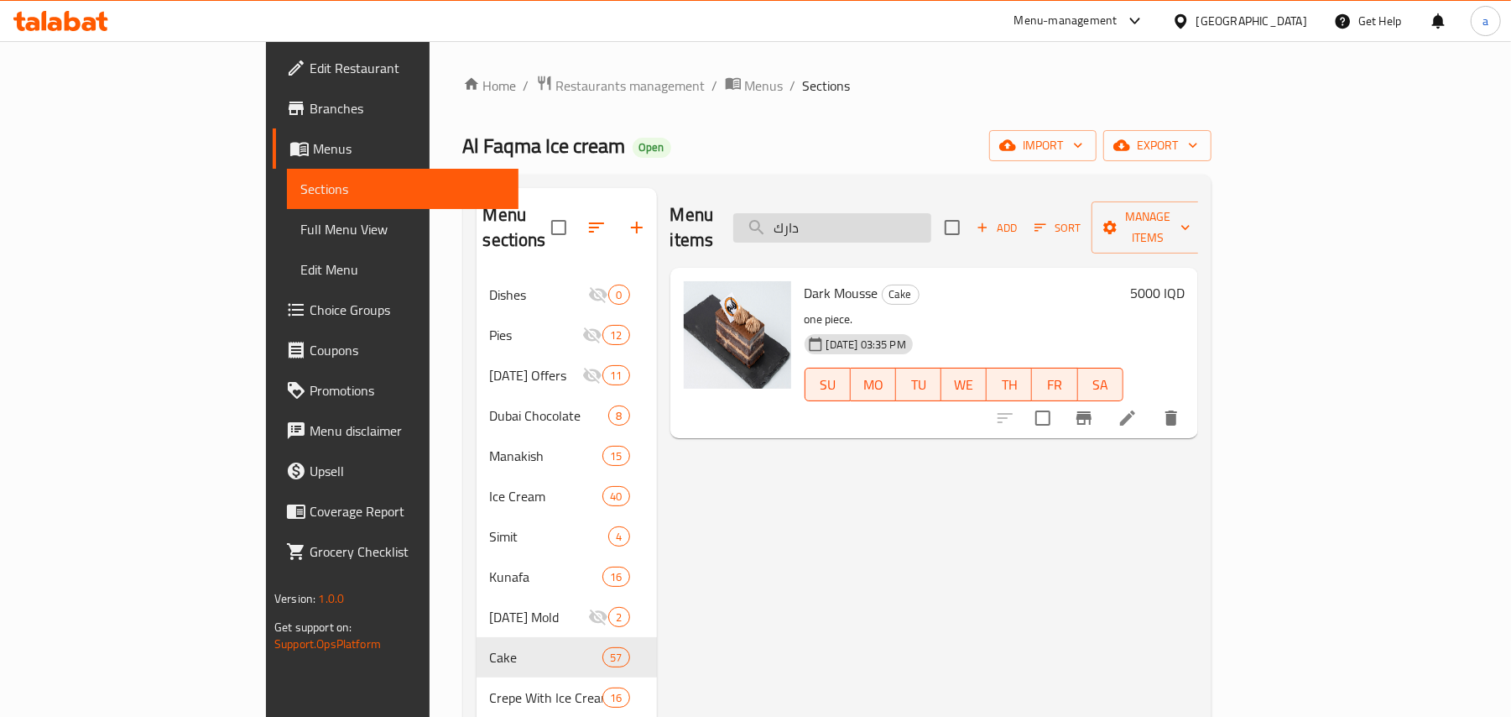
click at [894, 228] on input "دارك" at bounding box center [832, 227] width 198 height 29
paste input "وبرا كي"
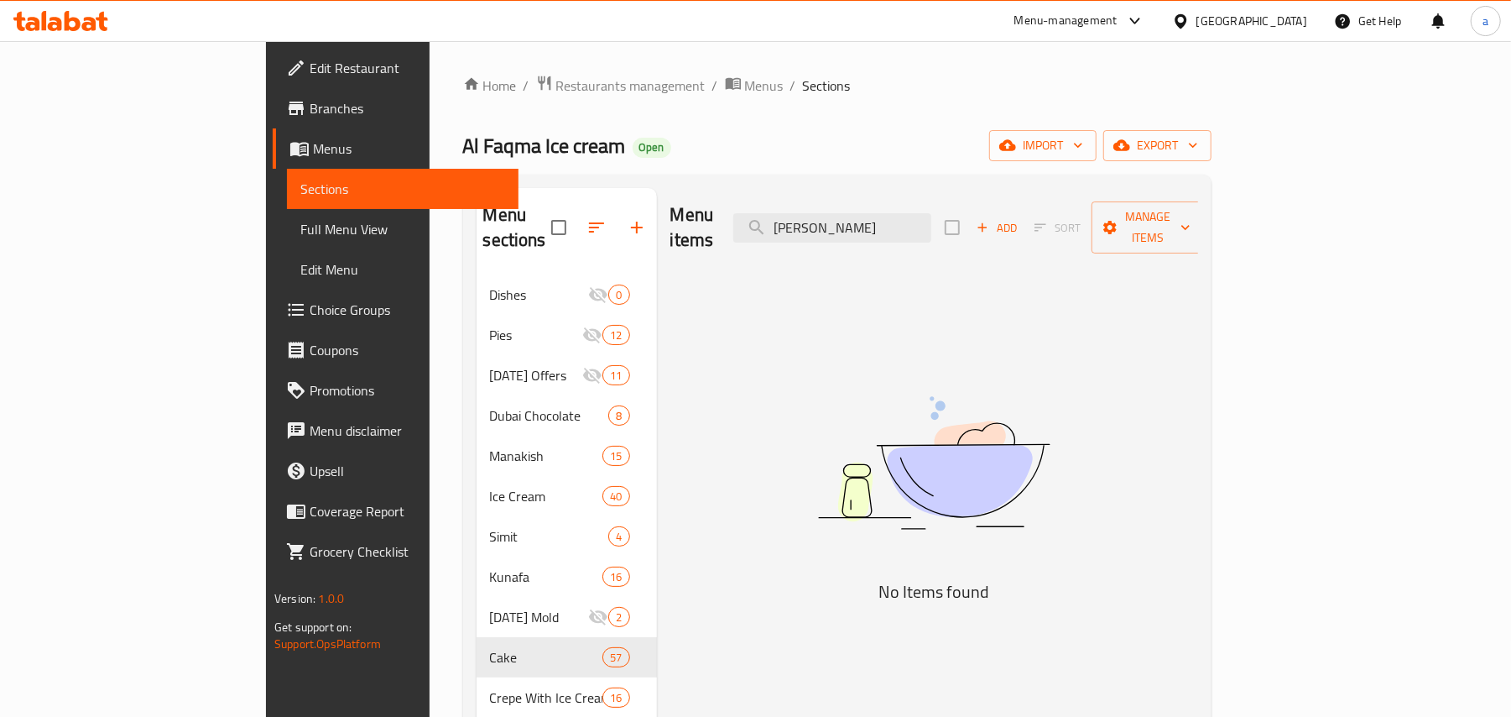
drag, startPoint x: 962, startPoint y: 212, endPoint x: 802, endPoint y: 246, distance: 162.9
click at [804, 246] on div "Menu items اوبرا كيك Add Sort Manage items" at bounding box center [934, 228] width 528 height 80
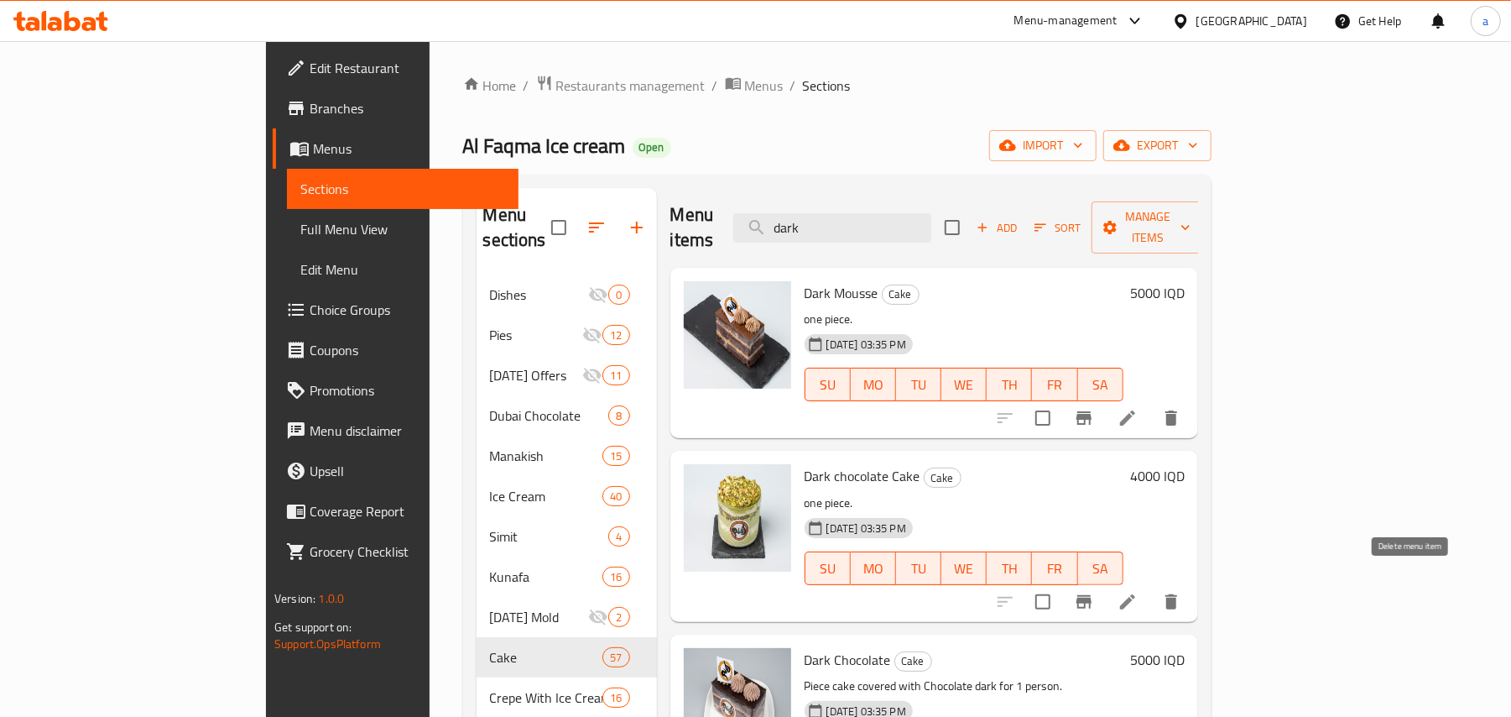
type input "dark"
click at [1138, 592] on icon at bounding box center [1128, 602] width 20 height 20
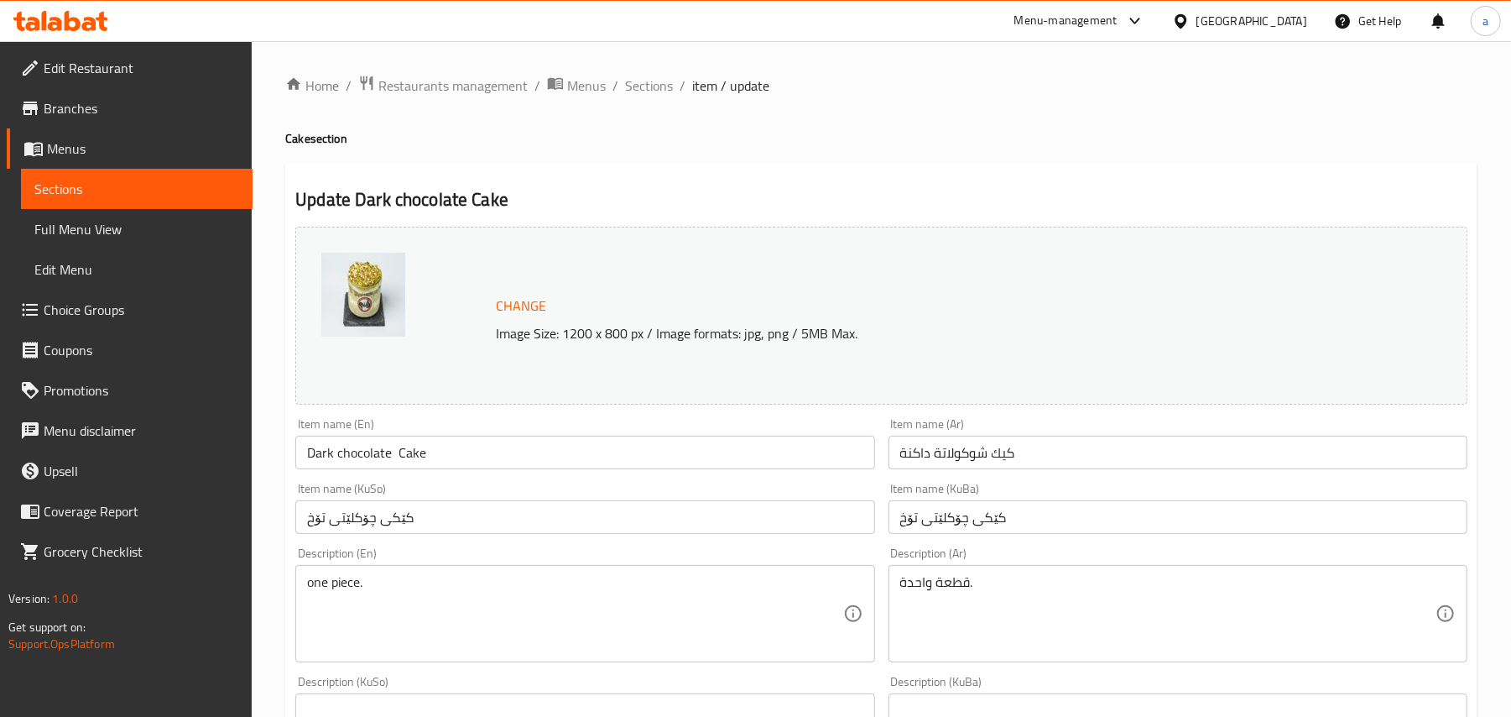
click at [726, 69] on div "Home / Restaurants management / Menus / Sections / item / update Cake section U…" at bounding box center [881, 722] width 1259 height 1362
click at [671, 85] on span "Sections" at bounding box center [649, 86] width 48 height 20
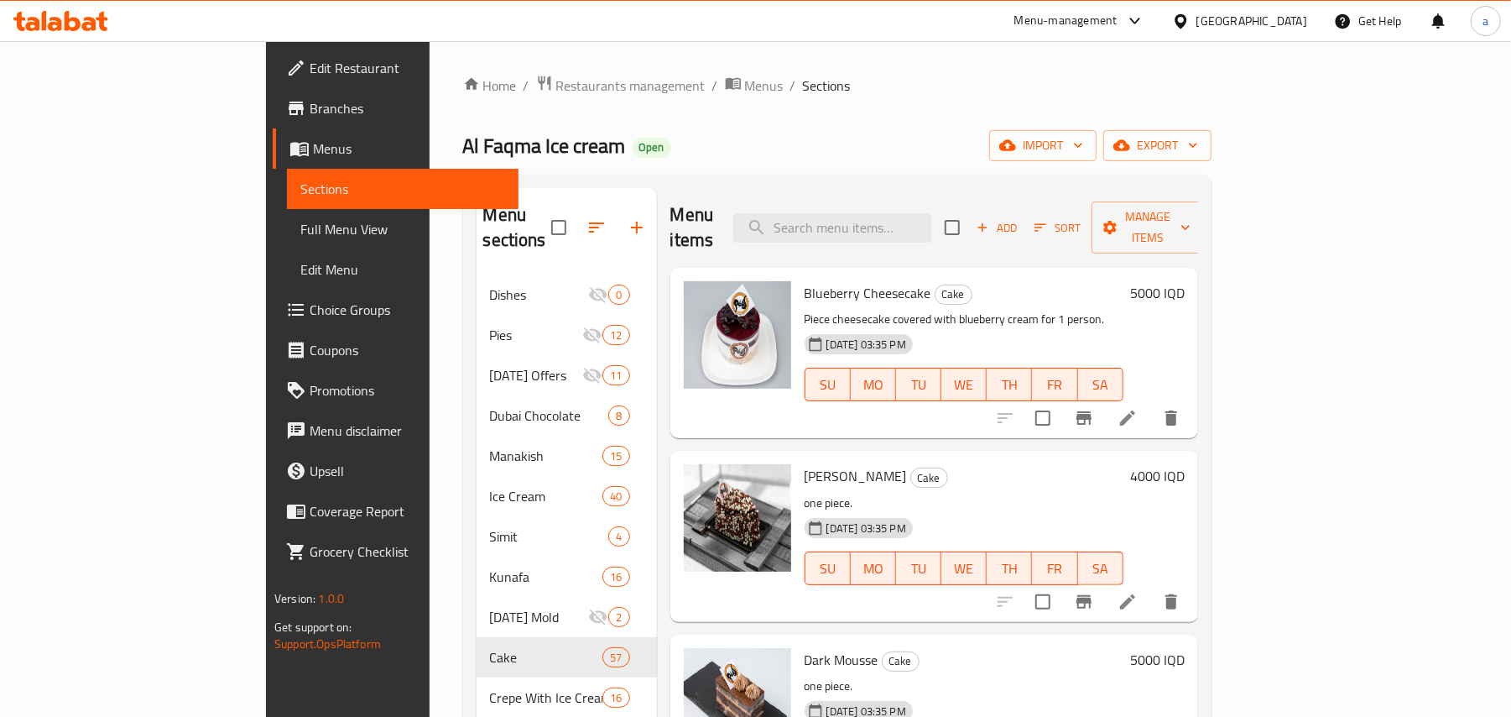
click at [805, 651] on span "Dark Mousse" at bounding box center [842, 659] width 74 height 25
copy span "Dark"
click at [884, 232] on div "Menu items Add Sort Manage items" at bounding box center [934, 228] width 528 height 80
click at [884, 226] on input "search" at bounding box center [832, 227] width 198 height 29
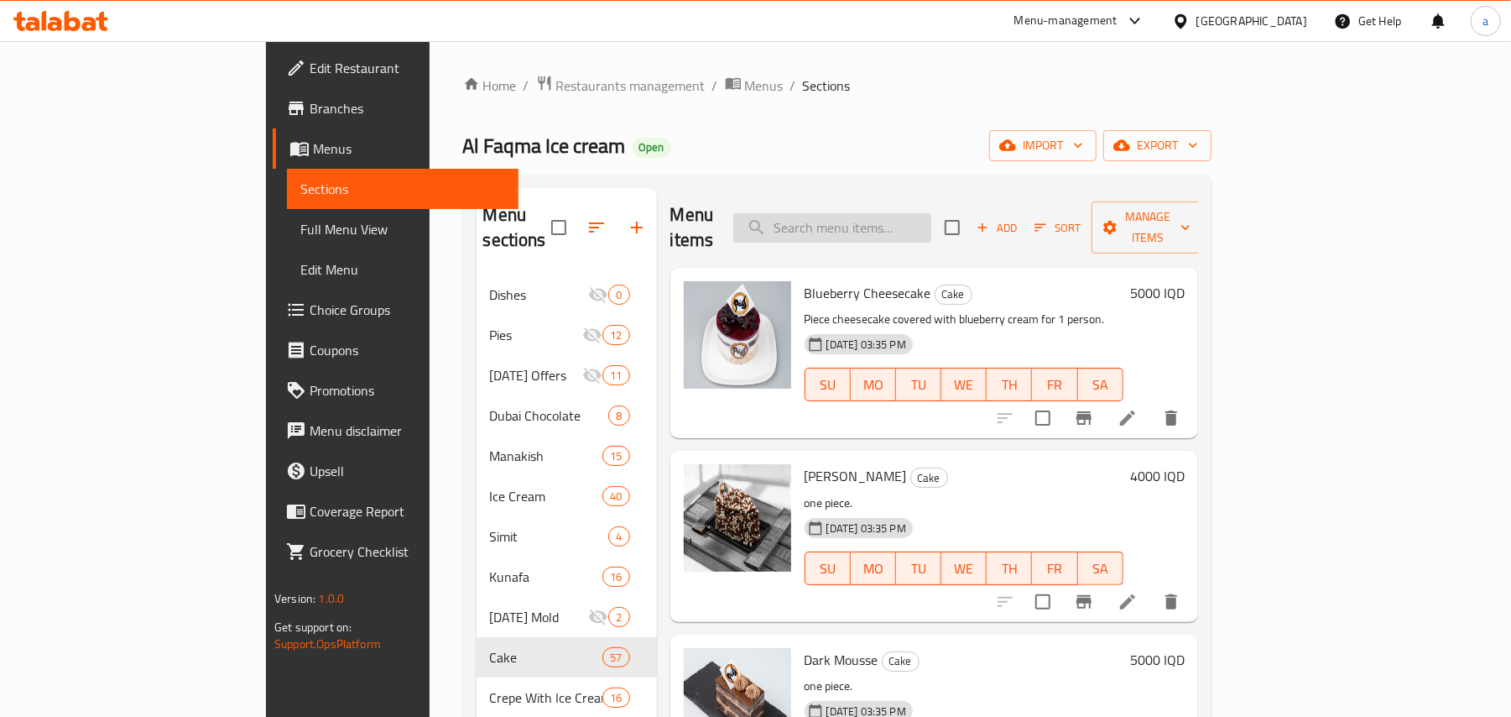
paste input "Dark"
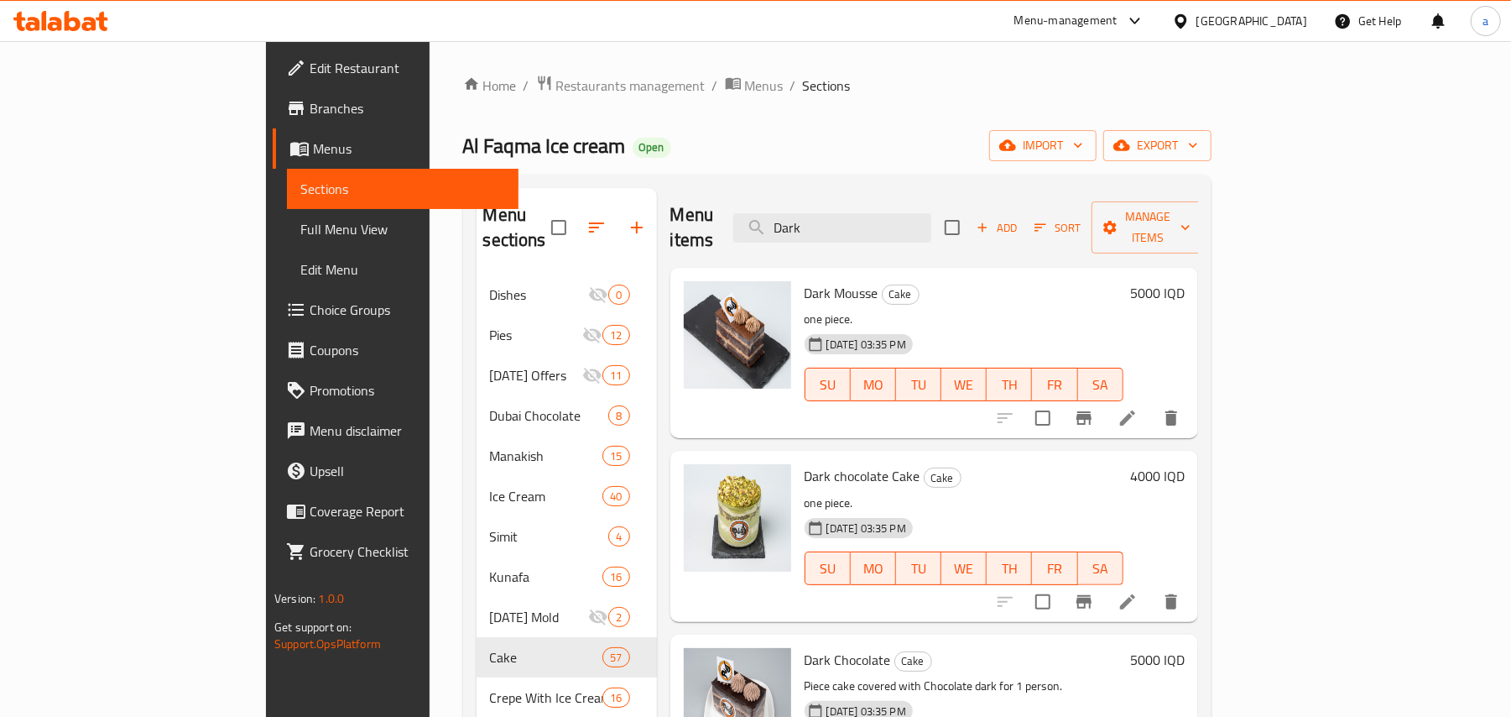
drag, startPoint x: 849, startPoint y: 222, endPoint x: 602, endPoint y: 248, distance: 248.9
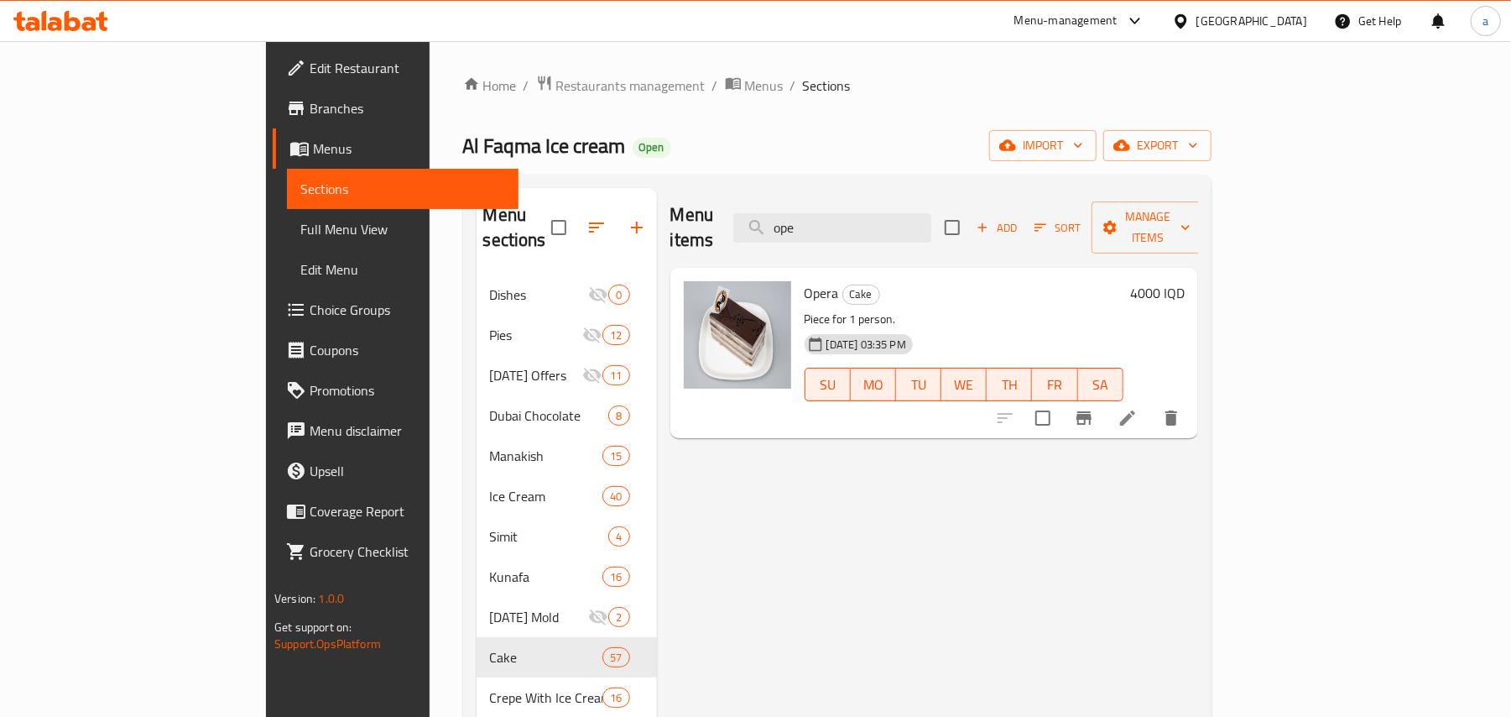
drag, startPoint x: 927, startPoint y: 222, endPoint x: 642, endPoint y: 269, distance: 289.3
paste input "جنديا كرسبی"
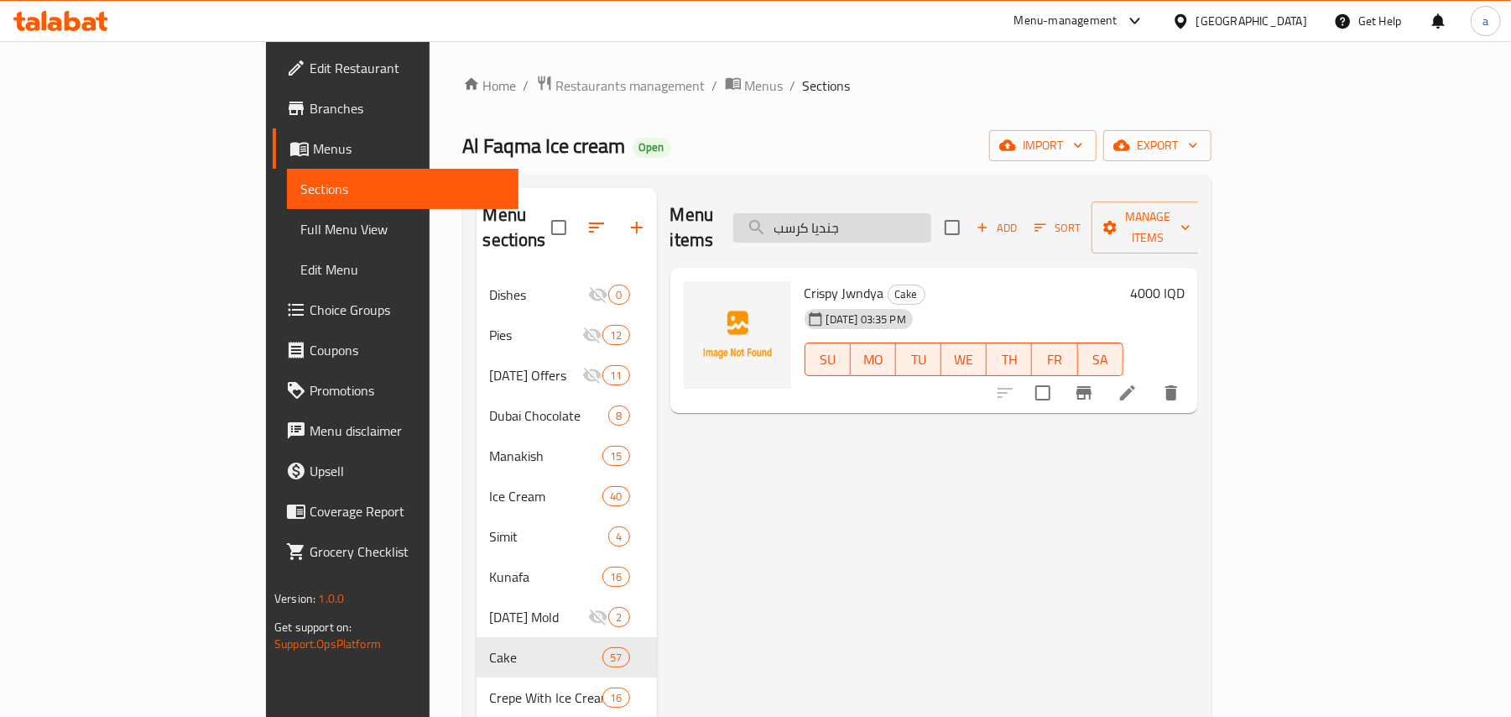
click at [931, 218] on input "جنديا كرسب" at bounding box center [832, 227] width 198 height 29
paste input "خر كيك"
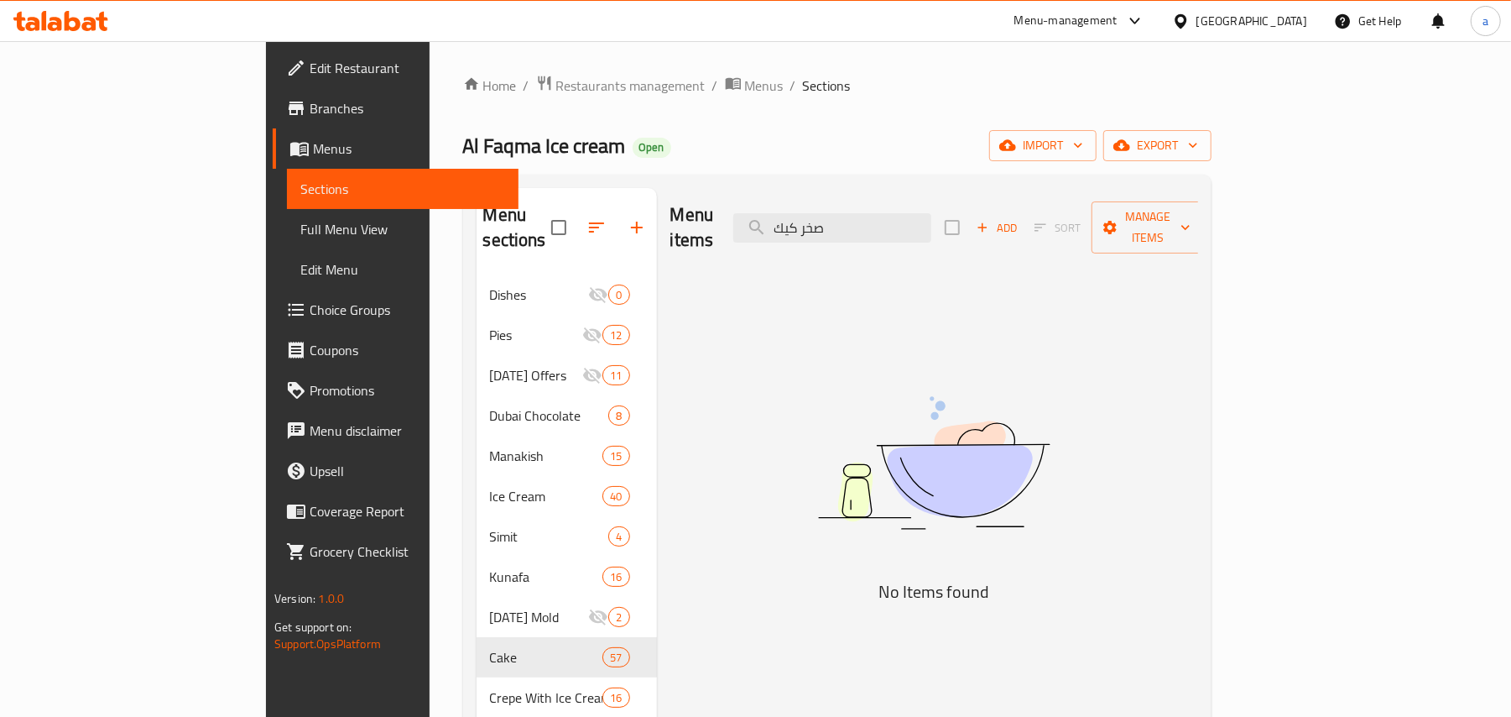
drag, startPoint x: 946, startPoint y: 218, endPoint x: 683, endPoint y: 274, distance: 269.2
paste input "Rock Cake"
paste input "search"
type input "R"
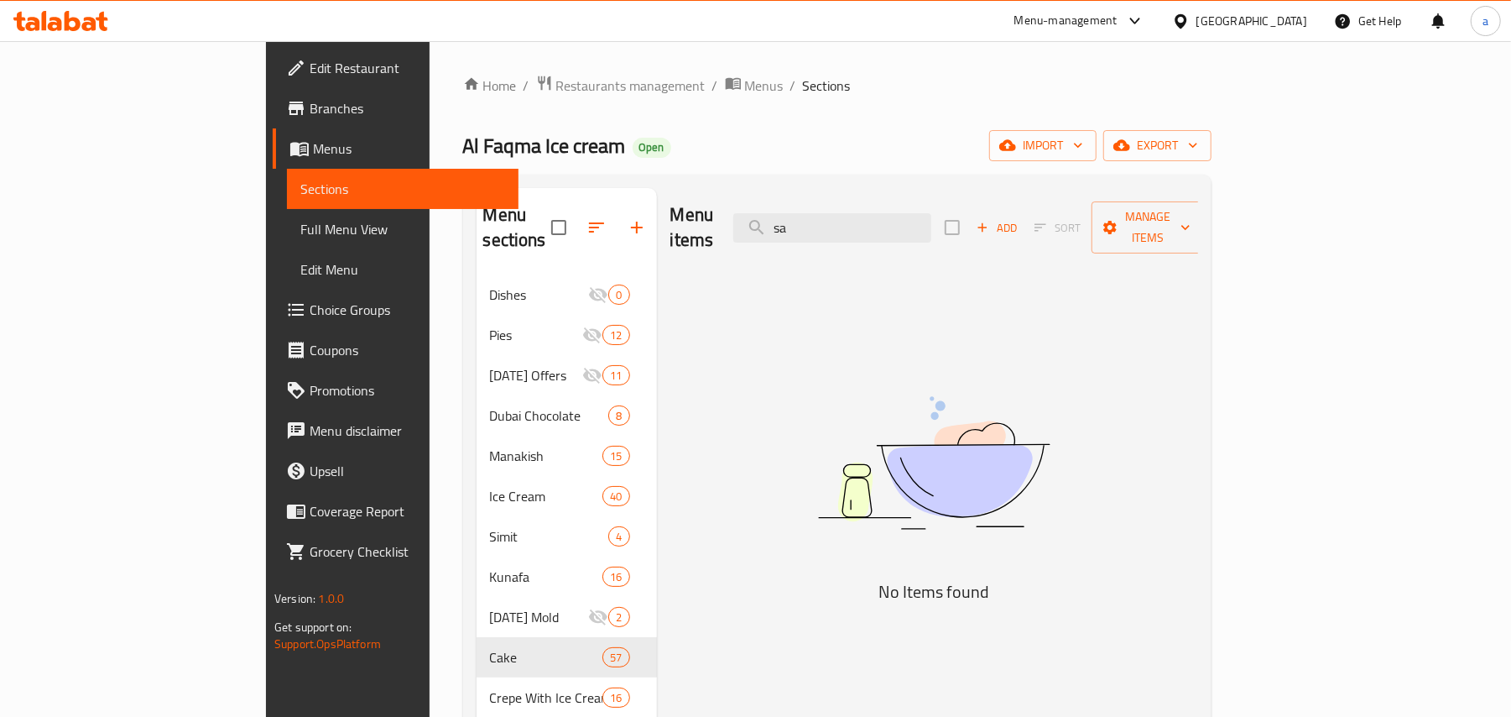
type input "s"
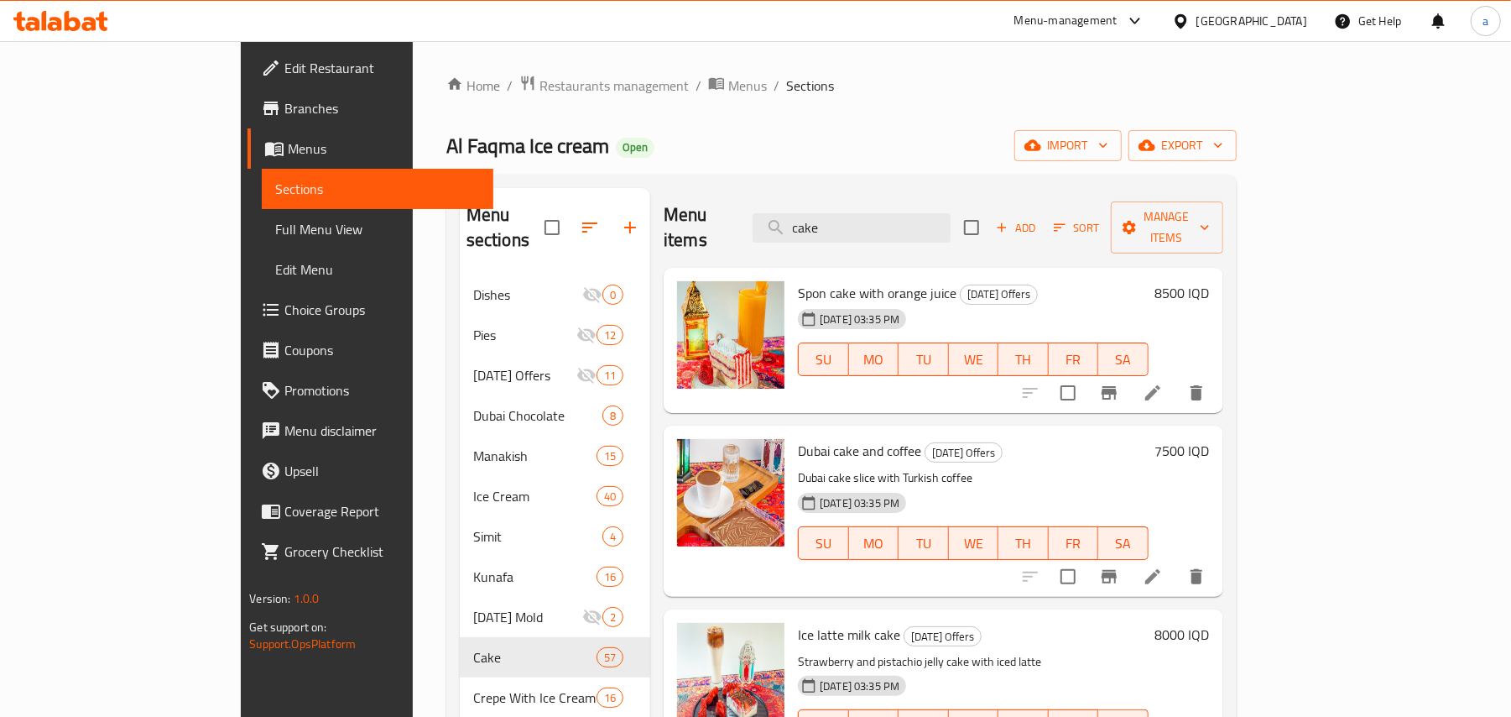
drag, startPoint x: 904, startPoint y: 229, endPoint x: 703, endPoint y: 236, distance: 200.6
click at [703, 236] on div "Menu items cake Add Sort Manage items" at bounding box center [943, 228] width 559 height 80
paste input "Rock C"
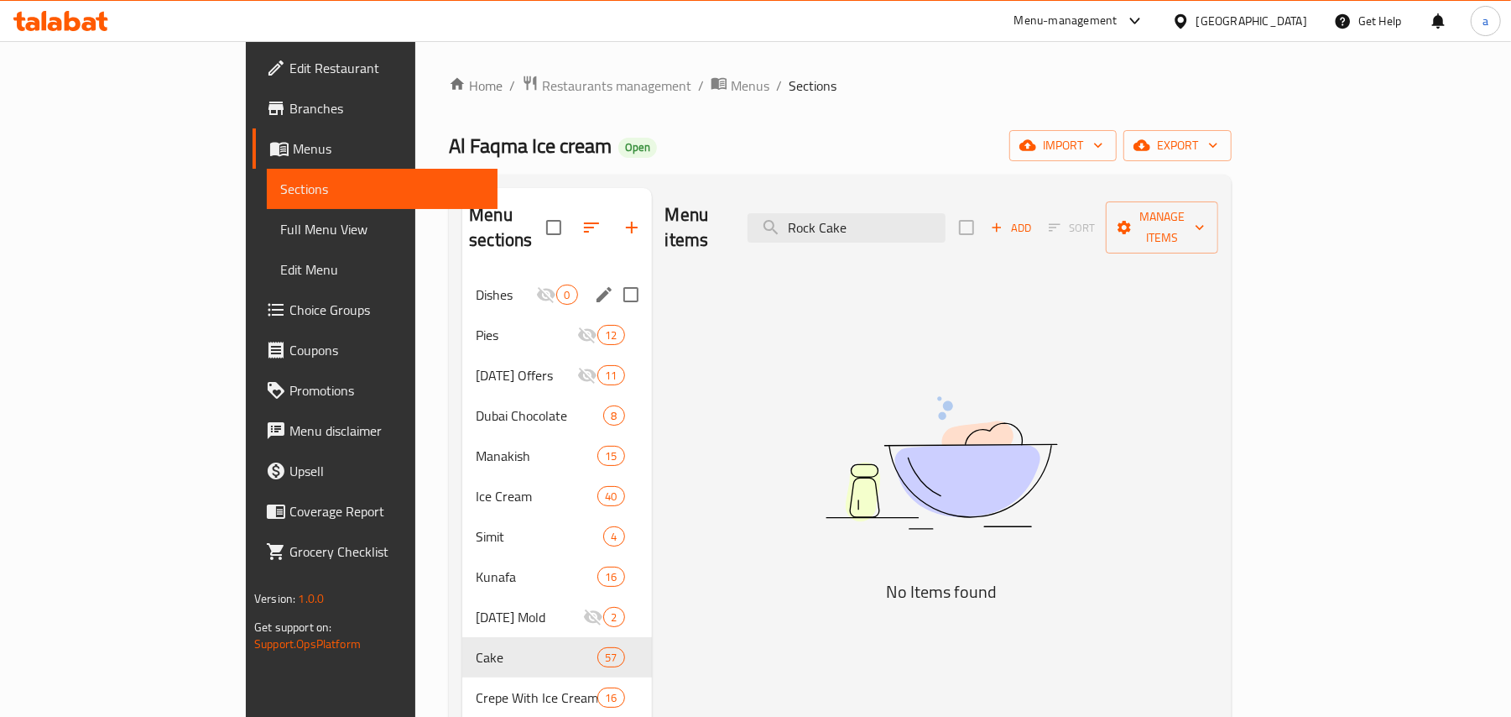
drag, startPoint x: 941, startPoint y: 210, endPoint x: 542, endPoint y: 263, distance: 402.0
paste input "صخر"
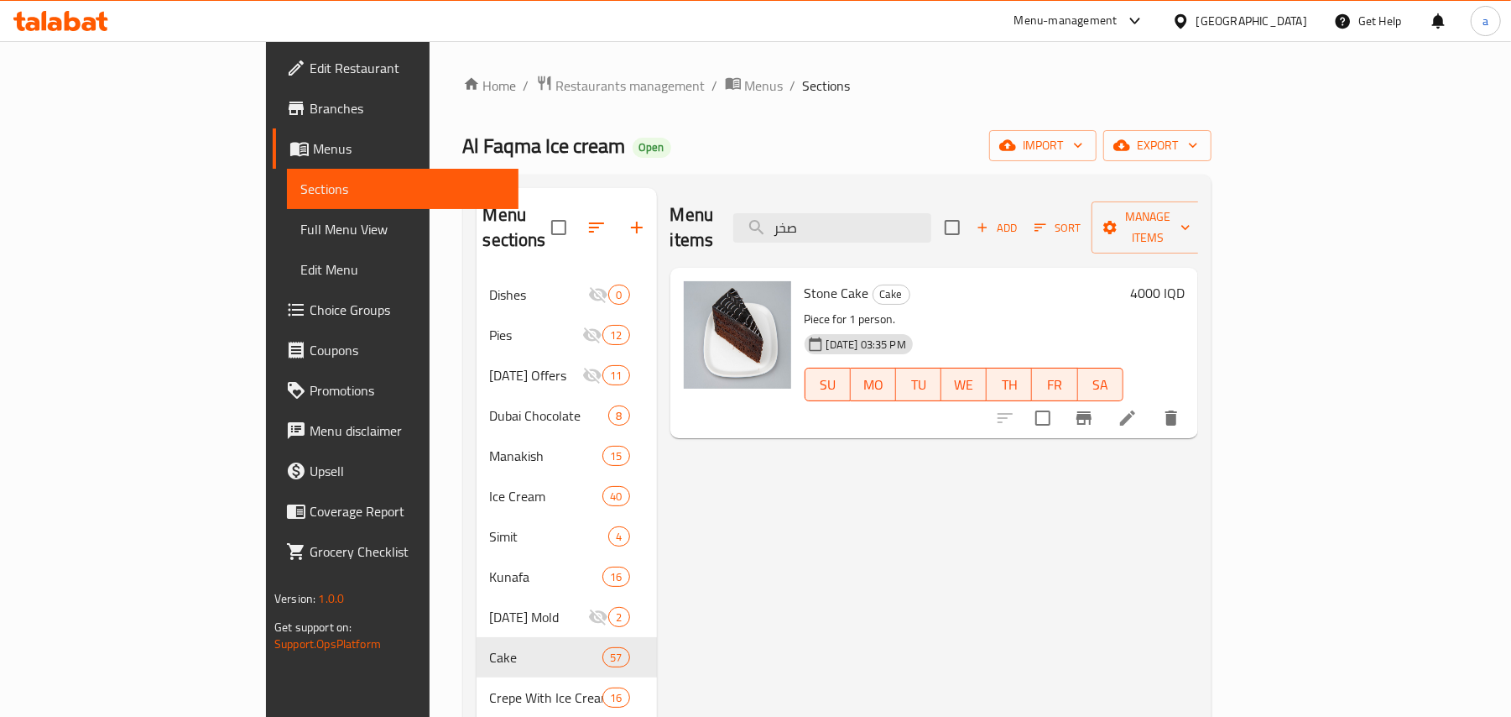
type input "صخر"
click at [1138, 408] on icon at bounding box center [1128, 418] width 20 height 20
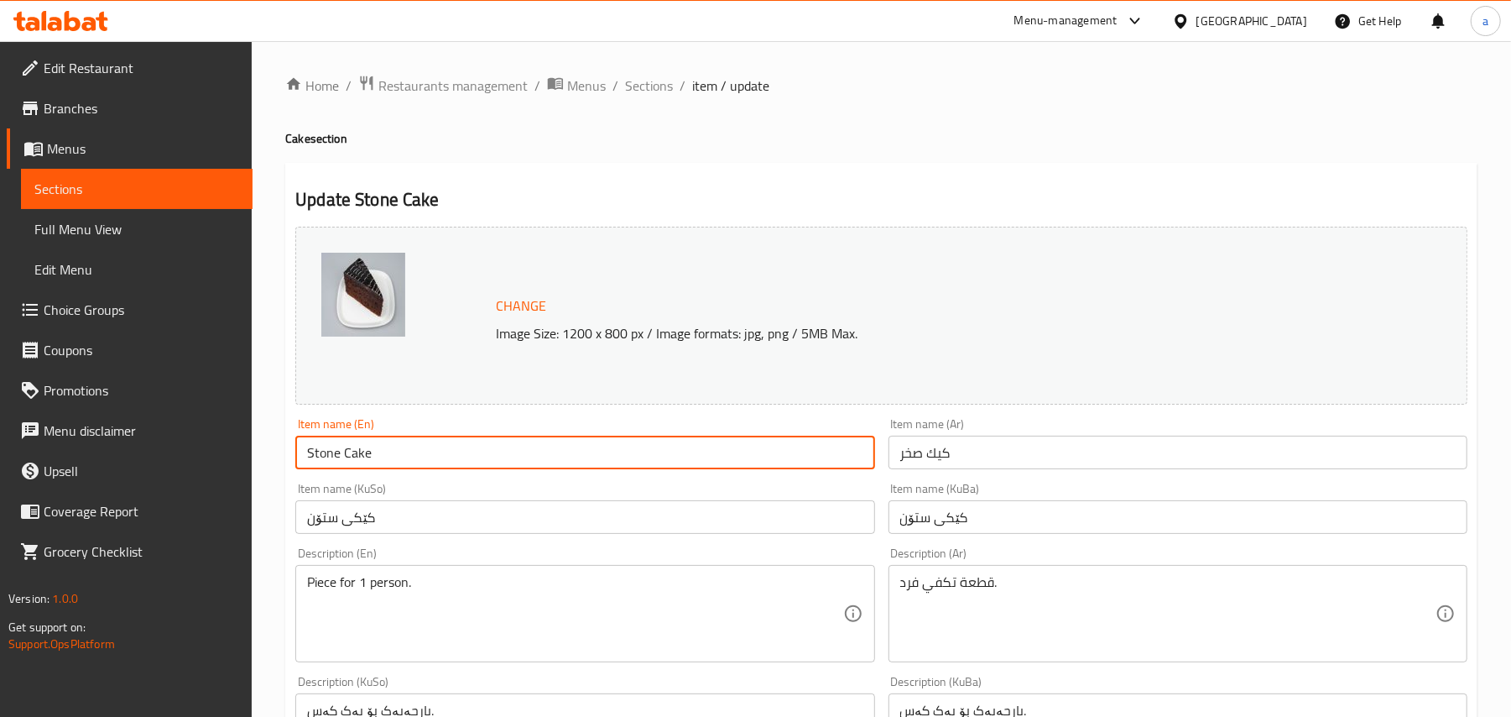
drag, startPoint x: 398, startPoint y: 465, endPoint x: 545, endPoint y: 240, distance: 269.0
click at [165, 451] on div "Edit Restaurant Branches Menus Sections Full Menu View Edit Menu Choice Groups …" at bounding box center [755, 722] width 1511 height 1362
click at [670, 85] on span "Sections" at bounding box center [649, 86] width 48 height 20
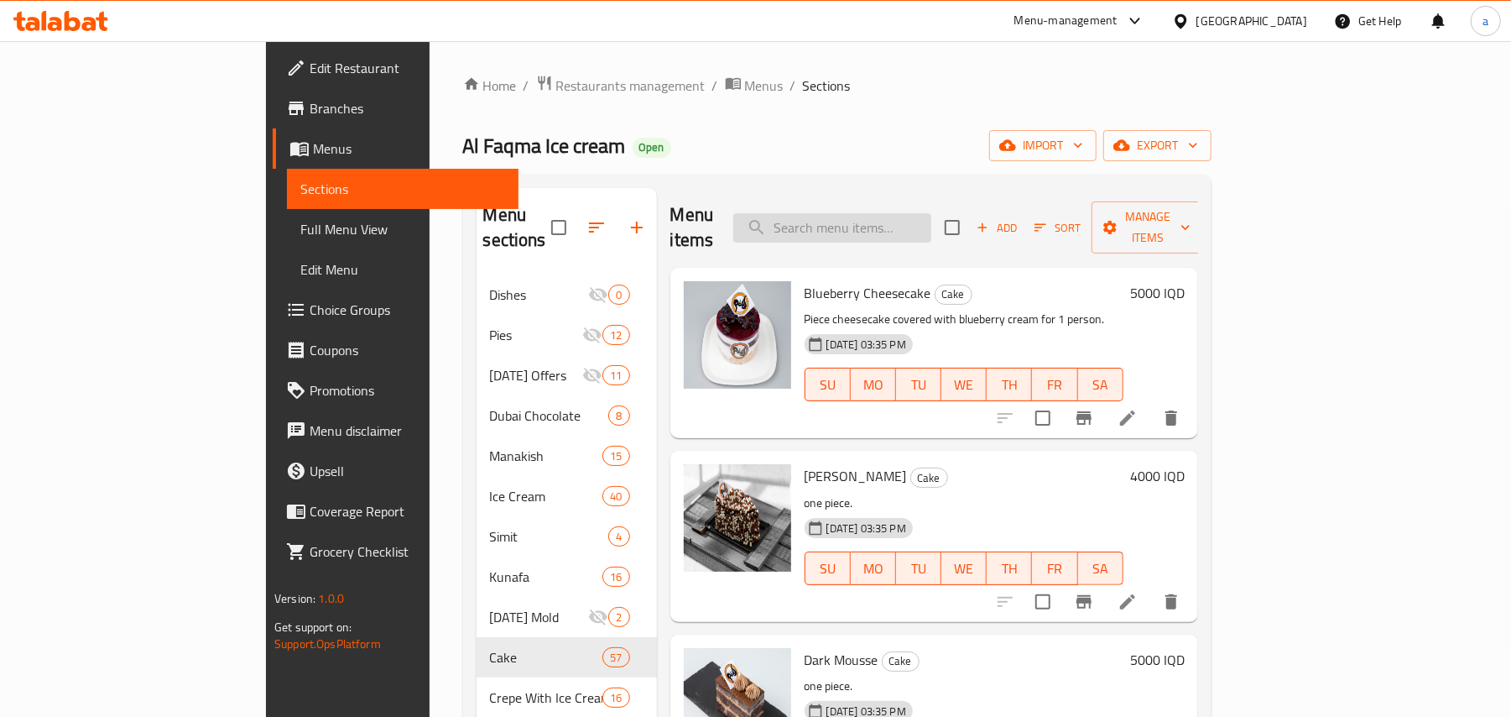
click at [928, 233] on input "search" at bounding box center [832, 227] width 198 height 29
paste input "Stone Cake"
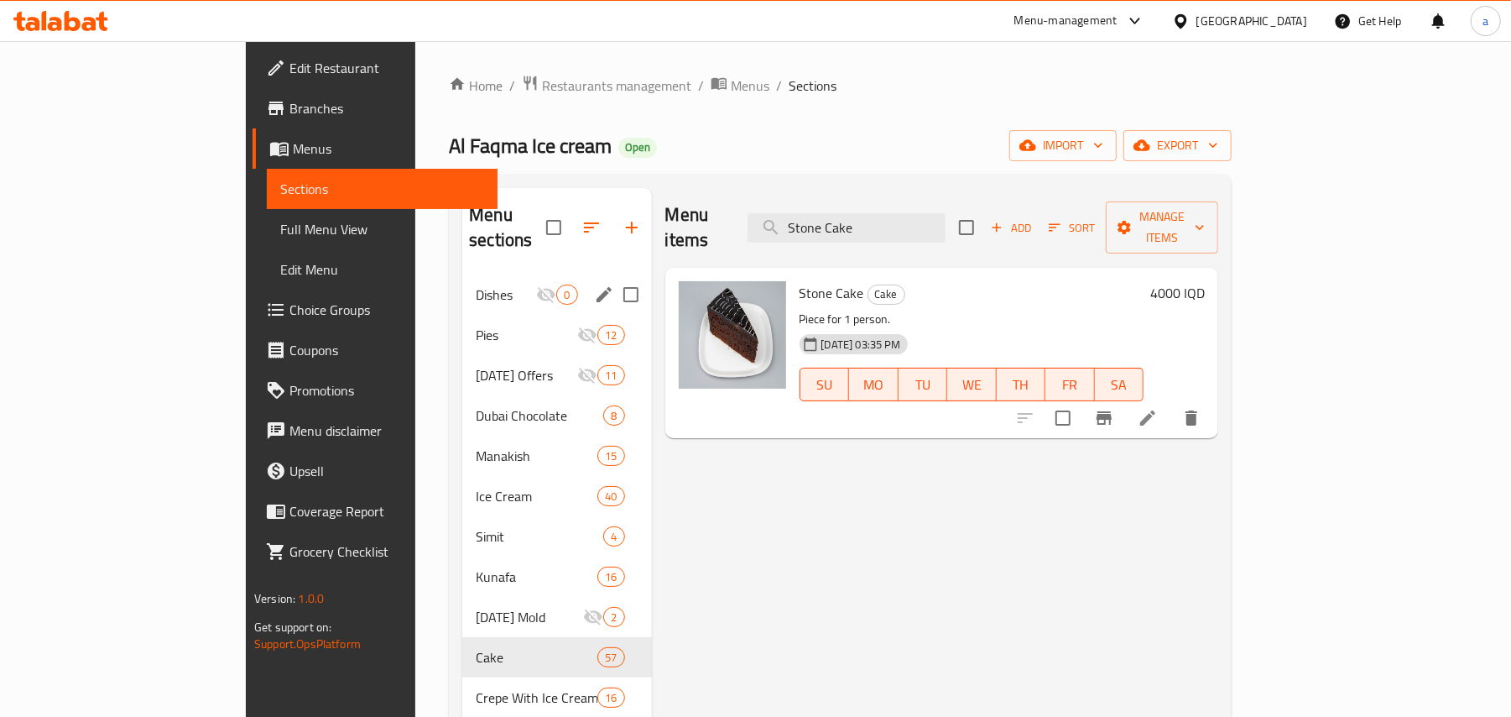
drag, startPoint x: 946, startPoint y: 213, endPoint x: 529, endPoint y: 287, distance: 424.3
paste input "بلاك"
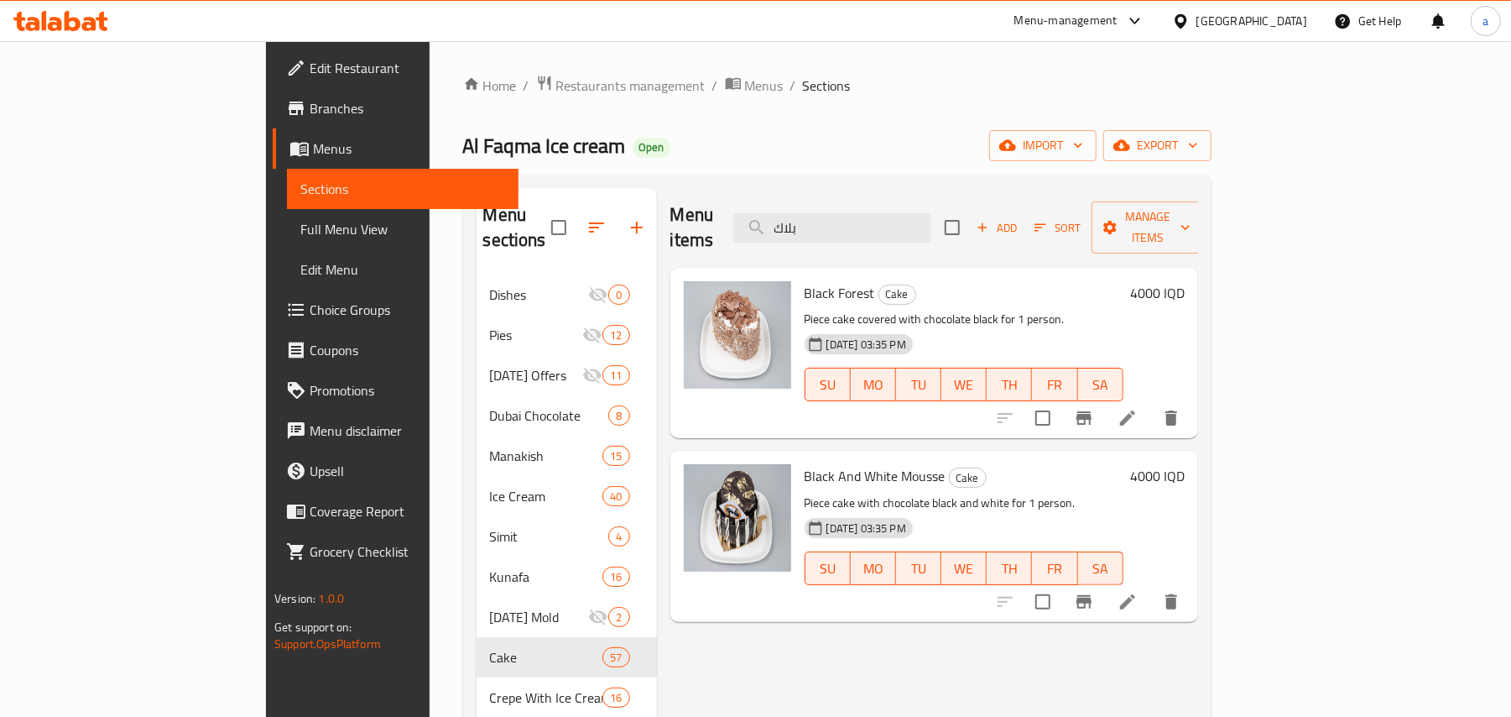
drag, startPoint x: 920, startPoint y: 222, endPoint x: 729, endPoint y: 346, distance: 227.4
paste input "يد فلفلت"
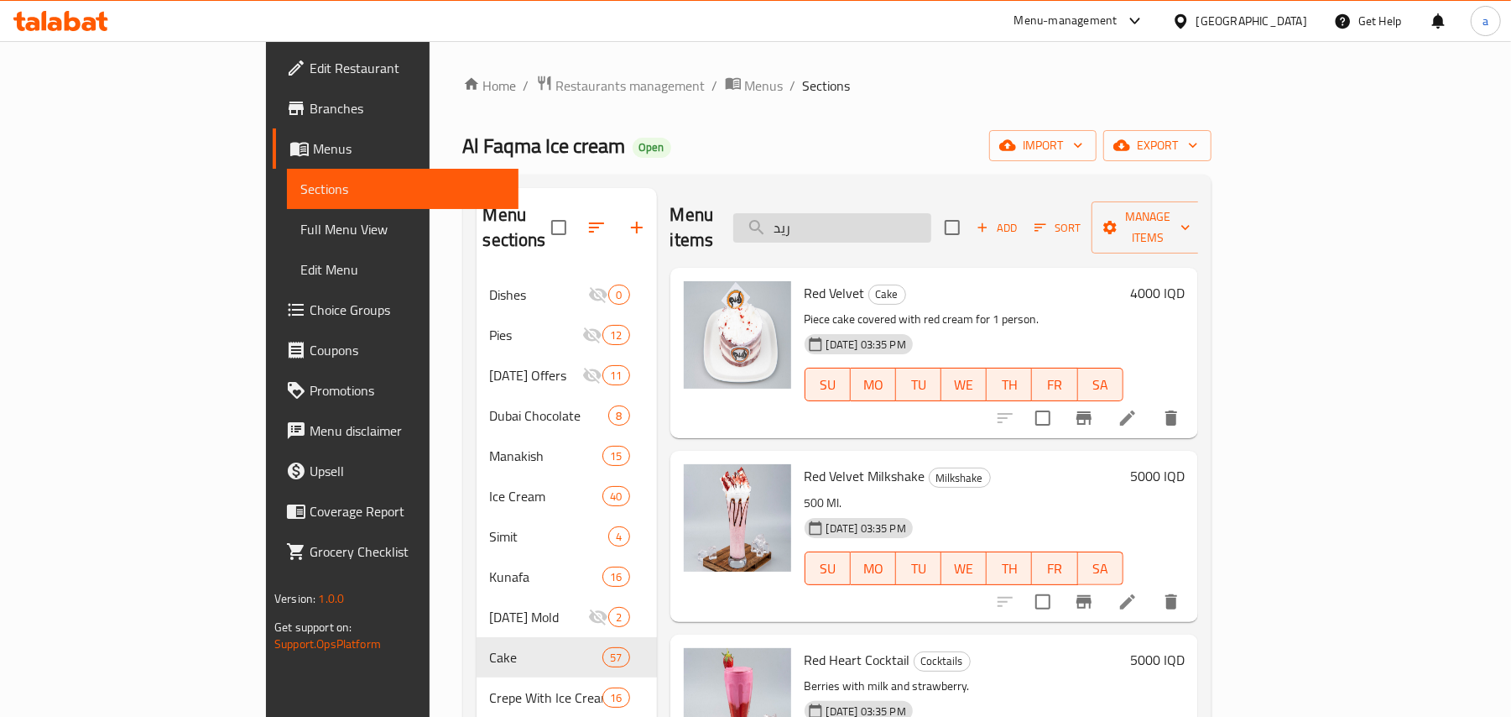
click at [915, 227] on input "ريد" at bounding box center [832, 227] width 198 height 29
paste input "نوتيلا موس"
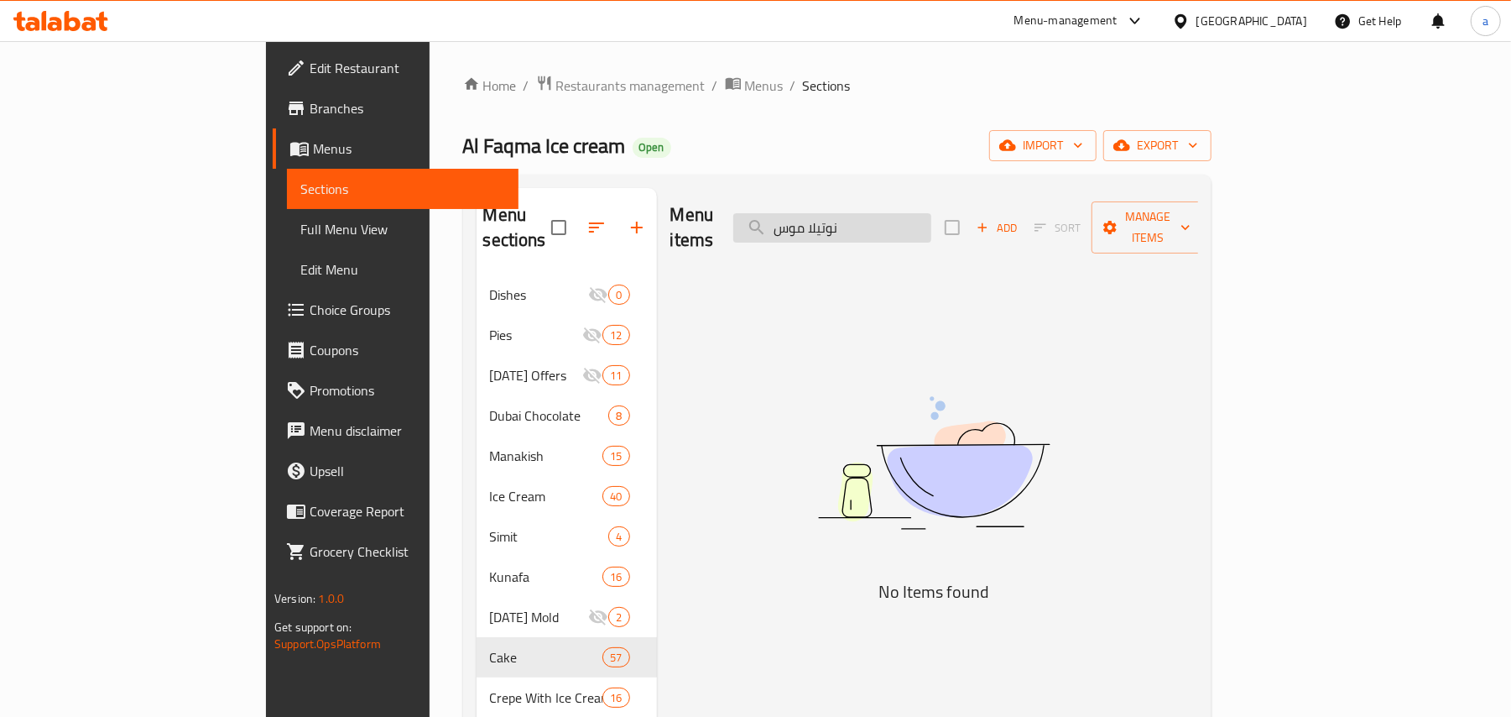
click at [887, 228] on input "نوتيلا موس" at bounding box center [832, 227] width 198 height 29
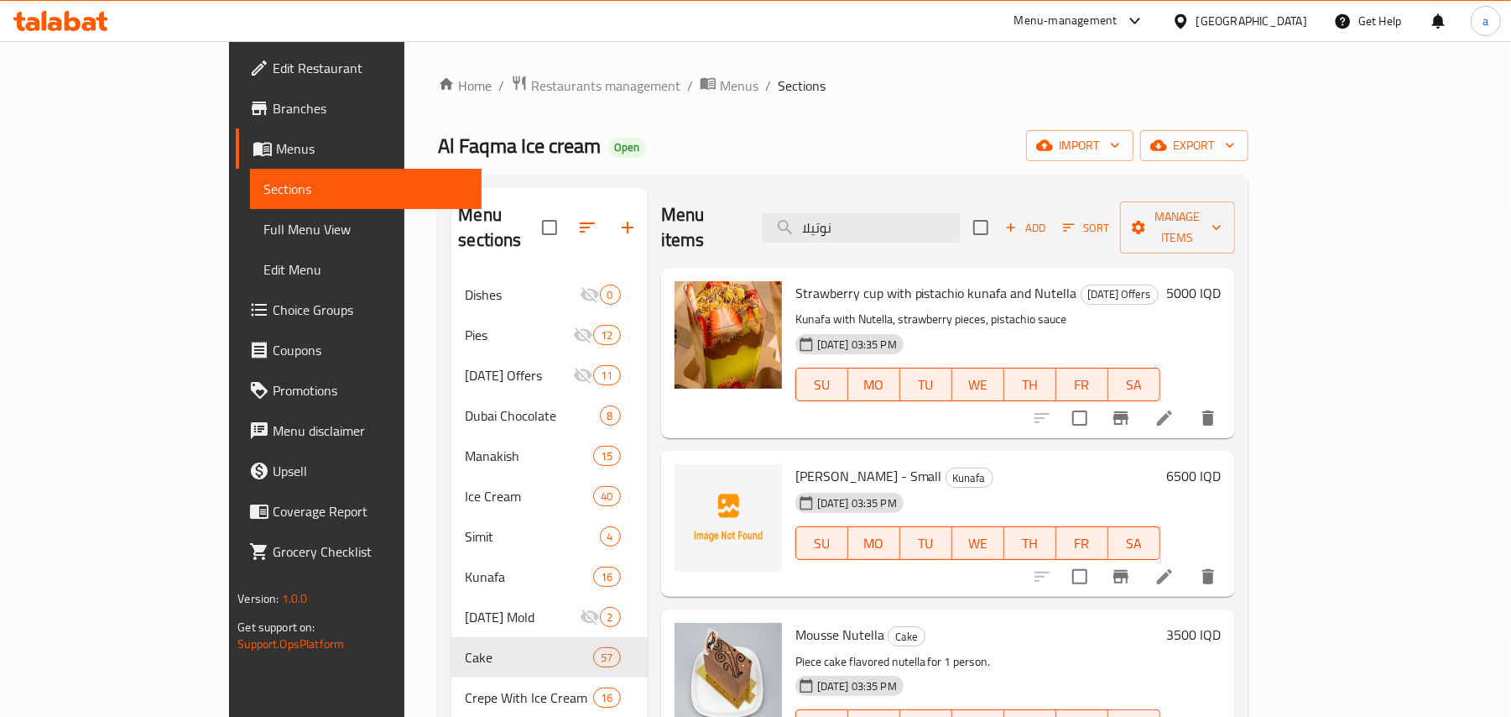
click at [910, 239] on div "Menu items نوتيلا Add Sort Manage items" at bounding box center [948, 228] width 574 height 80
click at [910, 222] on input "نوتيلا" at bounding box center [861, 227] width 198 height 29
paste input "تشيز كيك"
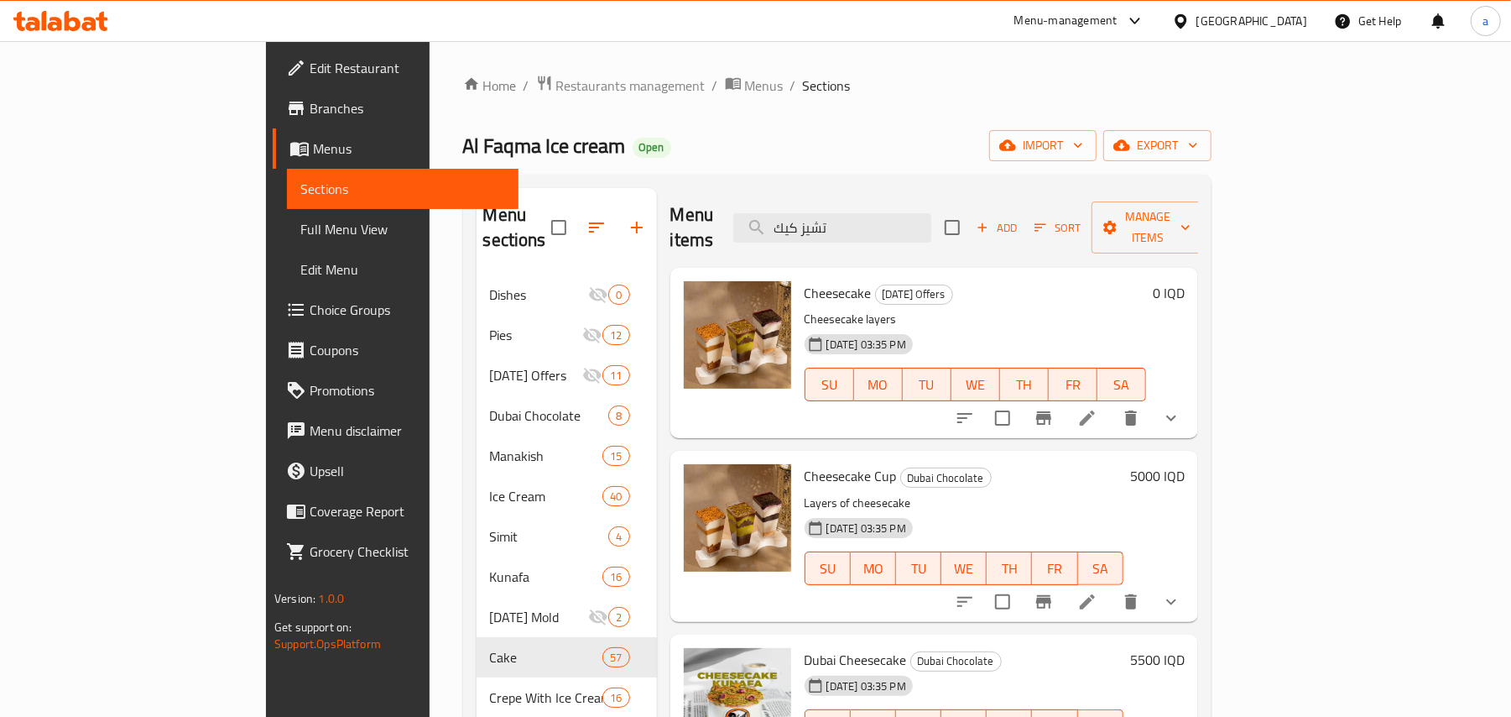
type input "تشيز كيك"
click at [1191, 413] on button "show more" at bounding box center [1171, 418] width 40 height 40
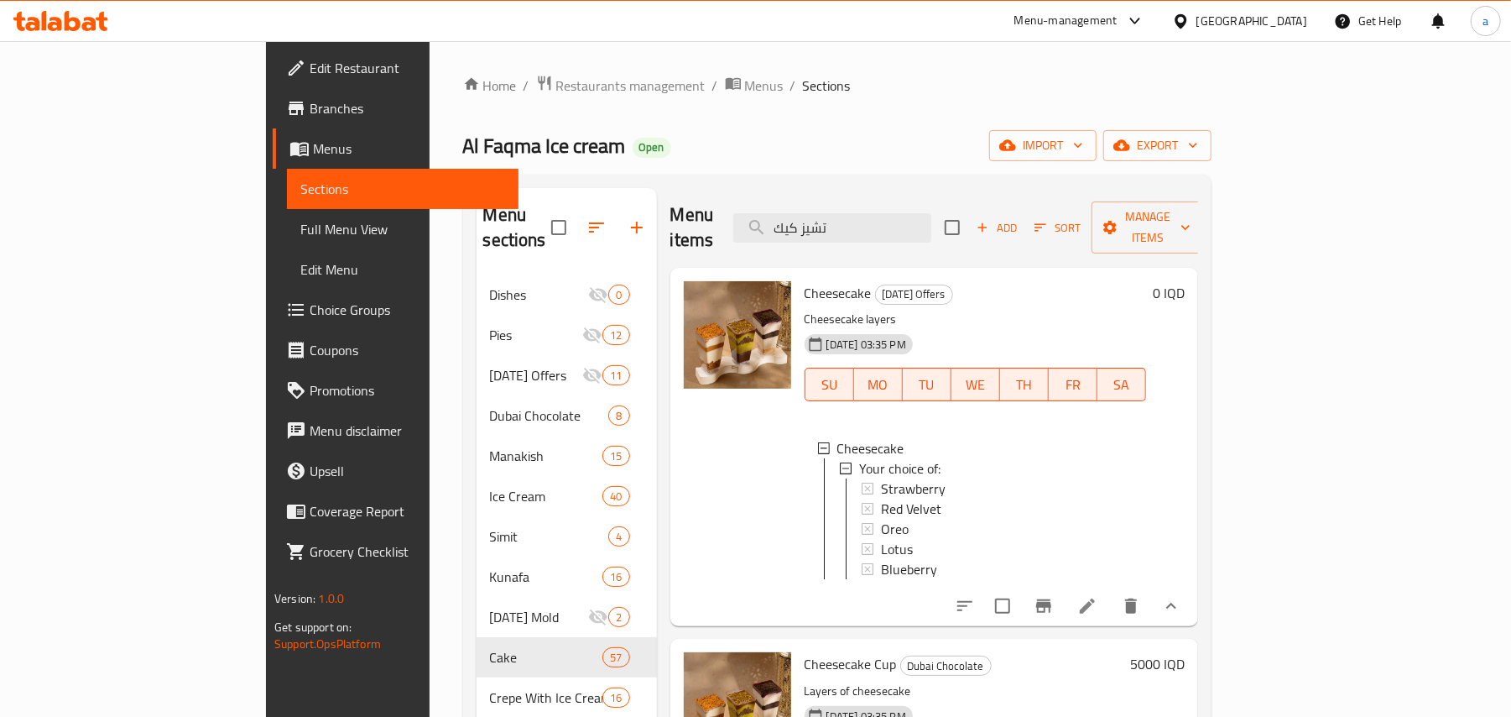
click at [1097, 607] on icon at bounding box center [1087, 606] width 20 height 20
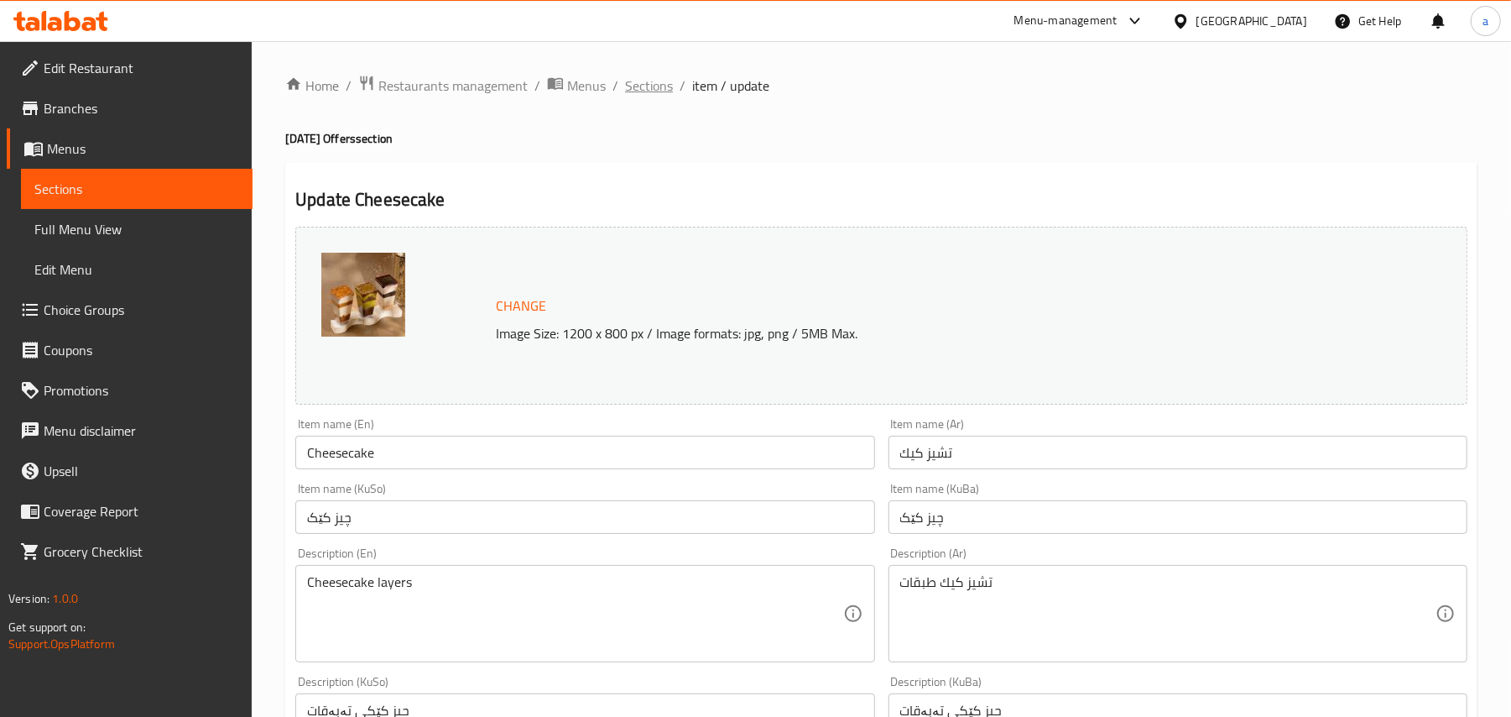
click at [662, 91] on span "Sections" at bounding box center [649, 86] width 48 height 20
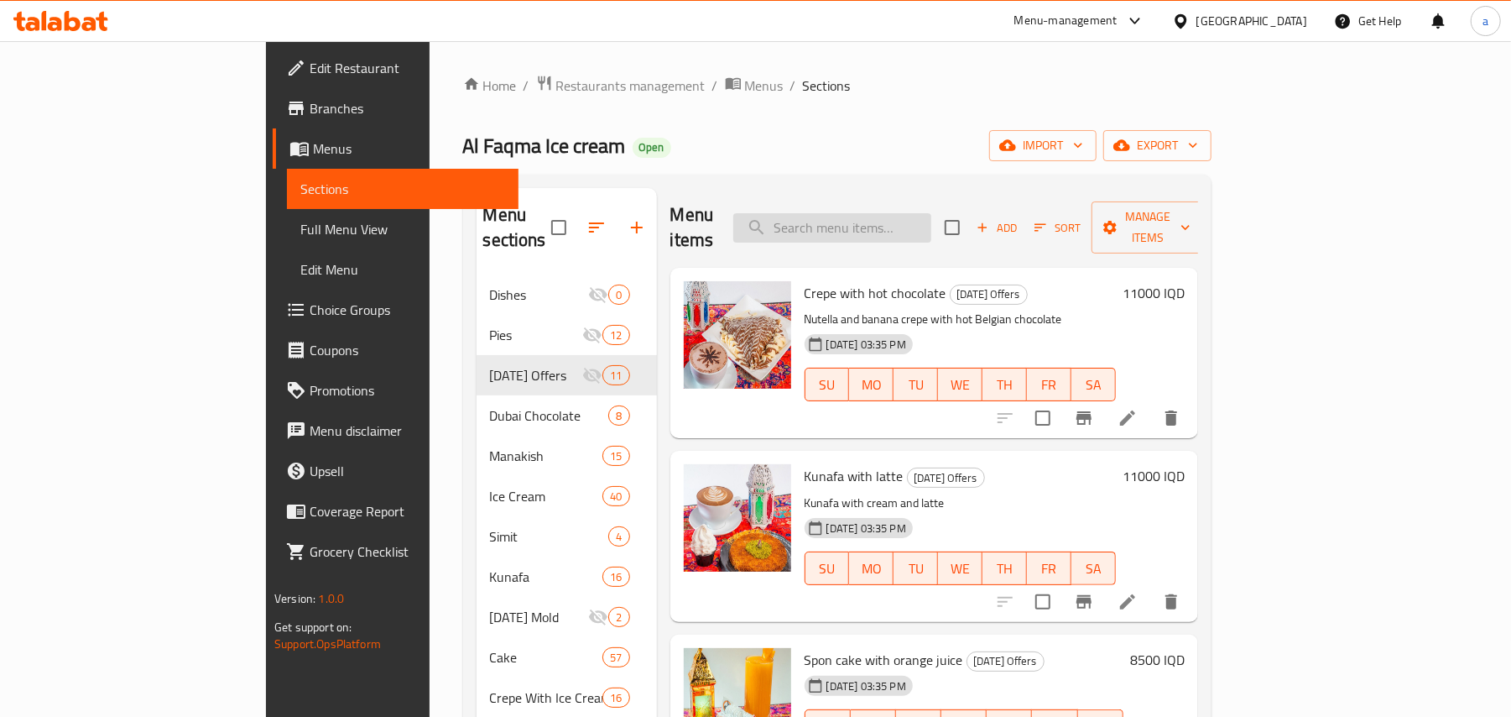
click at [920, 225] on input "search" at bounding box center [832, 227] width 198 height 29
paste input "كاروت كيك"
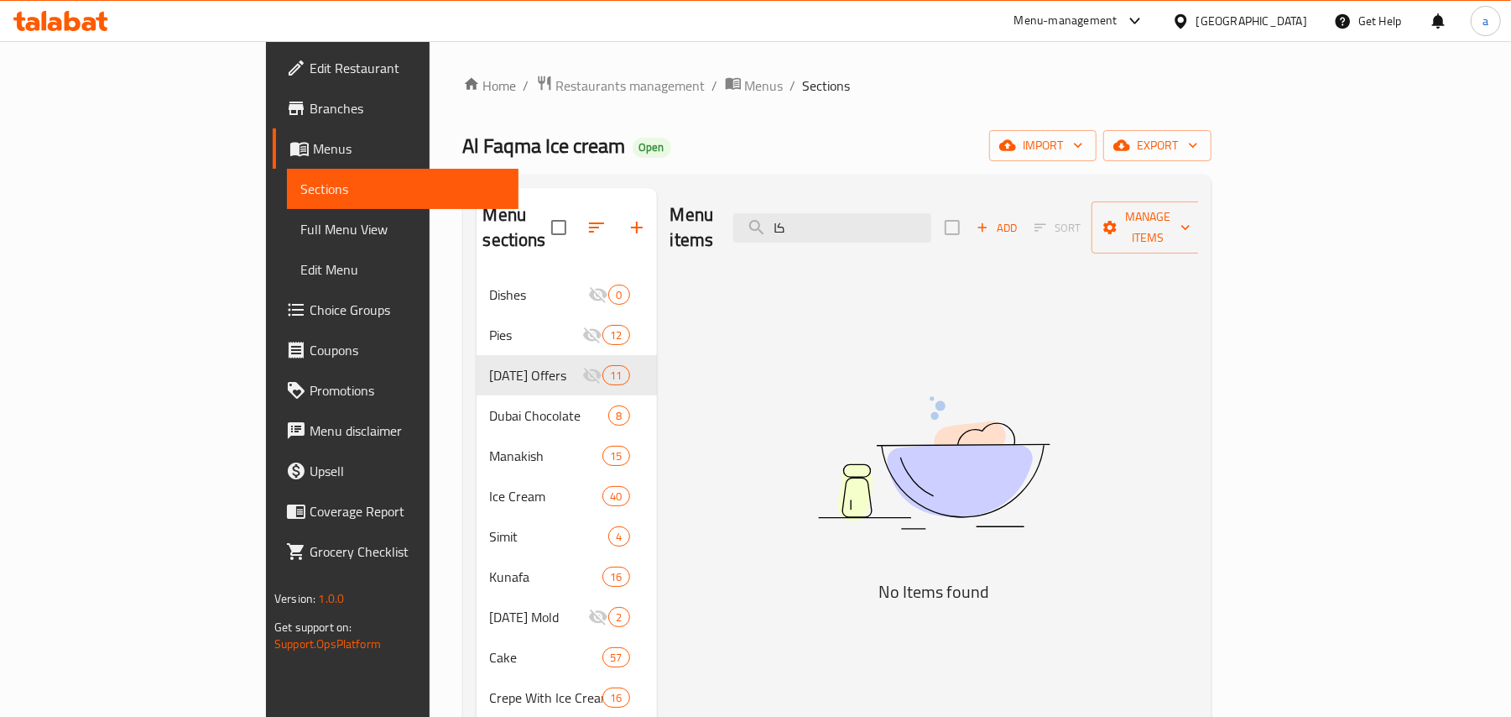
type input "ك"
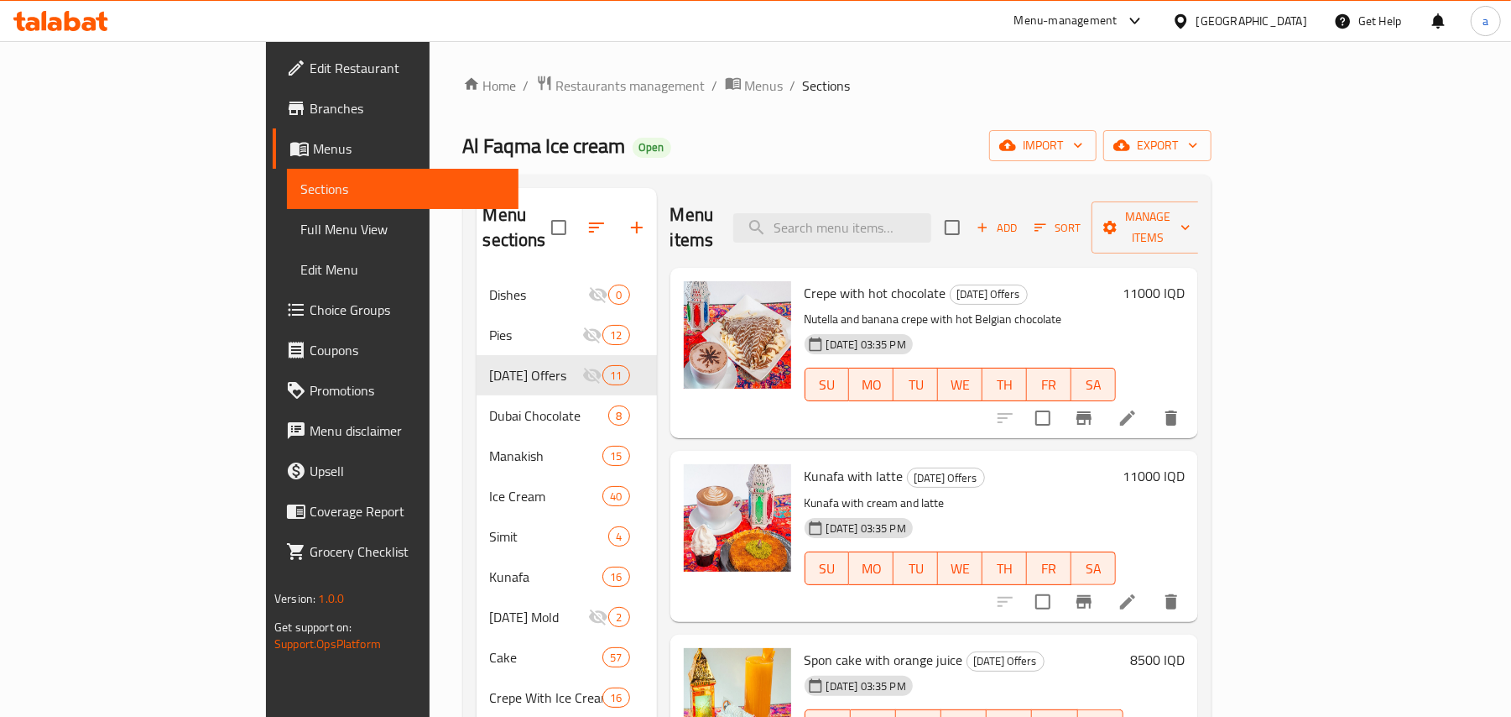
paste input "Carrot"
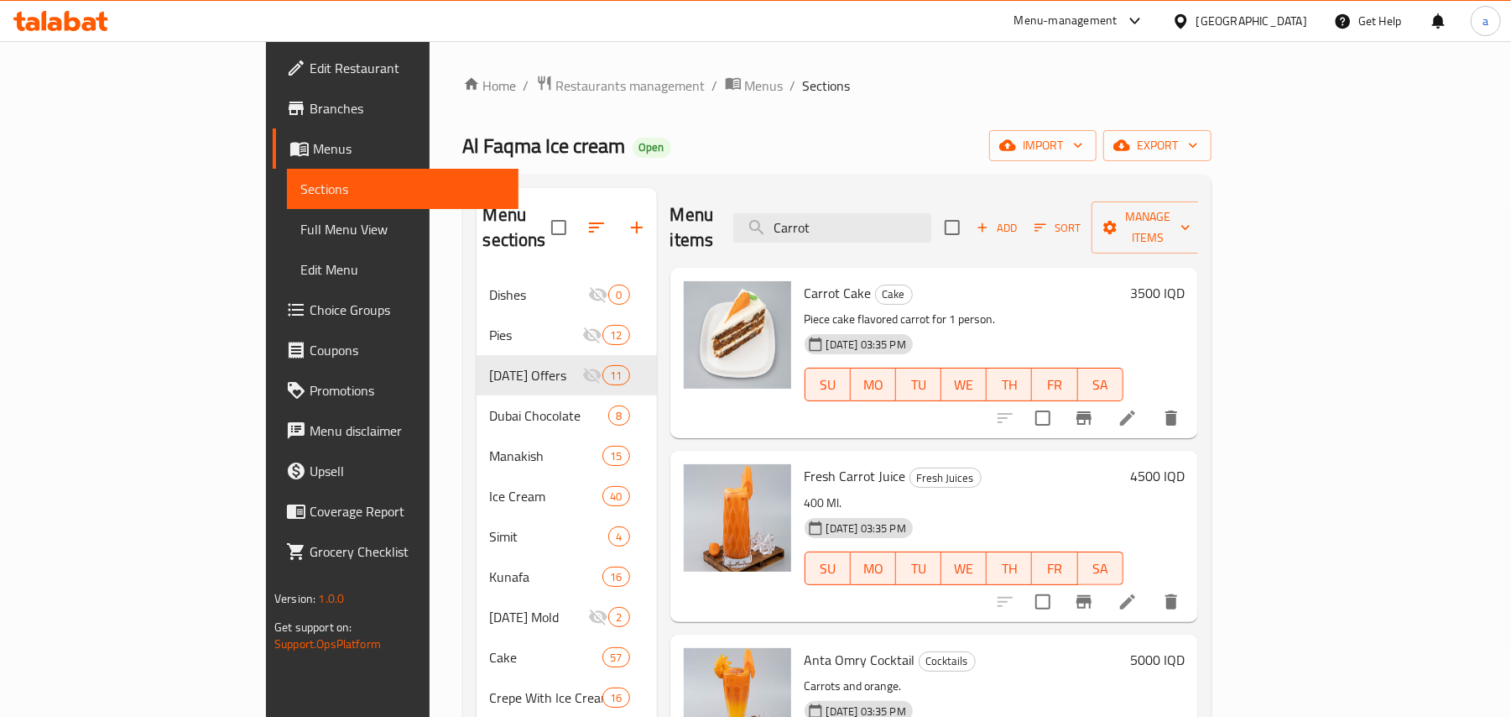
drag, startPoint x: 954, startPoint y: 227, endPoint x: 659, endPoint y: 252, distance: 296.4
paste input "[PERSON_NAME]"
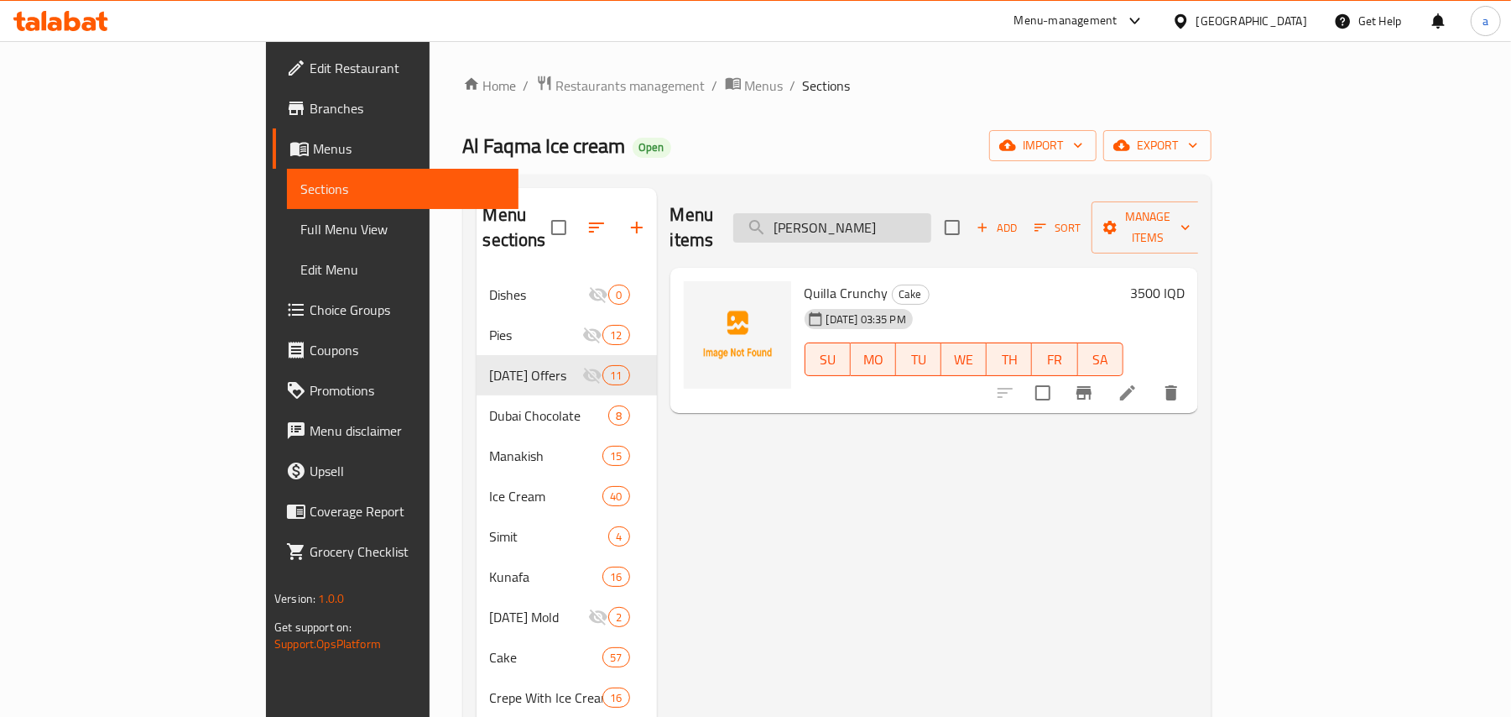
click at [918, 225] on input "[PERSON_NAME]" at bounding box center [832, 227] width 198 height 29
paste input "ت كات موس"
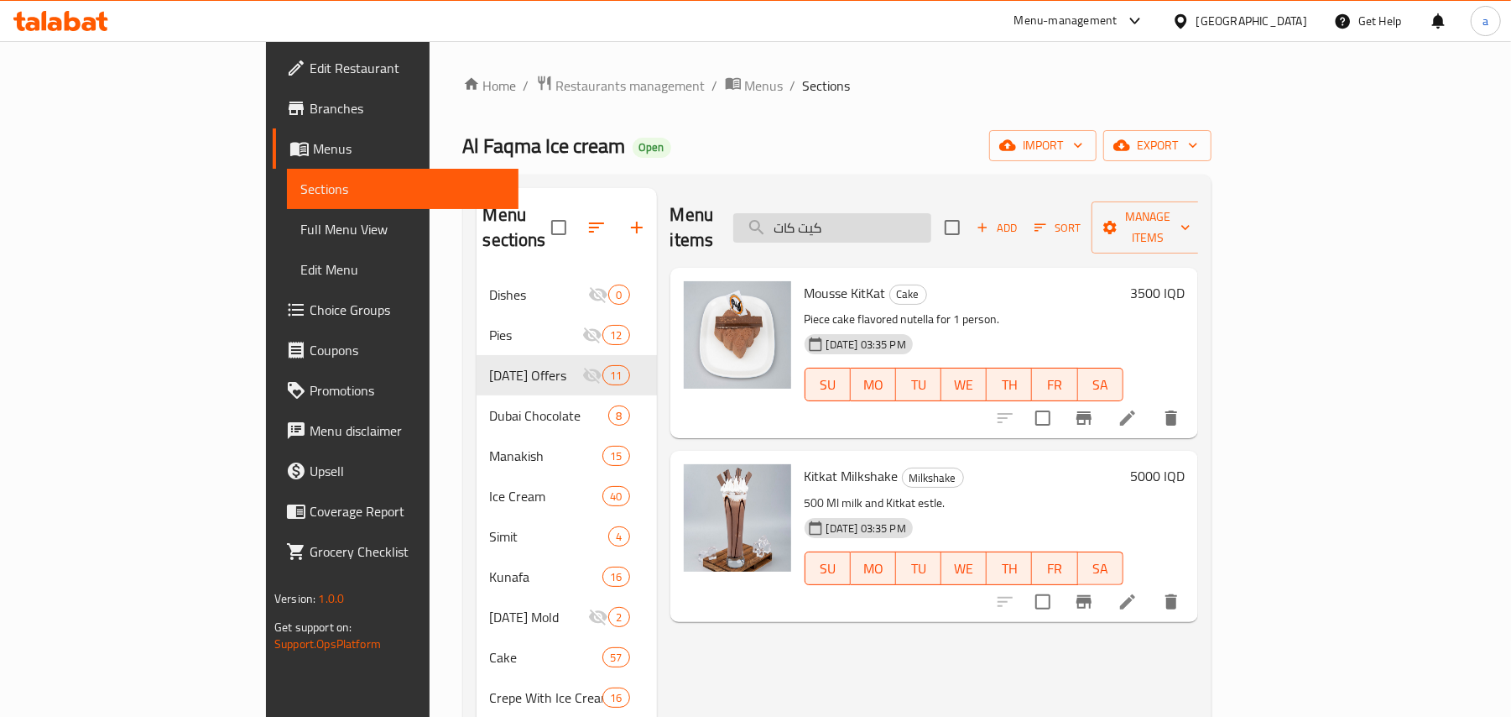
click at [930, 225] on input "كيت كات" at bounding box center [832, 227] width 198 height 29
paste input "يريرو"
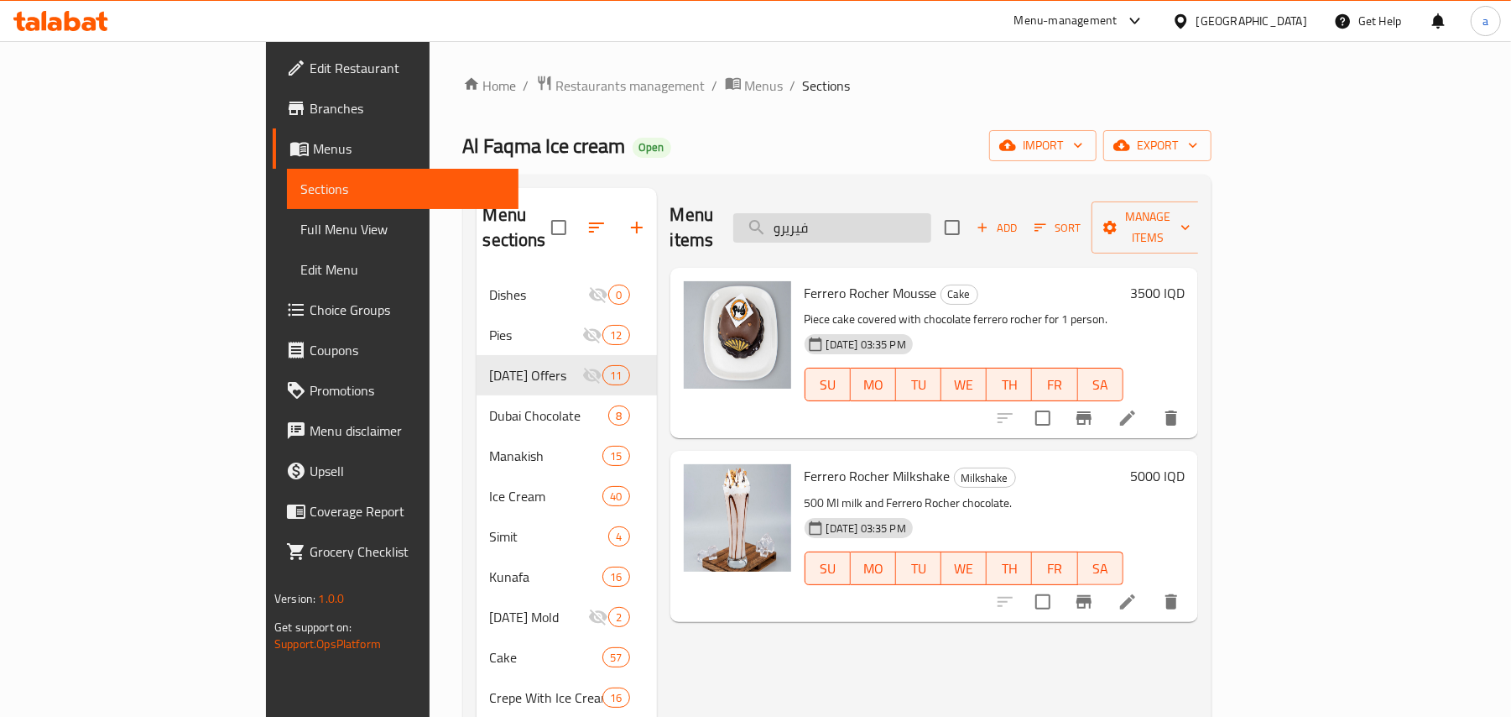
click at [894, 227] on input "فيريرو" at bounding box center [832, 227] width 198 height 29
paste input "تارت كيك"
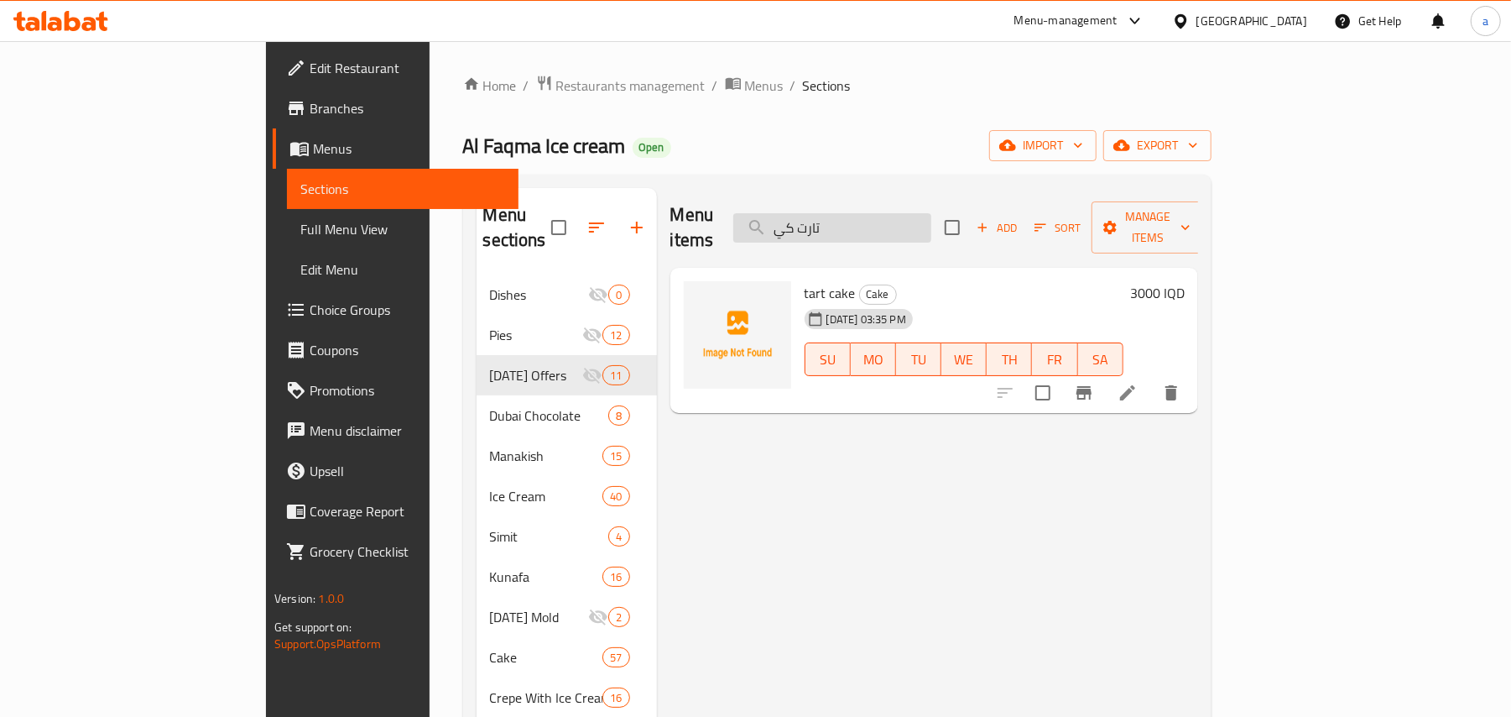
click at [921, 222] on input "تارت كي" at bounding box center [832, 227] width 198 height 29
paste input "كب كيك"
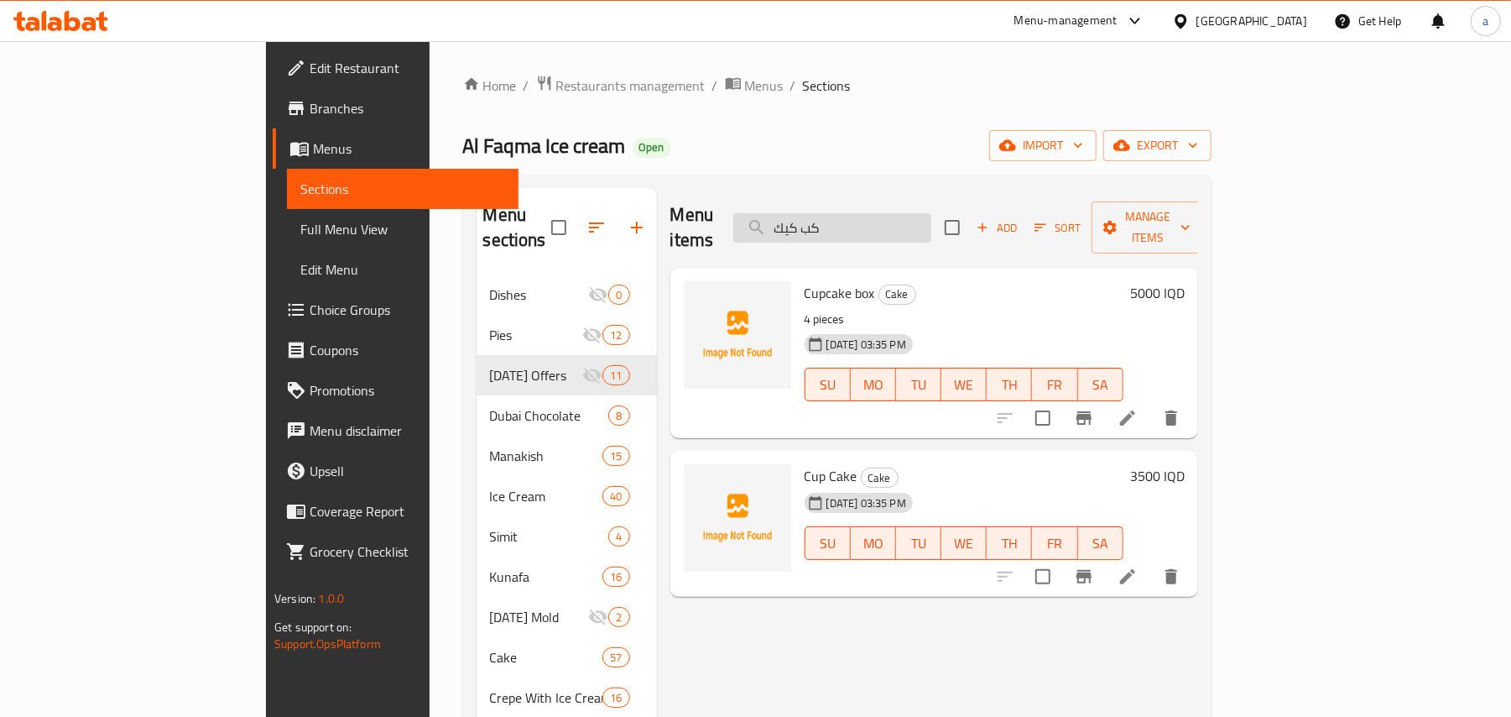
click at [904, 213] on input "كب كيك" at bounding box center [832, 227] width 198 height 29
paste input "جار"
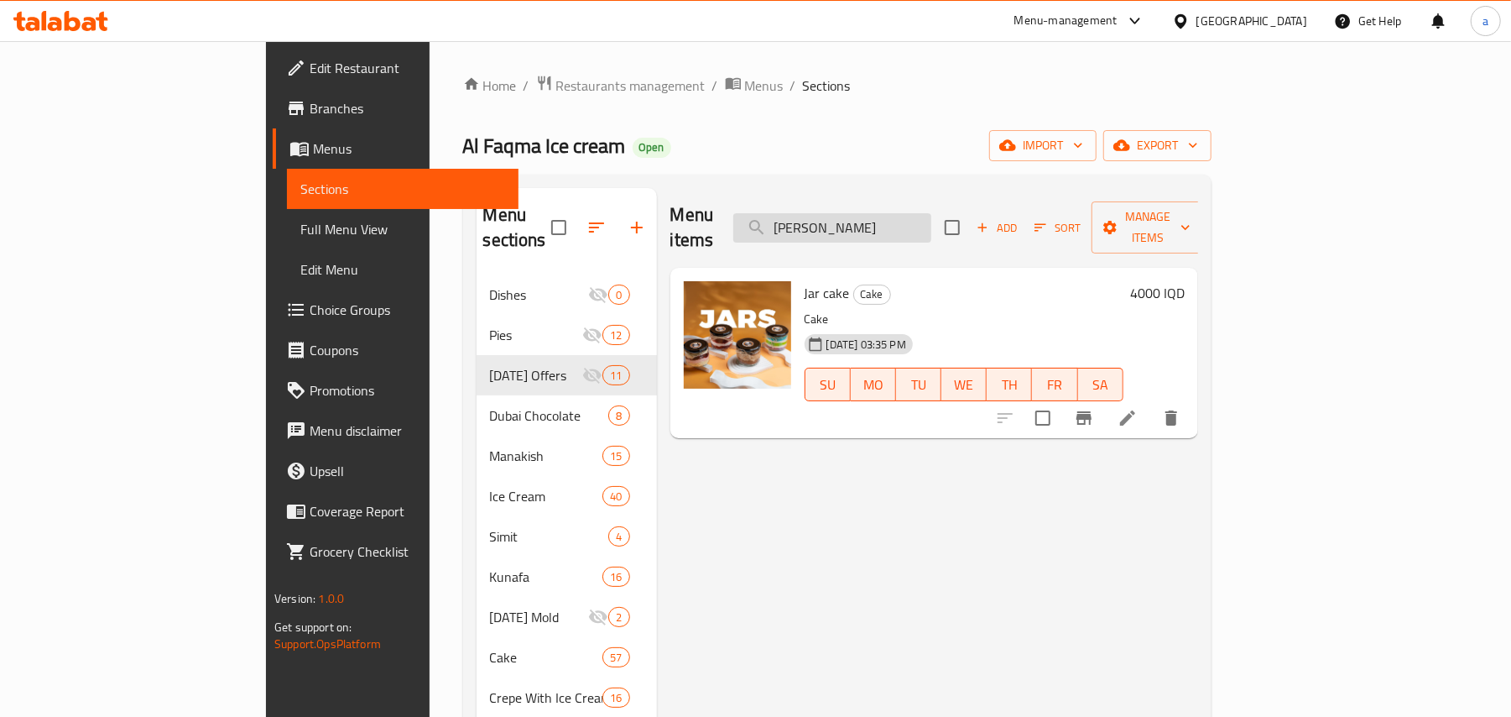
click at [874, 232] on input "[PERSON_NAME]" at bounding box center [832, 227] width 198 height 29
paste input "كراميل"
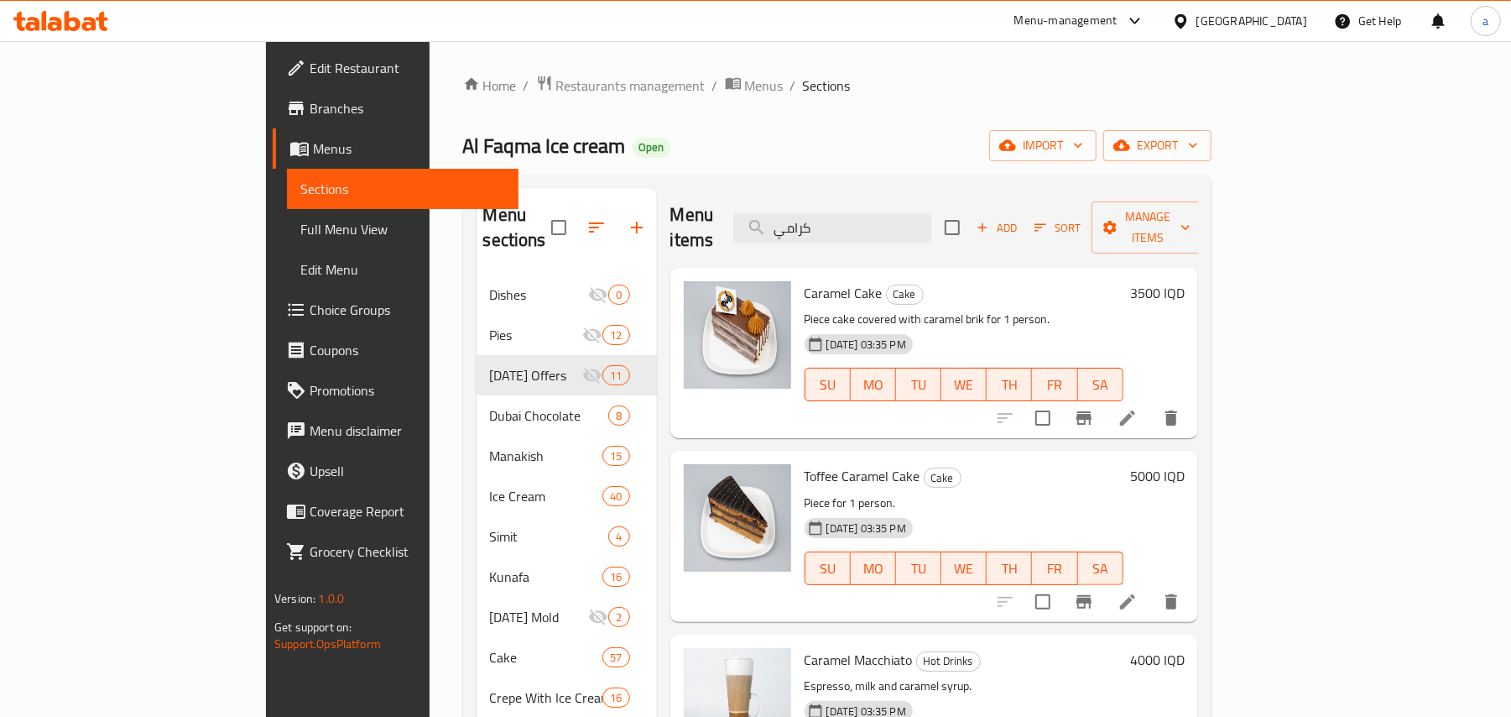
click at [901, 238] on div "Menu items كرامي Add Sort Manage items" at bounding box center [934, 228] width 528 height 80
click at [904, 228] on input "كرامي" at bounding box center [832, 227] width 198 height 29
paste input "بستاشيو كيك"
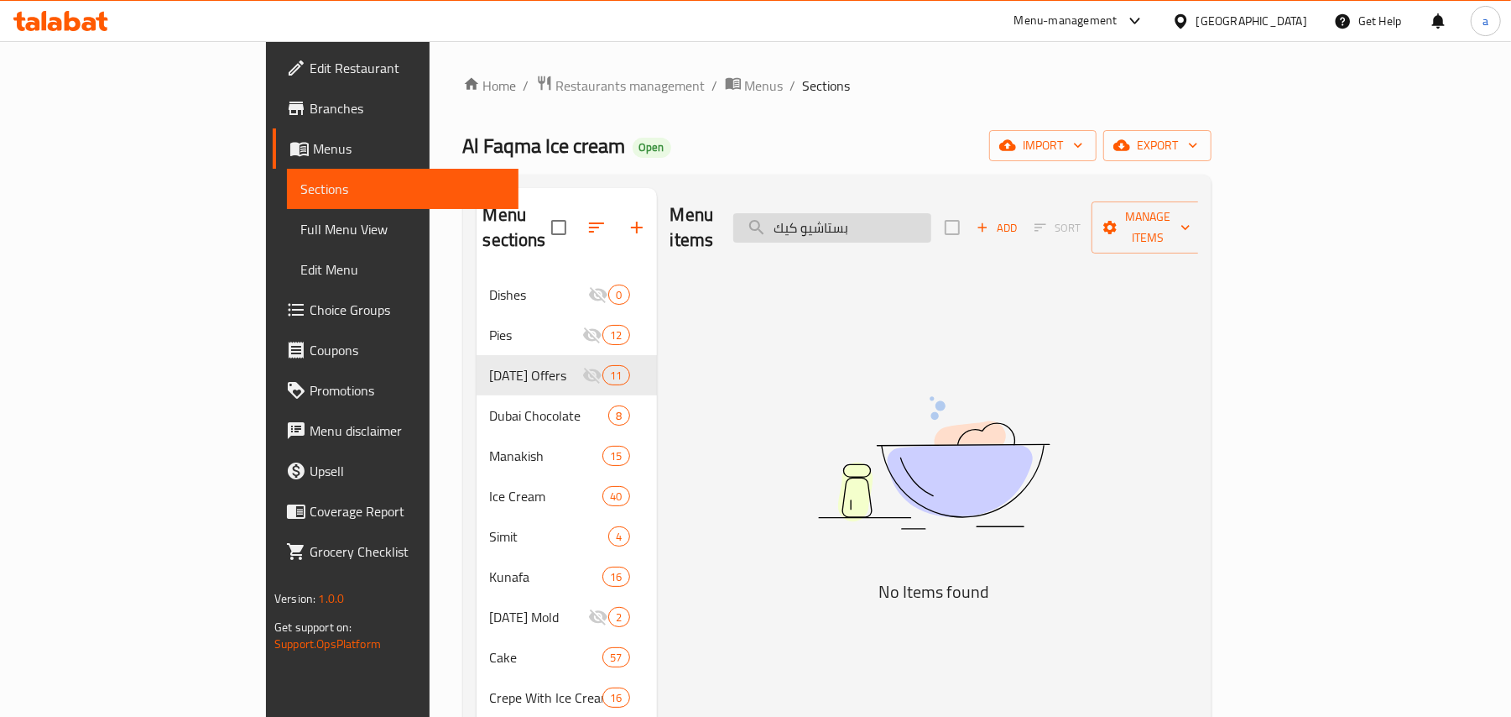
click at [931, 226] on input "بستاشيو كيك" at bounding box center [832, 227] width 198 height 29
paste input "Pistachio cake"
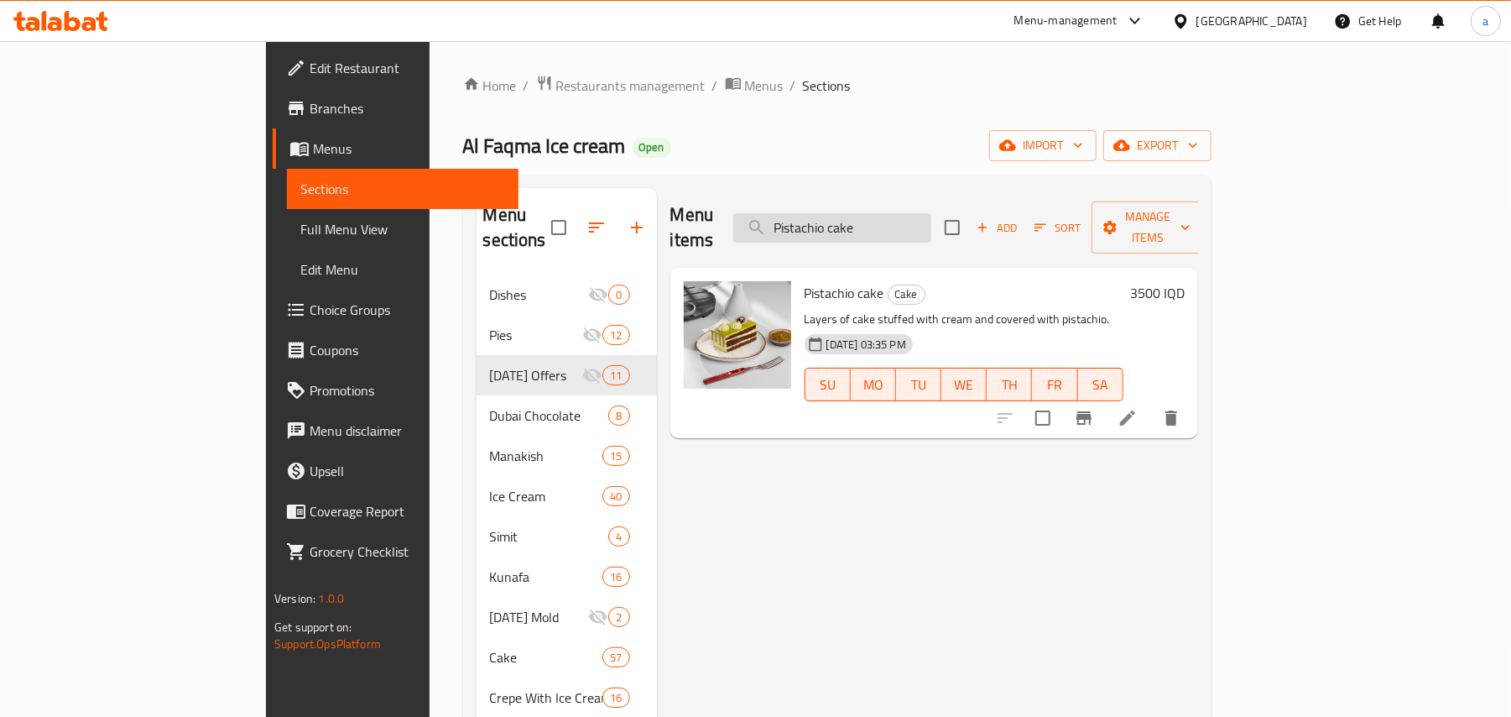
click at [877, 229] on input "Pistachio cake" at bounding box center [832, 227] width 198 height 29
paste input "باونتي كيك"
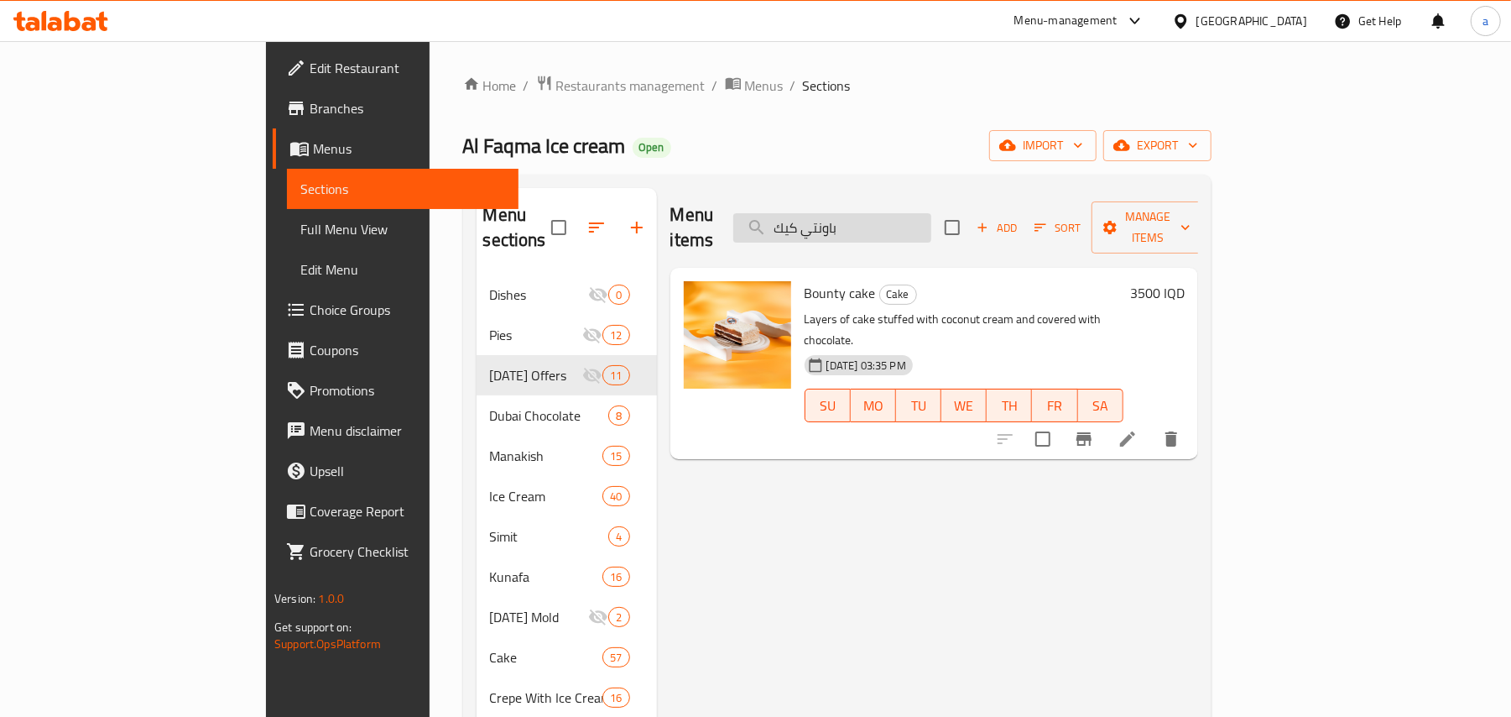
click at [904, 219] on input "باونتي كيك" at bounding box center [832, 227] width 198 height 29
paste input "لوتس"
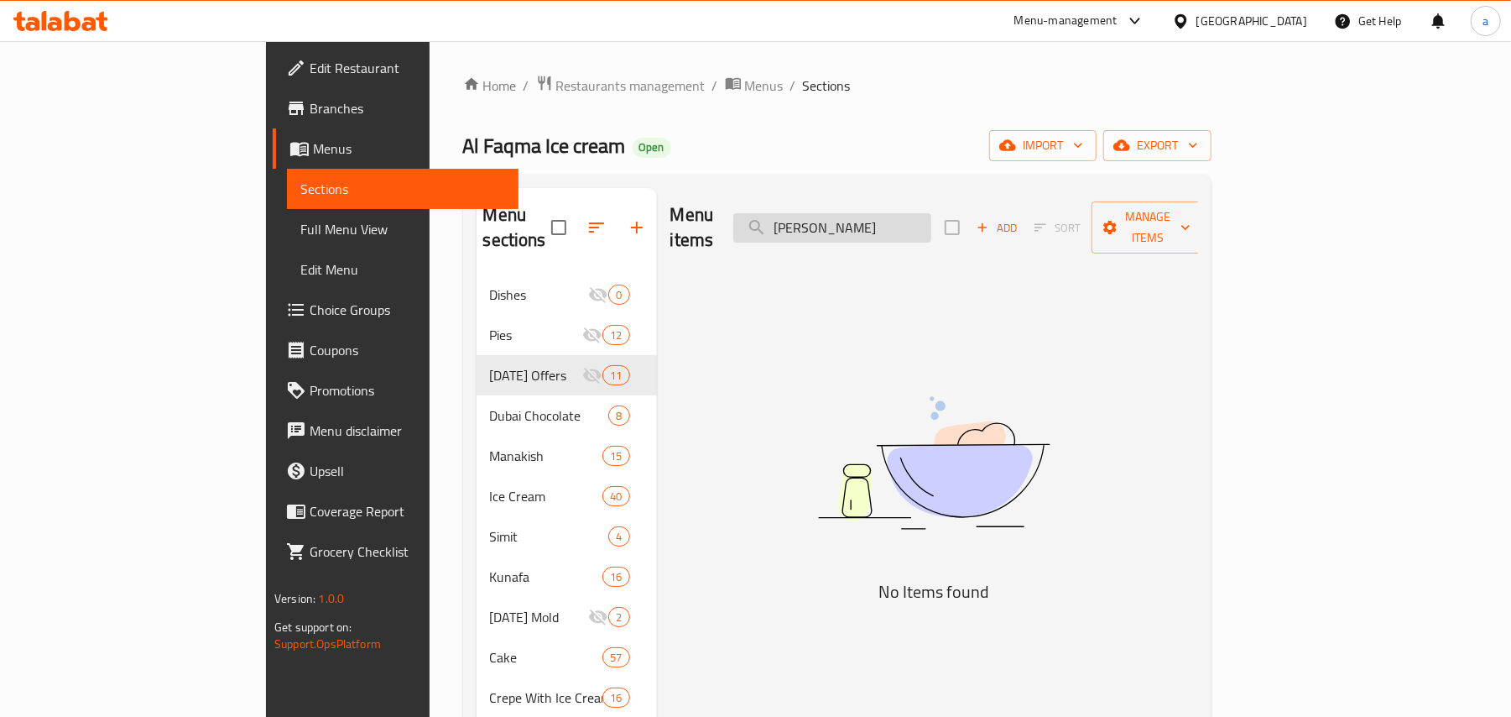
click at [926, 215] on input "لوتس كيك" at bounding box center [832, 227] width 198 height 29
paste input "Lotus Cake"
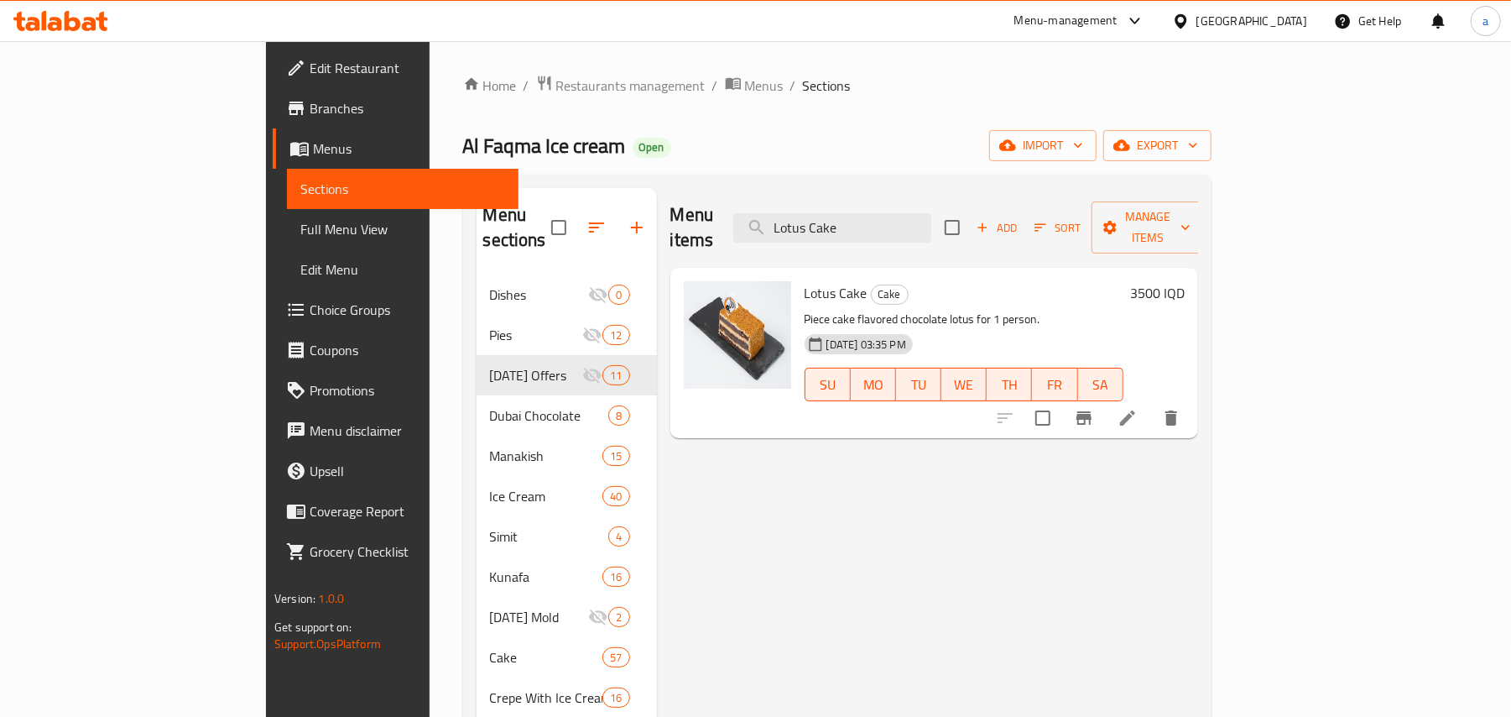
drag, startPoint x: 974, startPoint y: 215, endPoint x: 668, endPoint y: 246, distance: 307.8
click at [670, 246] on div "Menu items Lotus Cake Add Sort Manage items" at bounding box center [934, 228] width 528 height 80
paste input "تشيز كيك"
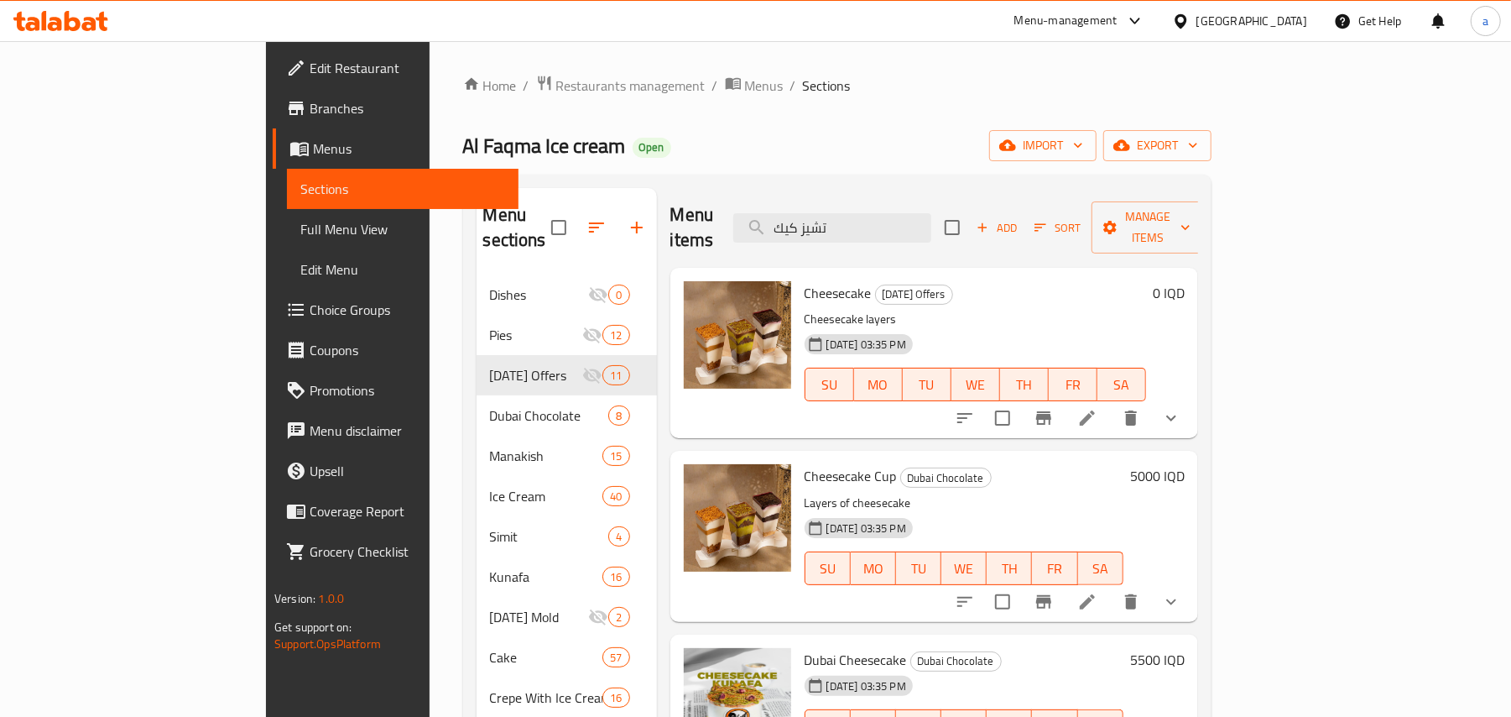
type input "تشيز كيك"
click at [1051, 411] on icon "Branch-specific-item" at bounding box center [1043, 417] width 15 height 13
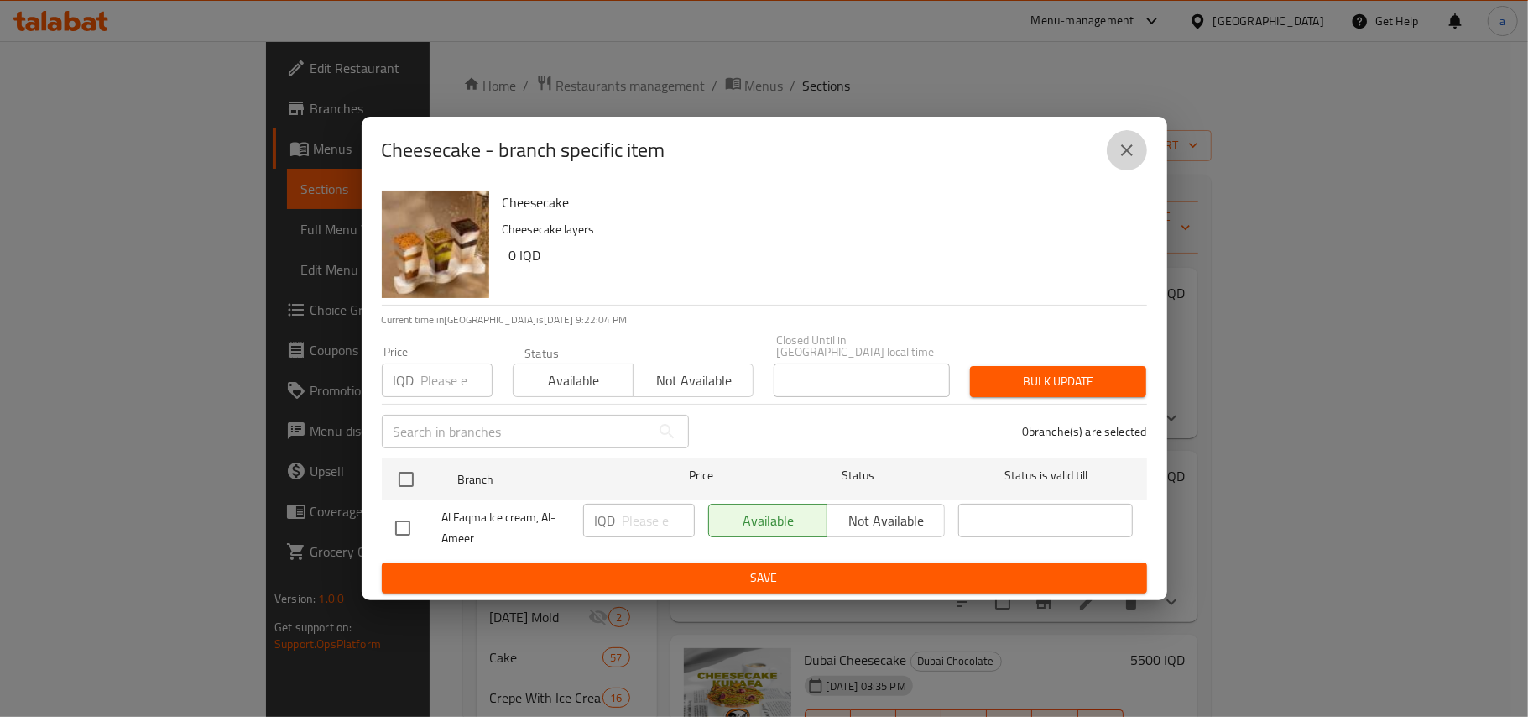
click at [1123, 146] on icon "close" at bounding box center [1127, 150] width 20 height 20
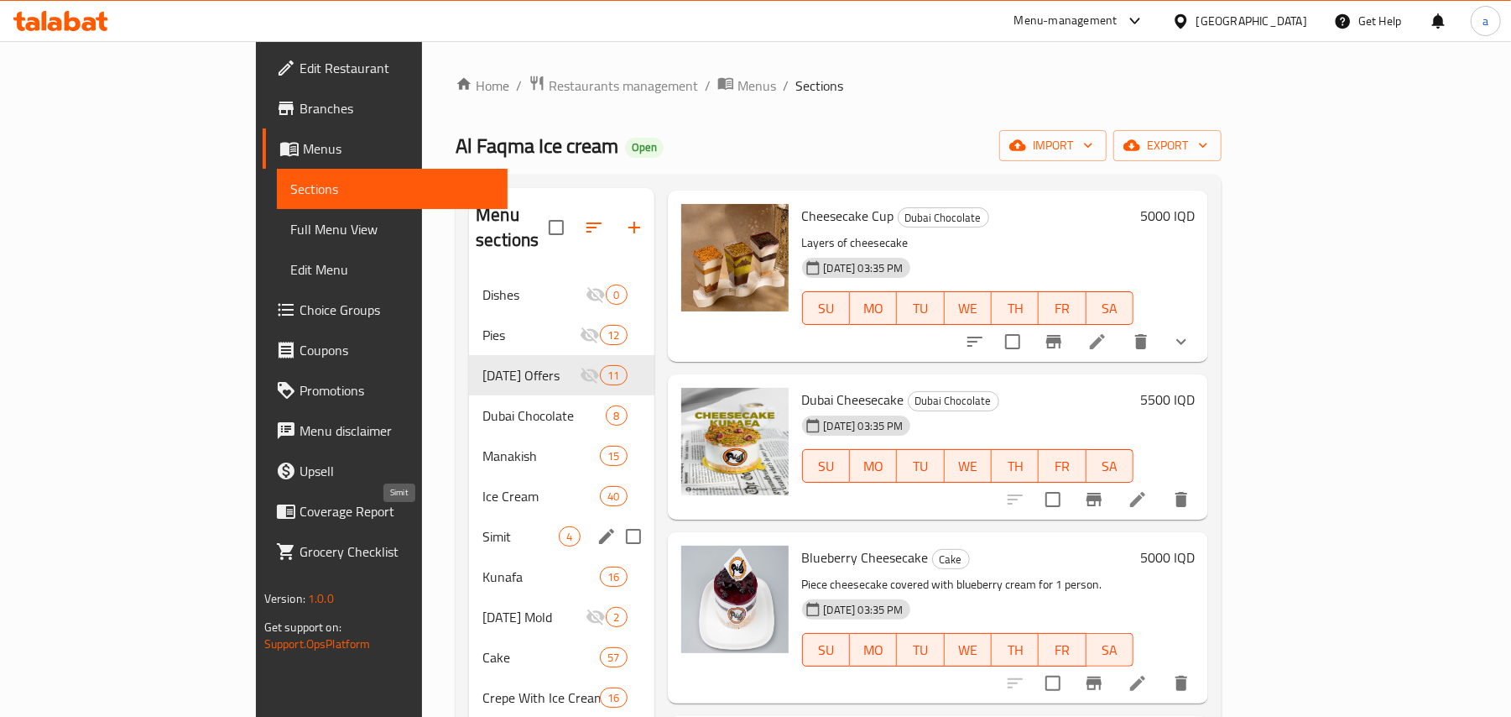
scroll to position [629, 0]
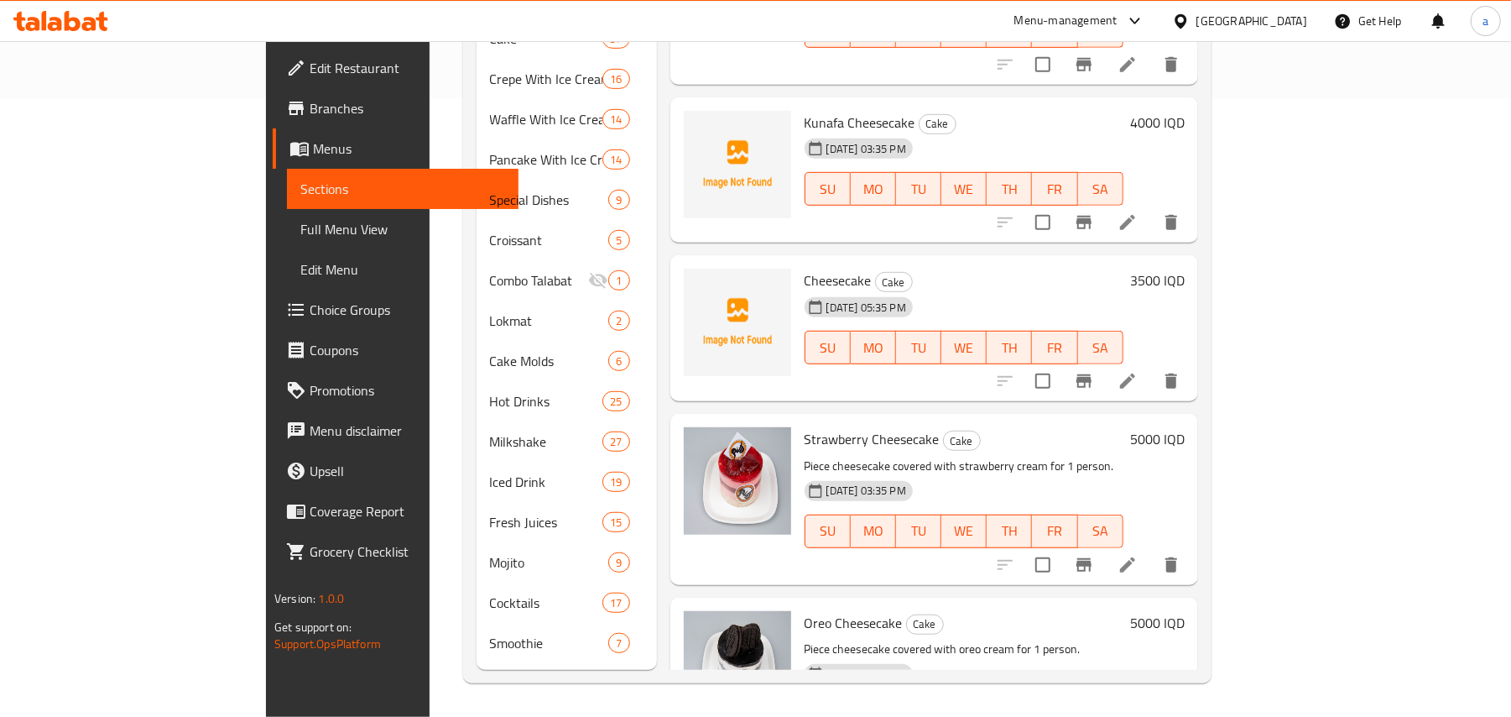
click at [287, 216] on link "Full Menu View" at bounding box center [403, 229] width 232 height 40
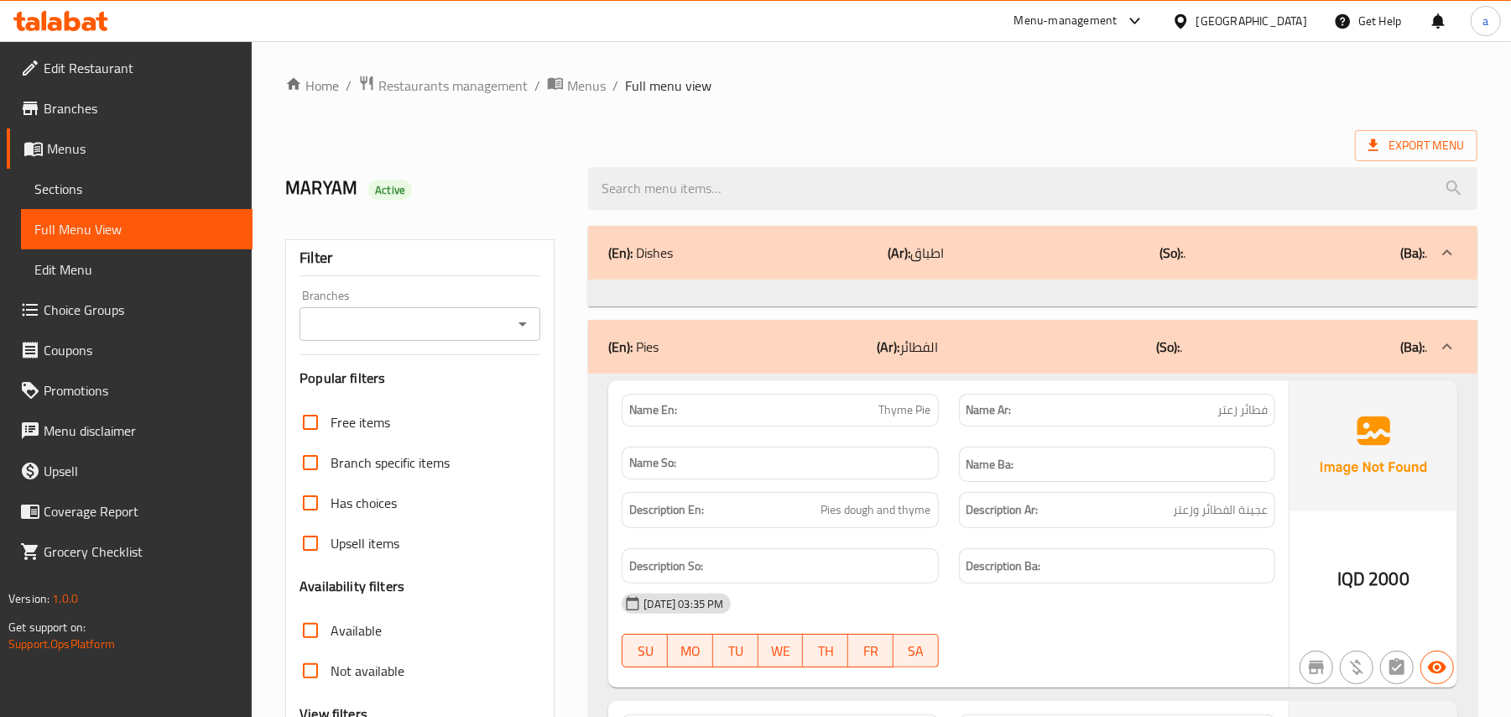
click at [513, 327] on icon "Open" at bounding box center [523, 324] width 20 height 20
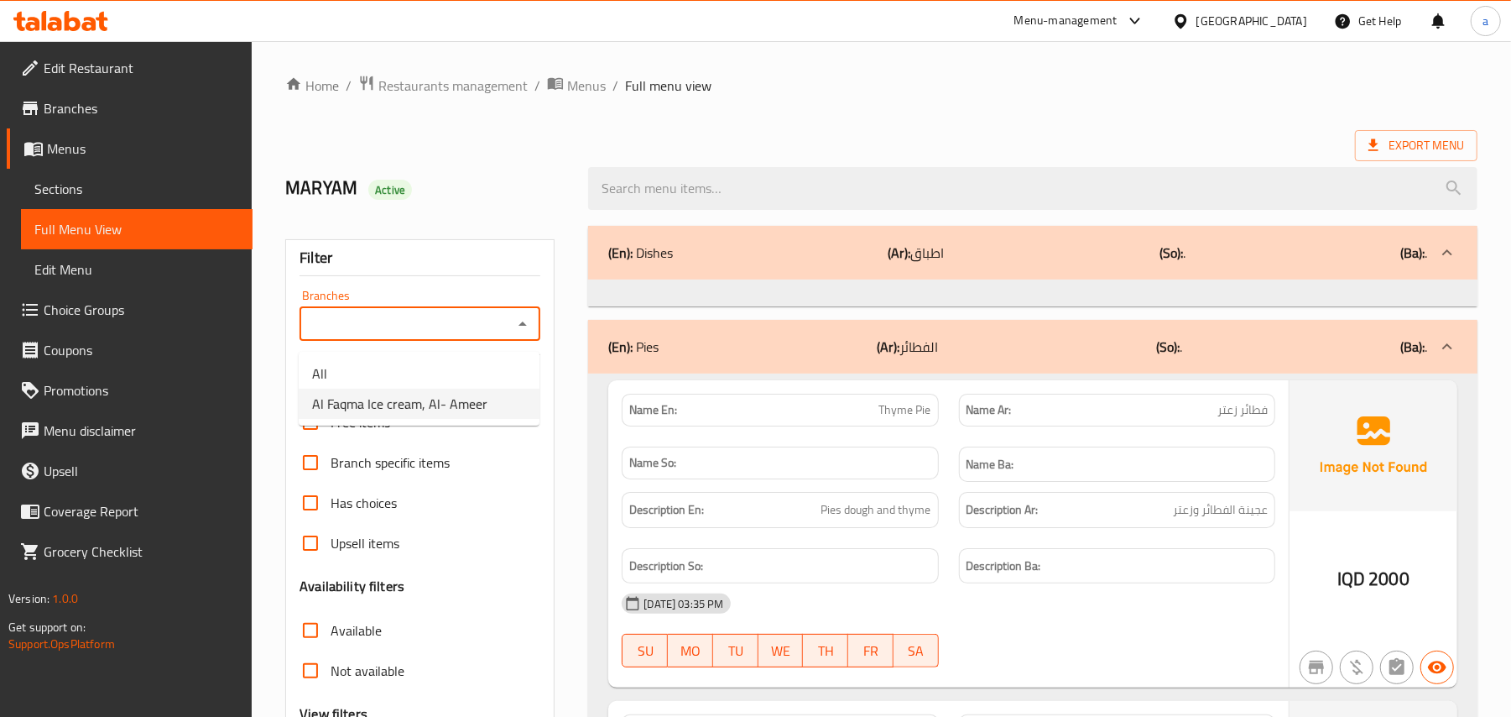
click at [472, 401] on span "Al Faqma Ice cream, Al- Ameer" at bounding box center [399, 404] width 175 height 20
type input "Al Faqma Ice cream, Al- Ameer"
click at [454, 94] on span "Restaurants management" at bounding box center [452, 86] width 149 height 20
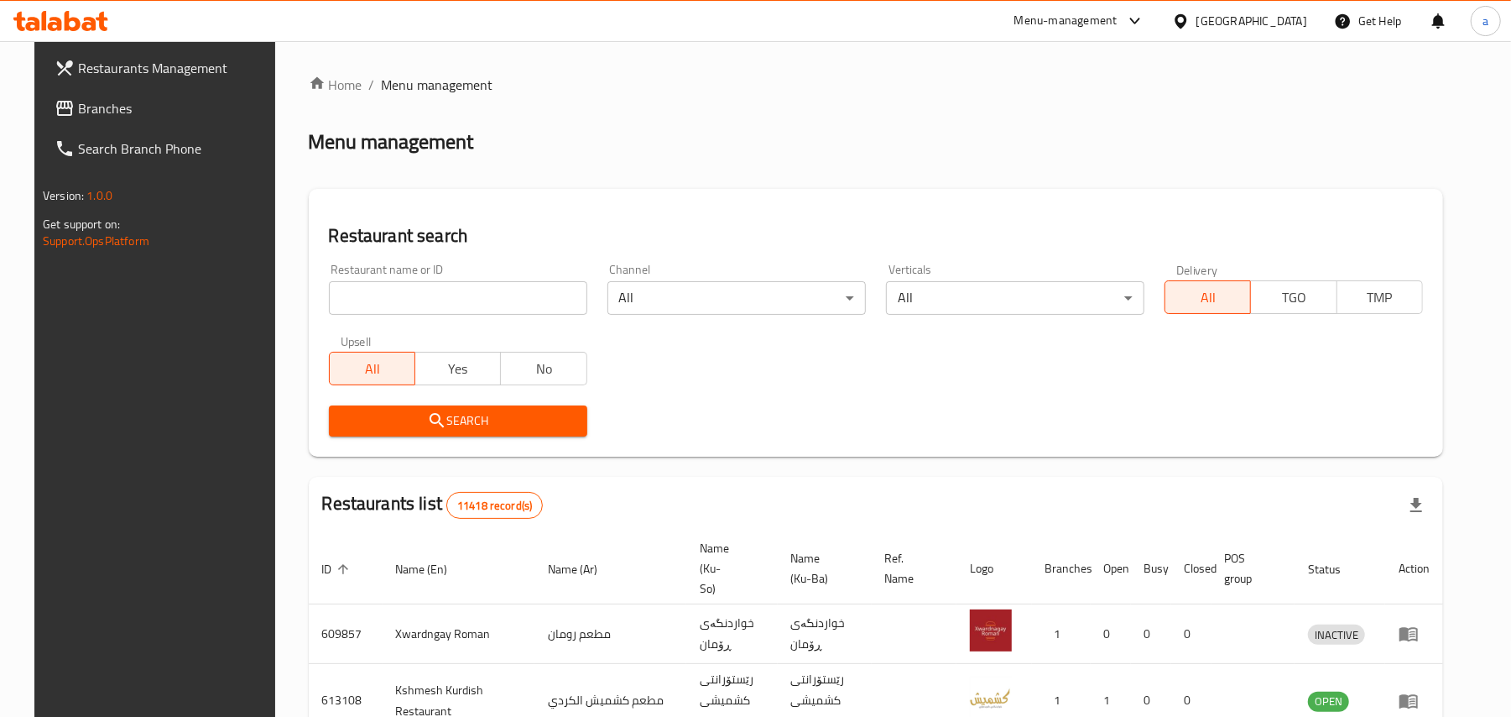
click at [475, 306] on input "search" at bounding box center [458, 298] width 258 height 34
paste input "Abdulrahman Restaurant"
type input "Abdulrahman Restaurant"
click button "Search" at bounding box center [458, 420] width 258 height 31
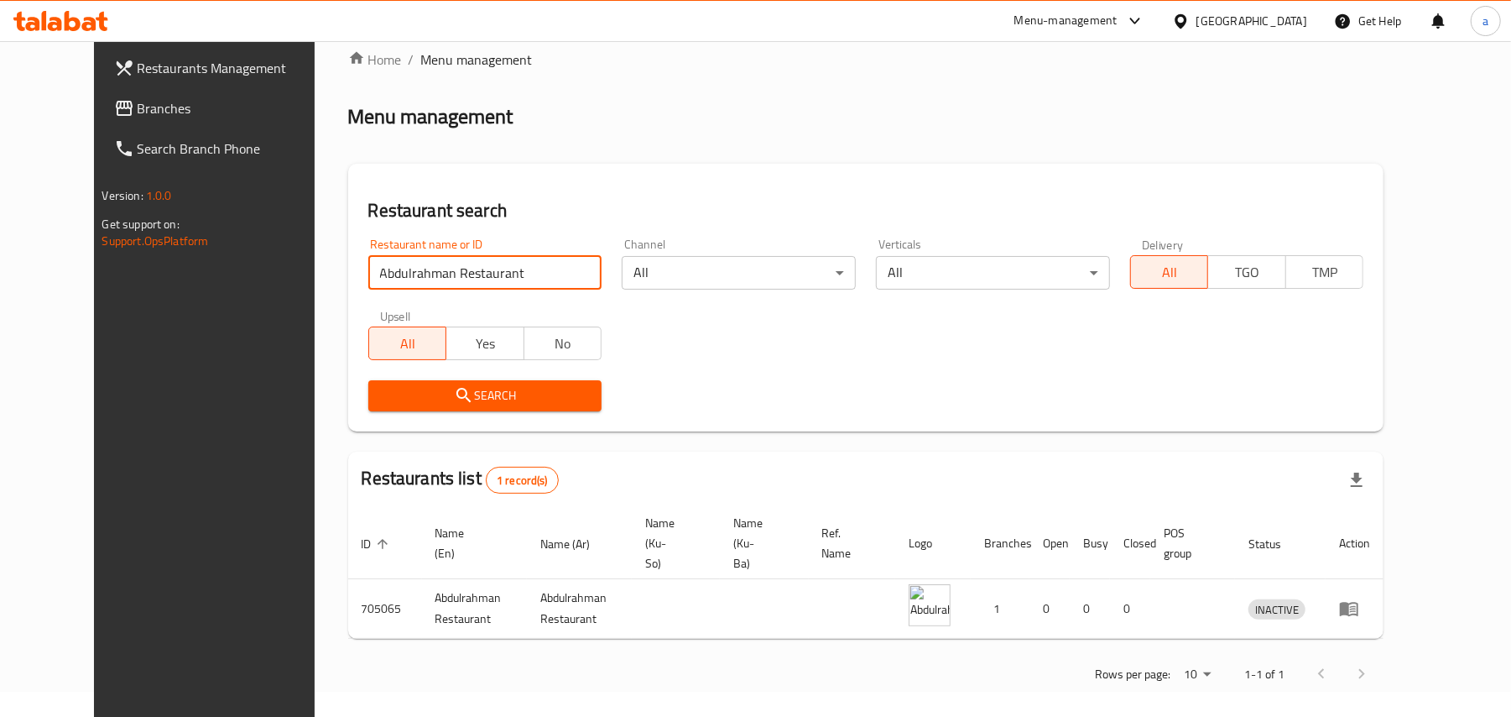
scroll to position [31, 0]
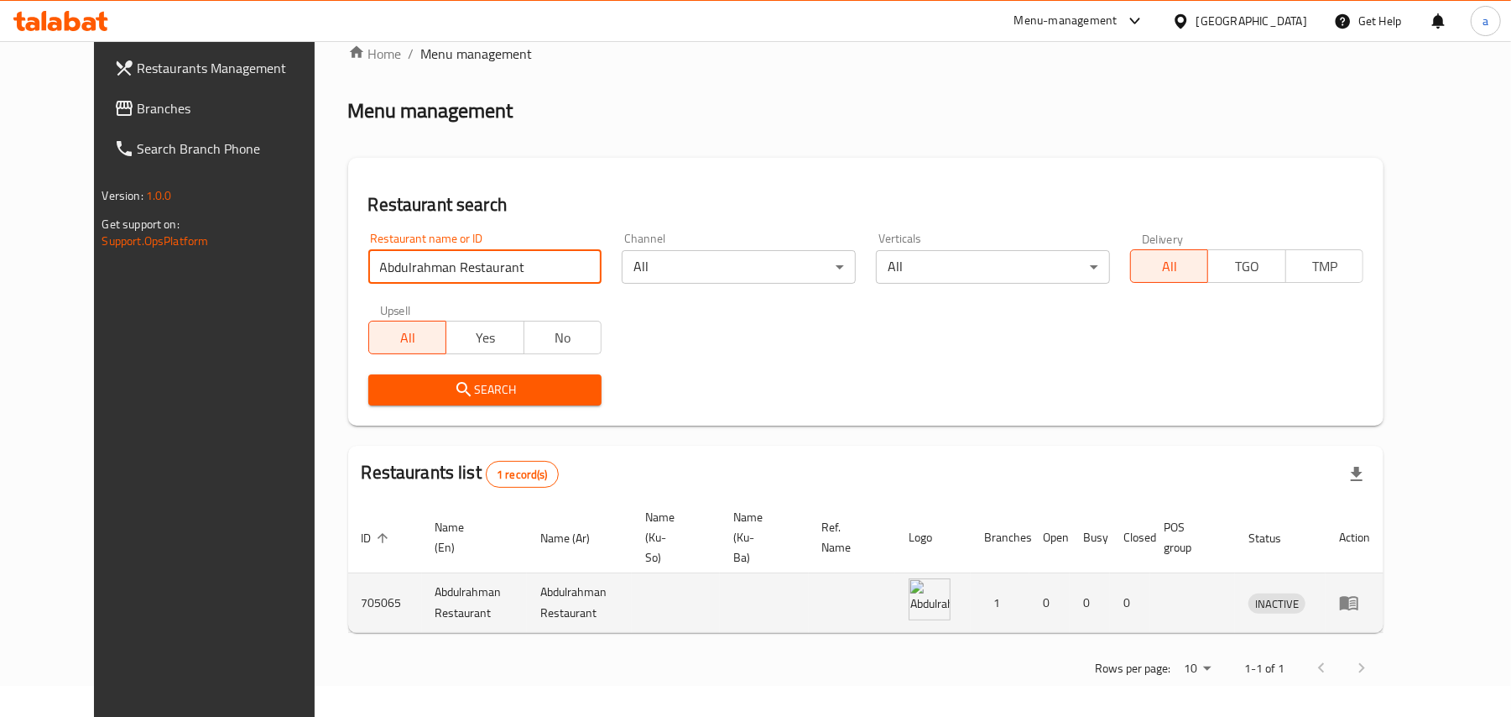
click at [1358, 597] on icon "enhanced table" at bounding box center [1349, 604] width 18 height 14
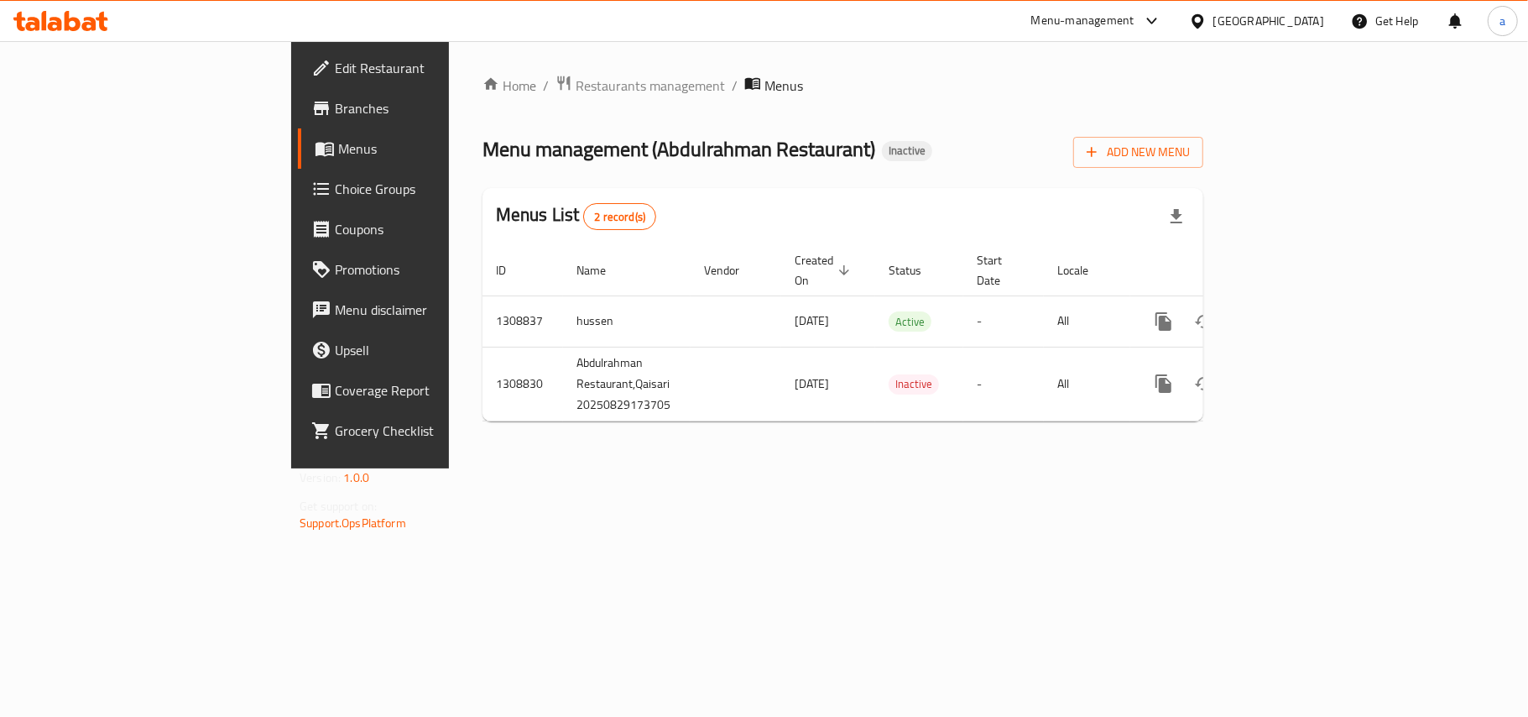
click at [335, 74] on span "Edit Restaurant" at bounding box center [434, 68] width 198 height 20
